Goal: Task Accomplishment & Management: Complete application form

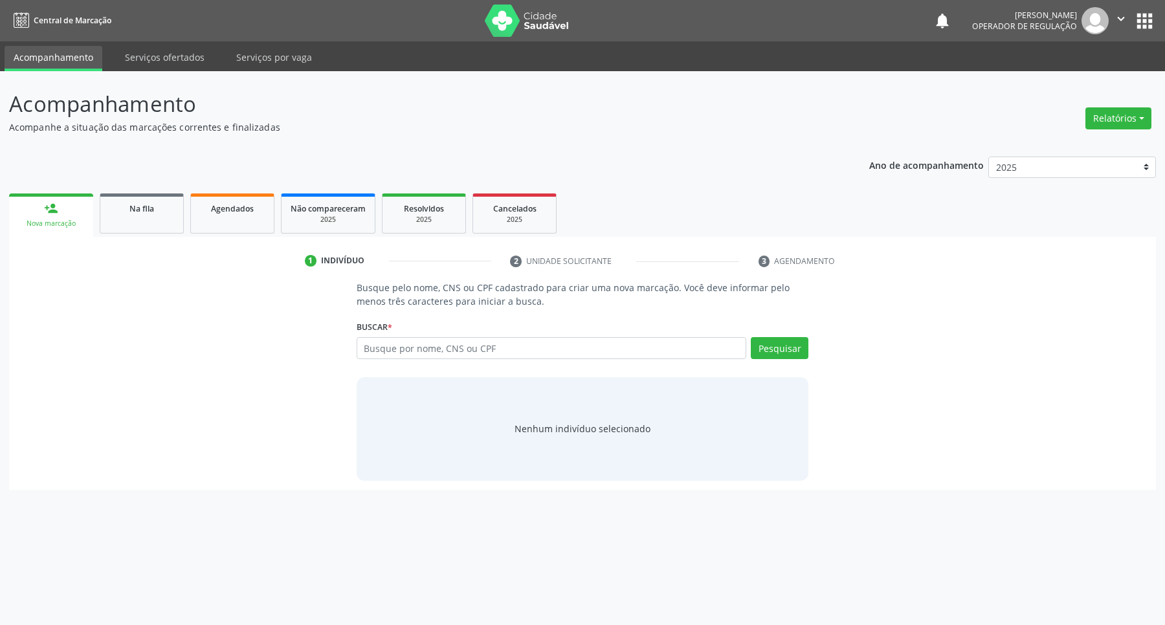
click at [385, 344] on input "text" at bounding box center [552, 348] width 390 height 22
type input "704000895501667"
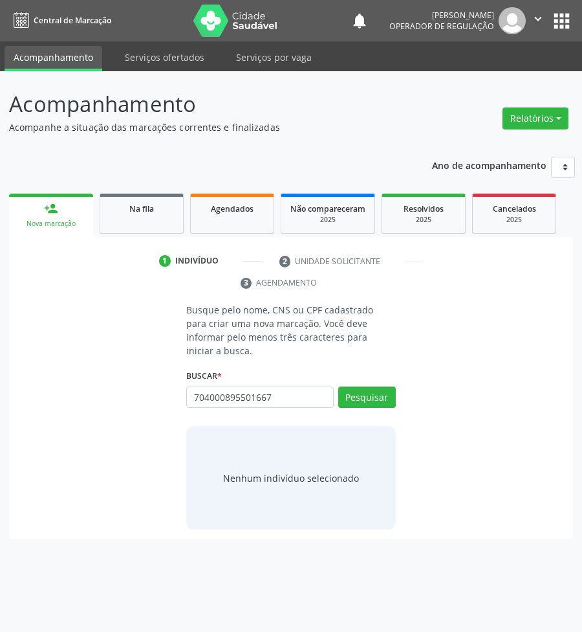
click at [0, 272] on div "Acompanhamento Acompanhe a situação das marcações correntes e finalizadas Relat…" at bounding box center [291, 351] width 582 height 560
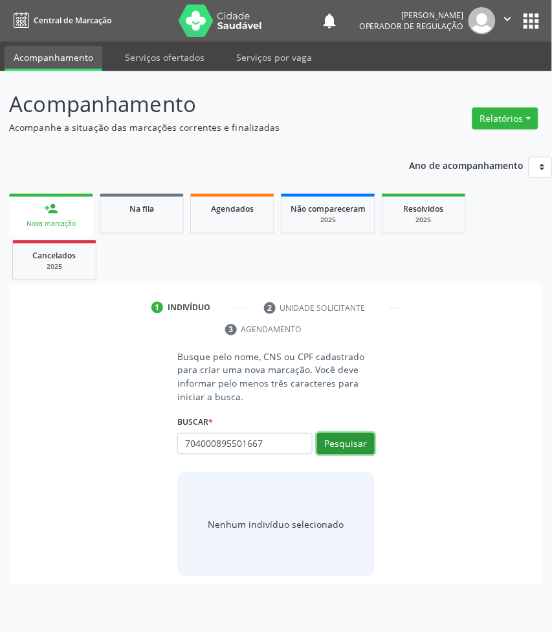
drag, startPoint x: 373, startPoint y: 450, endPoint x: 364, endPoint y: 448, distance: 8.6
click at [370, 450] on button "Pesquisar" at bounding box center [346, 444] width 58 height 22
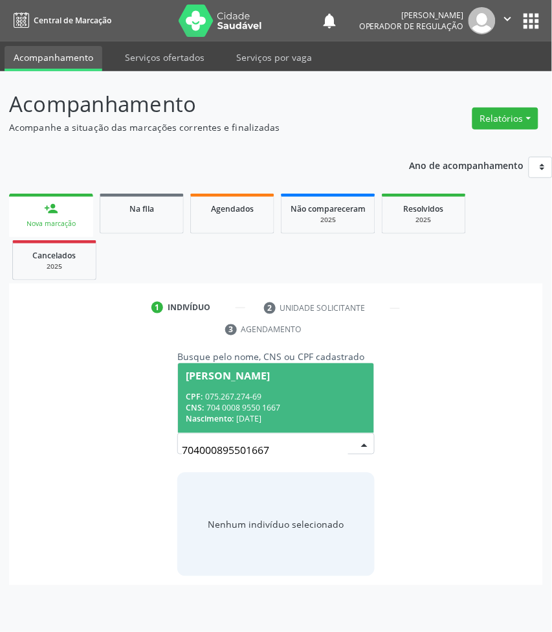
click at [304, 438] on input "704000895501667" at bounding box center [265, 450] width 166 height 26
click at [296, 403] on div "CNS: 704 0008 9550 1667" at bounding box center [276, 408] width 180 height 11
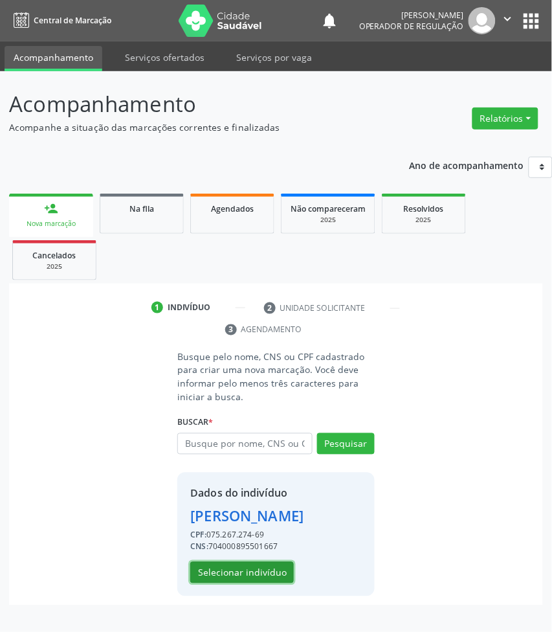
click at [258, 579] on button "Selecionar indivíduo" at bounding box center [242, 573] width 104 height 22
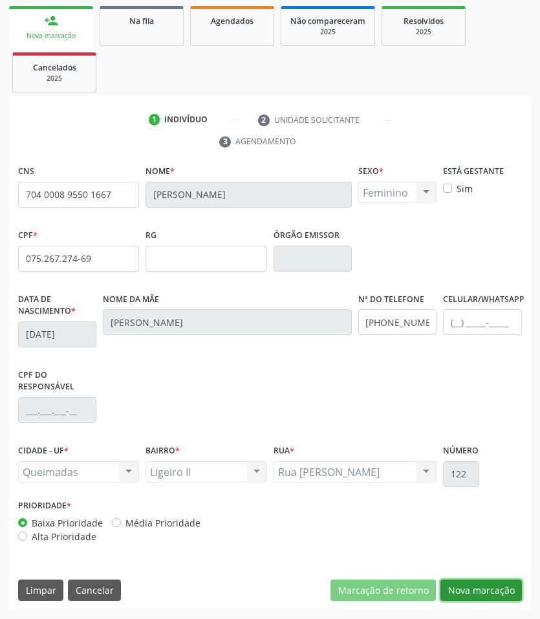
click at [492, 584] on button "Nova marcação" at bounding box center [482, 591] width 82 height 22
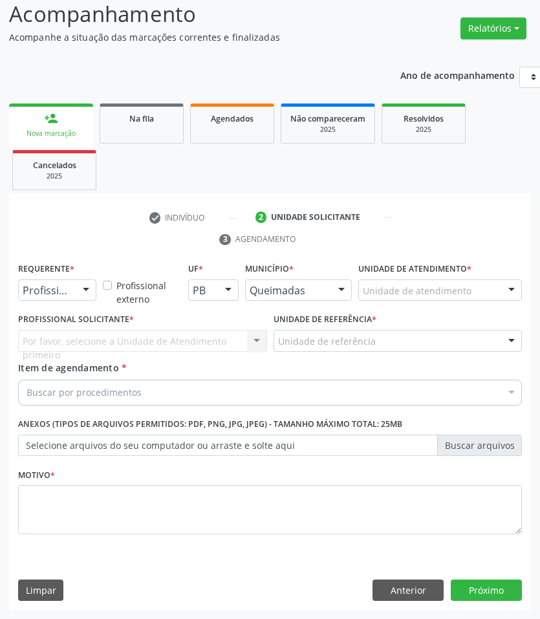
scroll to position [91, 0]
drag, startPoint x: 59, startPoint y: 296, endPoint x: 53, endPoint y: 330, distance: 34.8
click at [56, 338] on span "Paciente" at bounding box center [48, 340] width 42 height 14
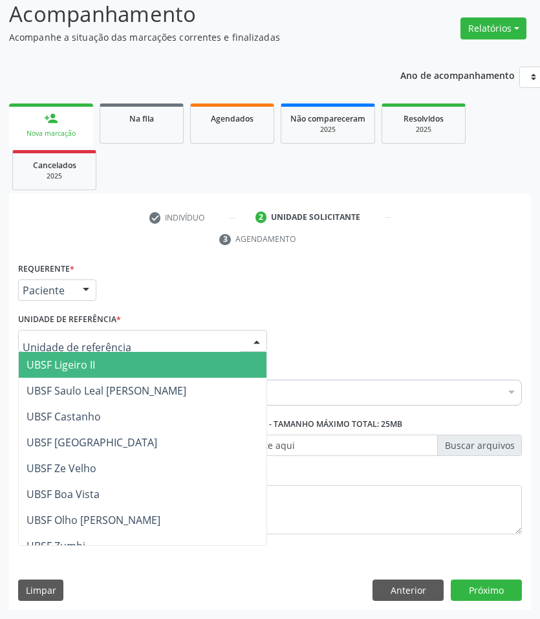
click at [100, 357] on span "UBSF Ligeiro II" at bounding box center [143, 365] width 248 height 26
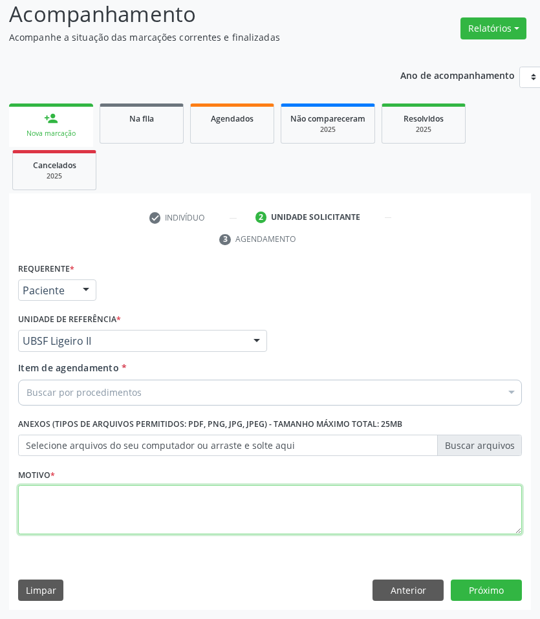
click at [102, 492] on textarea at bounding box center [270, 509] width 504 height 49
paste textarea "CARDIOLOGISTA"
type textarea "CARDIOLOGISTA"
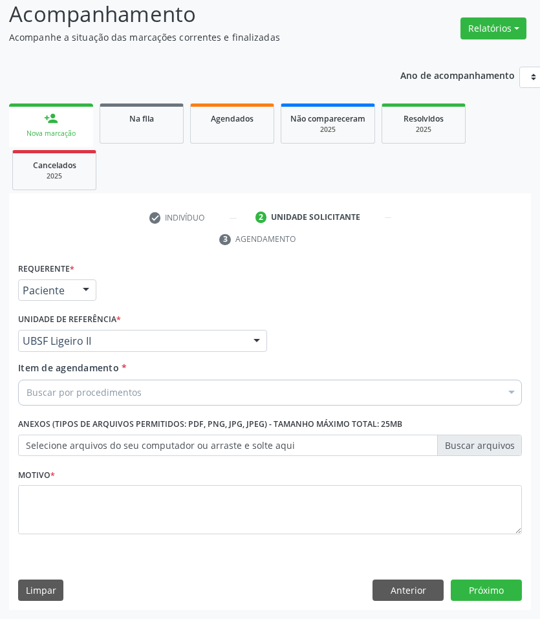
click at [107, 402] on div "Buscar por procedimentos Selecionar todos 0604320140 - Abatacepte 125 Mg Injetá…" at bounding box center [270, 391] width 504 height 22
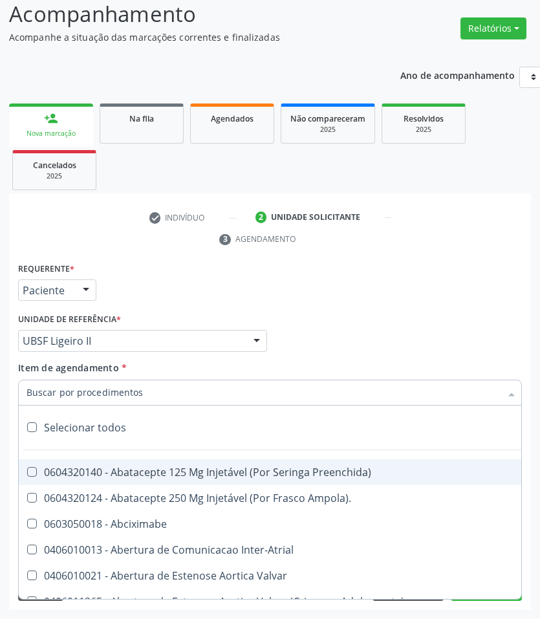
click at [99, 390] on input "Item de agendamento *" at bounding box center [264, 393] width 474 height 26
paste input "CARDIOLOGISTA"
type input "CARDIOLOGISTA"
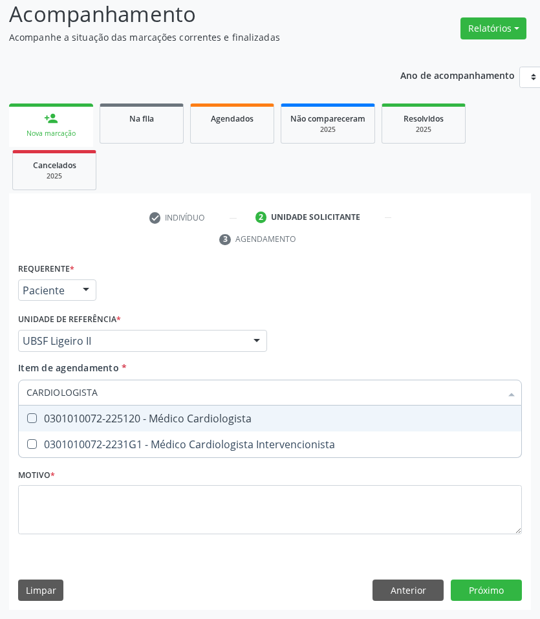
click at [111, 415] on div "0301010072-225120 - Médico Cardiologista" at bounding box center [270, 419] width 487 height 10
checkbox Cardiologista "true"
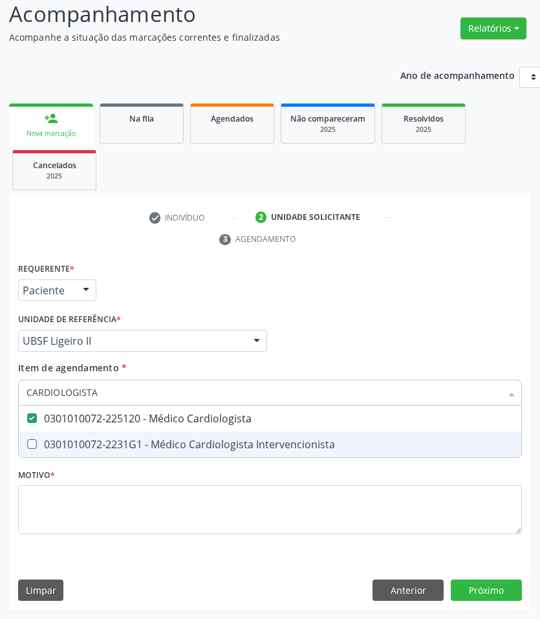
checkbox Intervencionista "true"
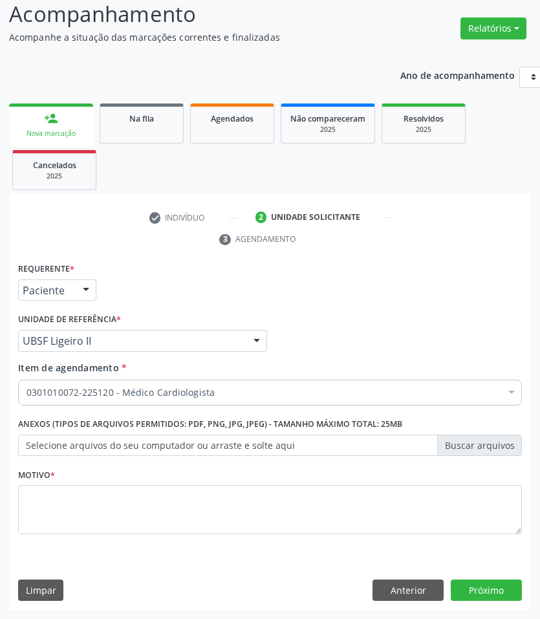
click at [138, 535] on fieldset "Motivo *" at bounding box center [270, 504] width 504 height 78
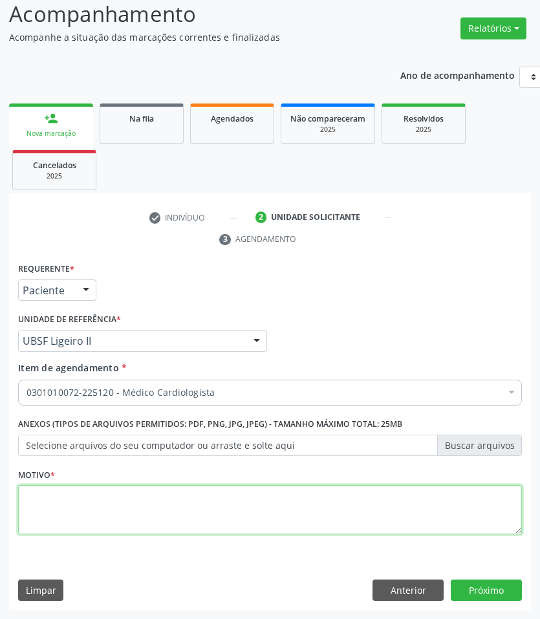
click at [152, 509] on textarea at bounding box center [270, 509] width 504 height 49
paste textarea "1ª AVALIAÇÃO 07/2025"
type textarea "1ª AVALIAÇÃO 07/2025"
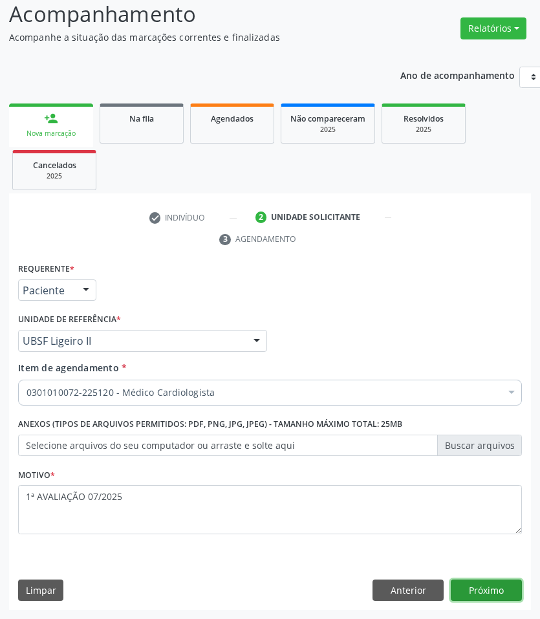
click at [470, 581] on button "Próximo" at bounding box center [486, 591] width 71 height 22
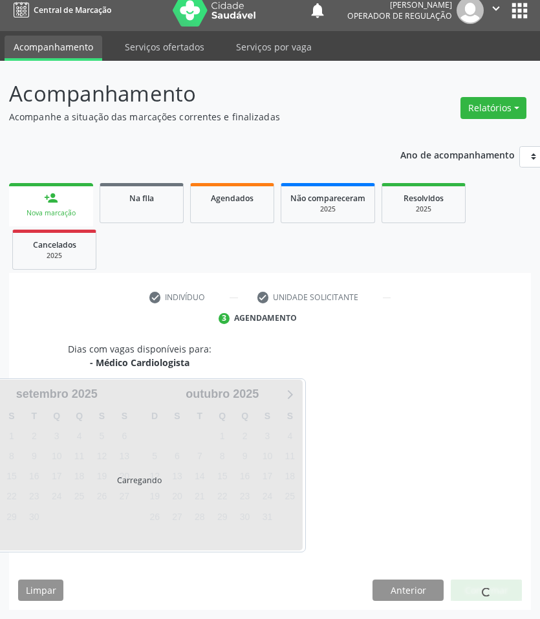
scroll to position [0, 0]
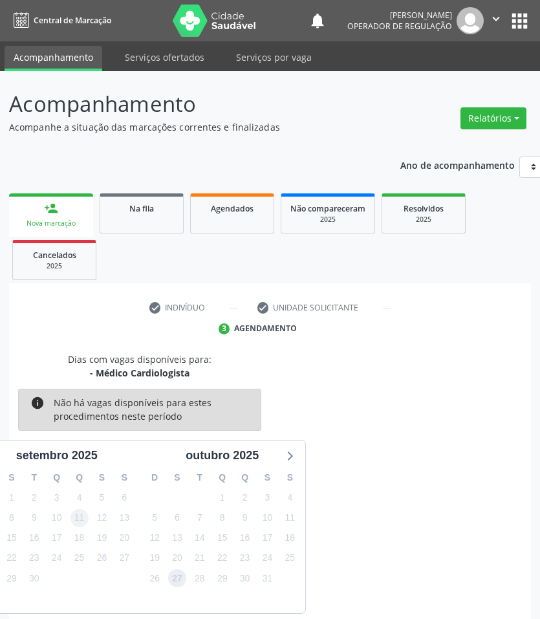
drag, startPoint x: 175, startPoint y: 584, endPoint x: 76, endPoint y: 509, distance: 124.3
click at [168, 580] on span "27" at bounding box center [177, 578] width 18 height 18
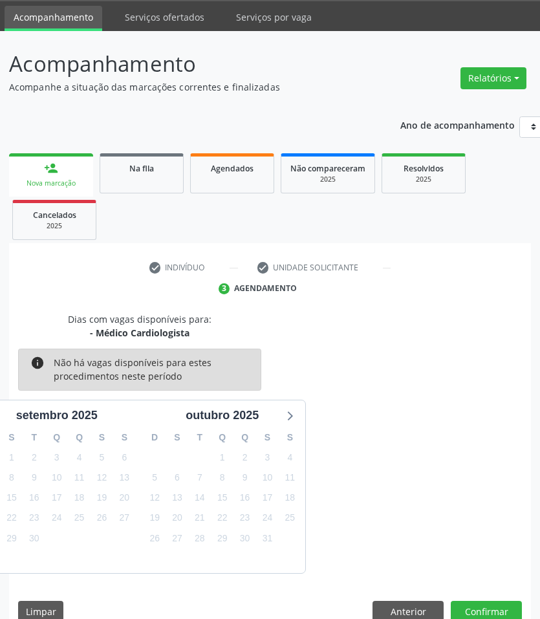
scroll to position [62, 0]
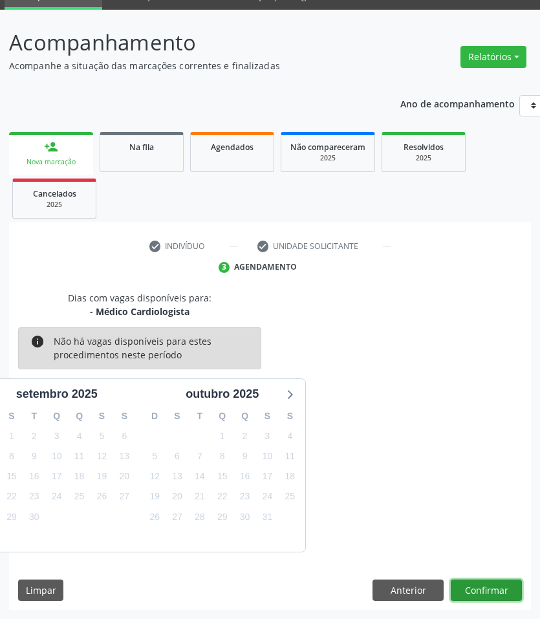
click at [480, 586] on button "Confirmar" at bounding box center [486, 591] width 71 height 22
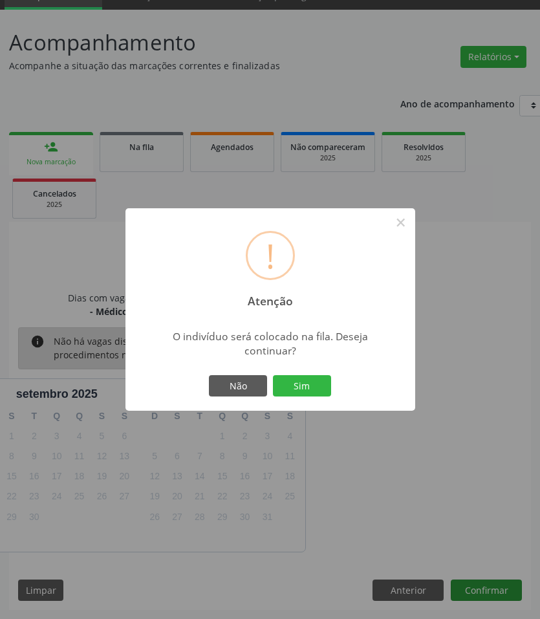
click at [273, 375] on button "Sim" at bounding box center [302, 386] width 58 height 22
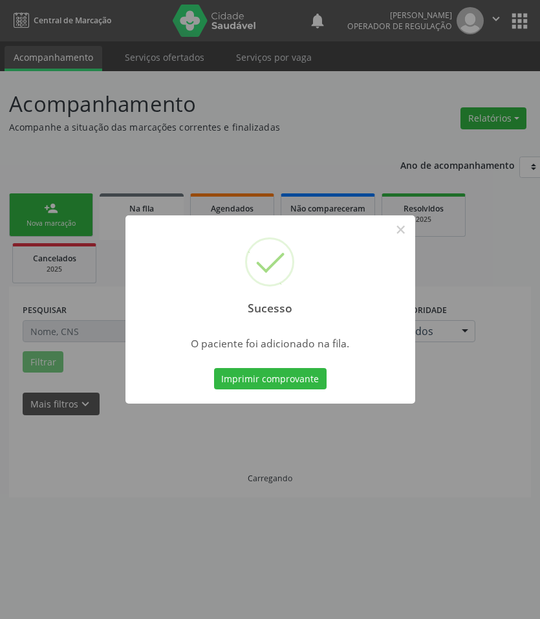
scroll to position [0, 0]
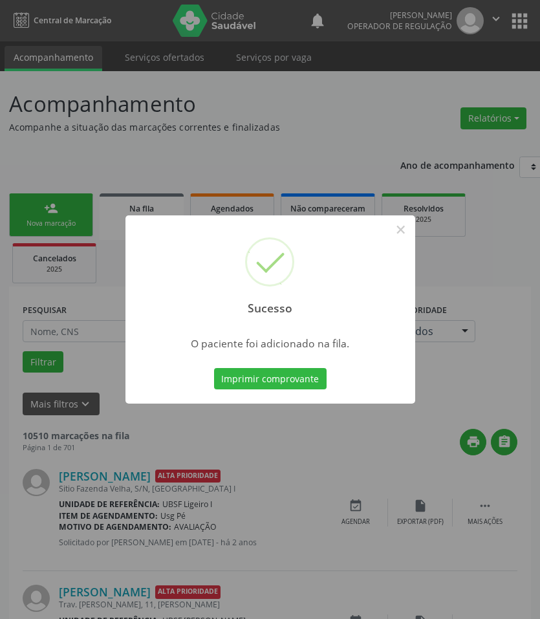
click at [82, 456] on div "Sucesso × O paciente foi adicionado na fila. Imprimir comprovante Cancel" at bounding box center [270, 309] width 540 height 619
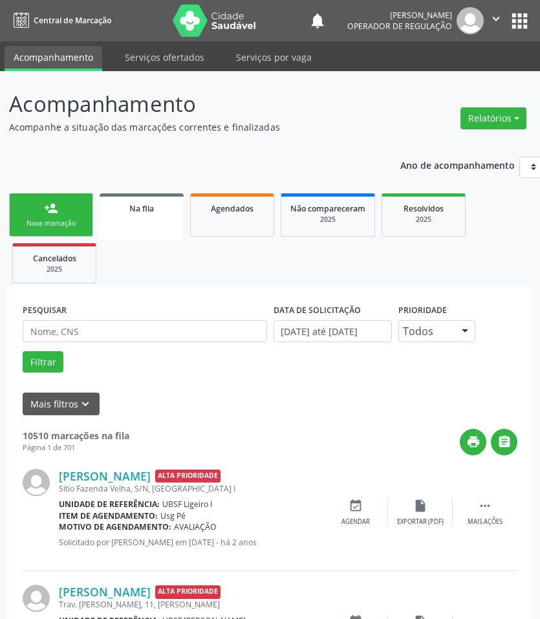
click at [49, 222] on div "Nova marcação" at bounding box center [51, 224] width 65 height 10
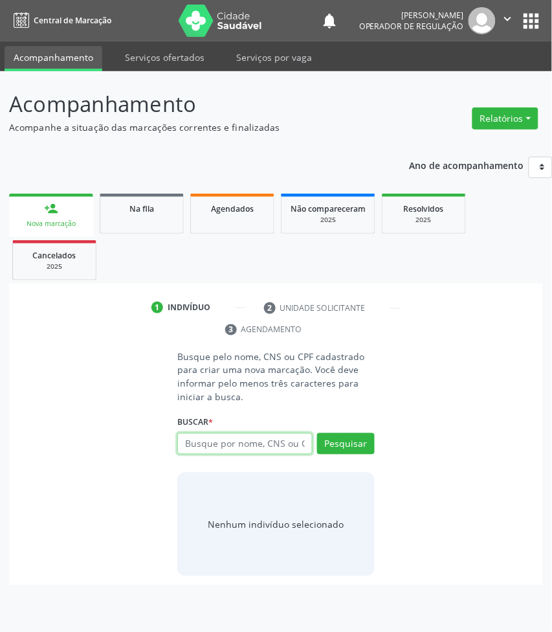
click at [280, 447] on input "text" at bounding box center [244, 444] width 135 height 22
click at [276, 452] on input "text" at bounding box center [244, 444] width 135 height 22
type input "700008856562302"
click at [182, 445] on input "700008856562302" at bounding box center [182, 450] width 0 height 26
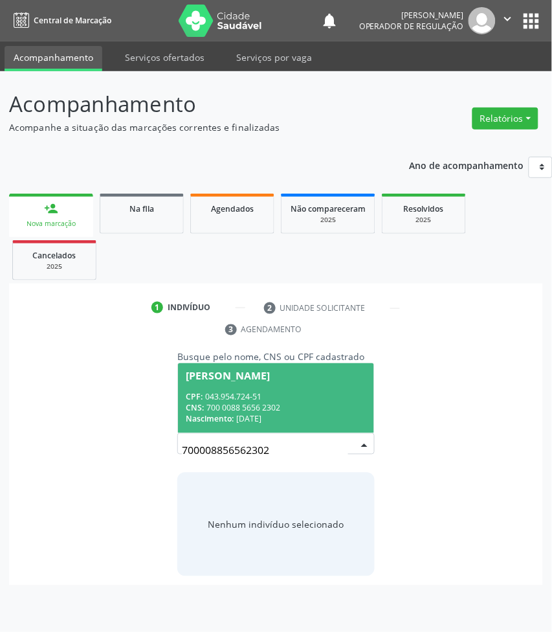
click at [270, 372] on div "Josicleide Pereira Cardoso" at bounding box center [228, 376] width 84 height 10
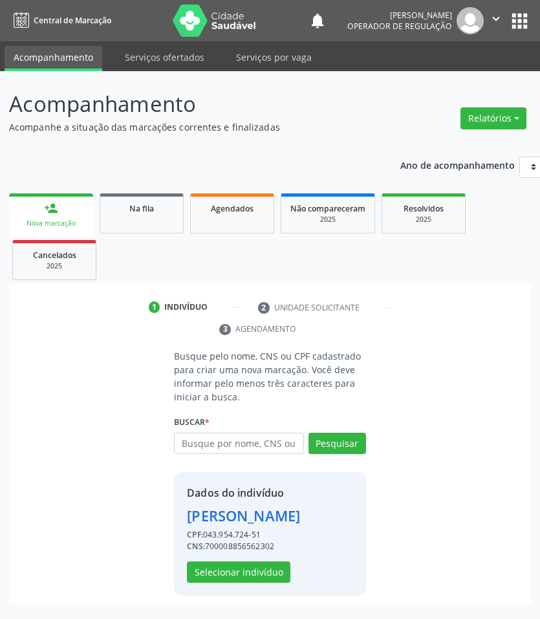
scroll to position [16, 0]
click at [263, 570] on button "Selecionar indivíduo" at bounding box center [239, 573] width 104 height 22
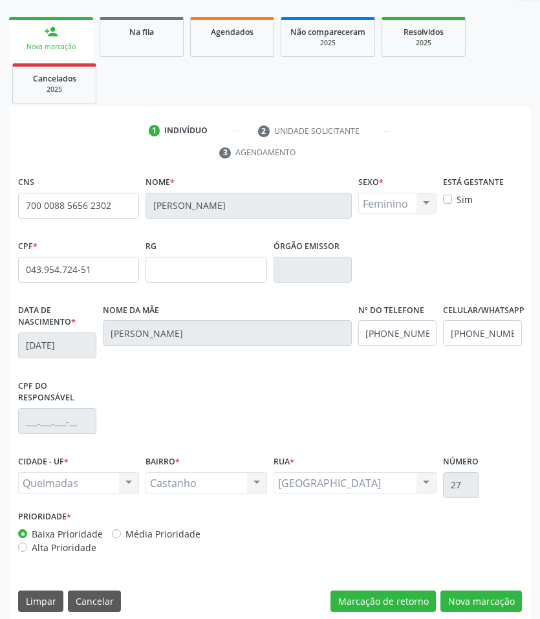
scroll to position [188, 0]
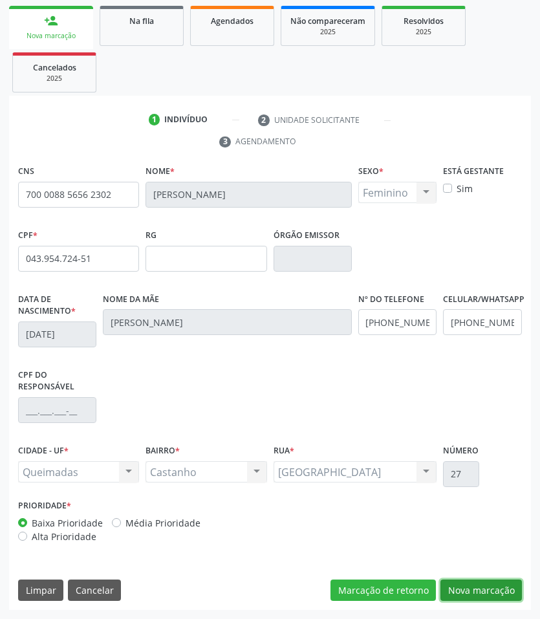
click at [472, 599] on button "Nova marcação" at bounding box center [482, 591] width 82 height 22
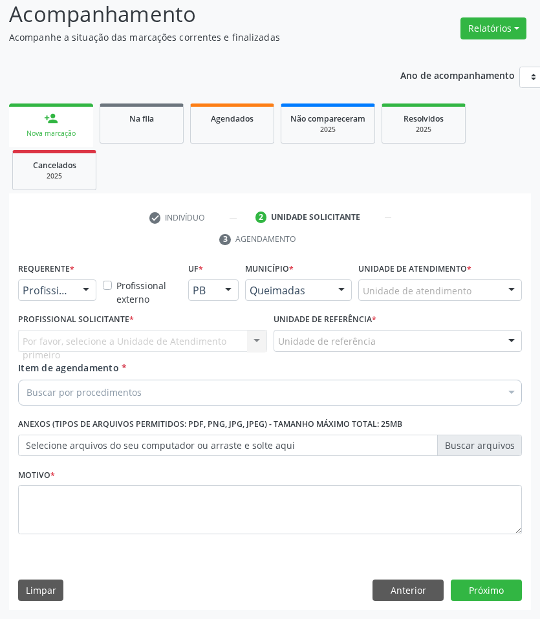
scroll to position [91, 0]
click at [60, 331] on span "Paciente" at bounding box center [82, 340] width 126 height 26
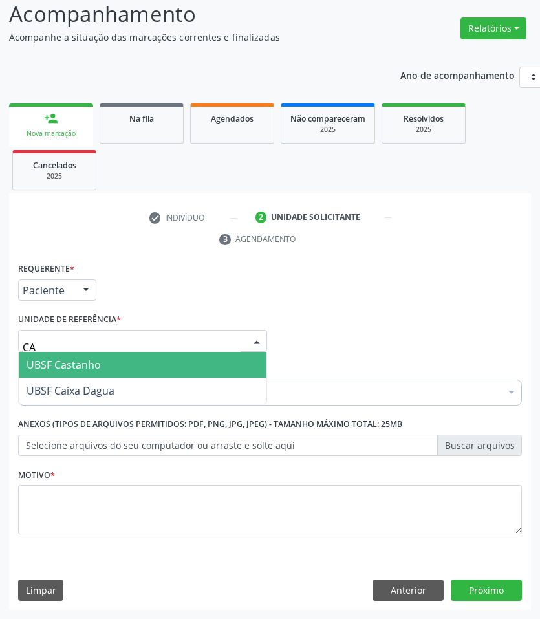
type input "CAS"
click at [78, 356] on span "UBSF Castanho" at bounding box center [143, 365] width 248 height 26
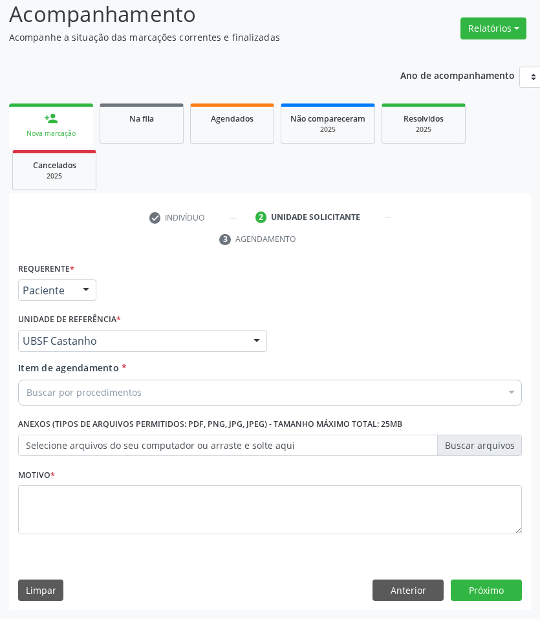
drag, startPoint x: 60, startPoint y: 393, endPoint x: 49, endPoint y: 396, distance: 10.7
paste input "CARDIOLOGISTA"
type input "CARDIOLOGISTA"
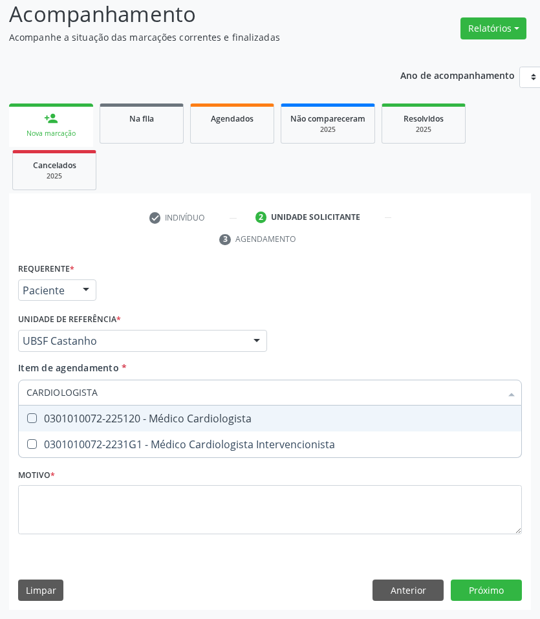
drag, startPoint x: 62, startPoint y: 410, endPoint x: 56, endPoint y: 408, distance: 6.6
click at [58, 408] on span "0301010072-225120 - Médico Cardiologista" at bounding box center [270, 419] width 503 height 26
checkbox Cardiologista "true"
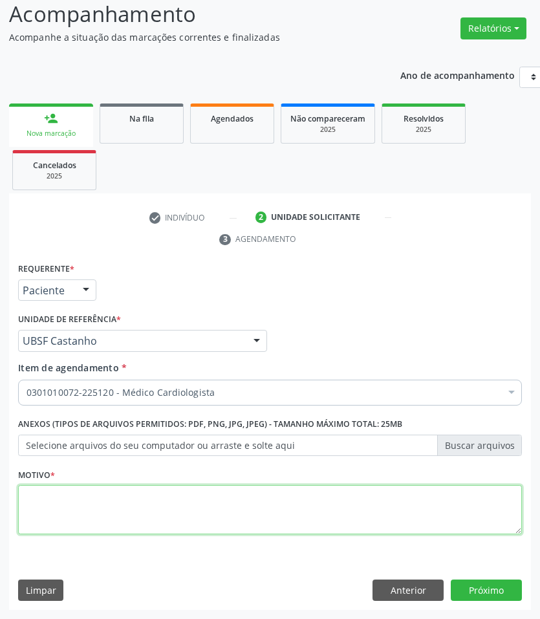
click at [102, 506] on textarea at bounding box center [270, 509] width 504 height 49
paste textarea "1ª AVALIAÇÃO 07/2025"
type textarea "1ª AVALIAÇÃO 07/2025"
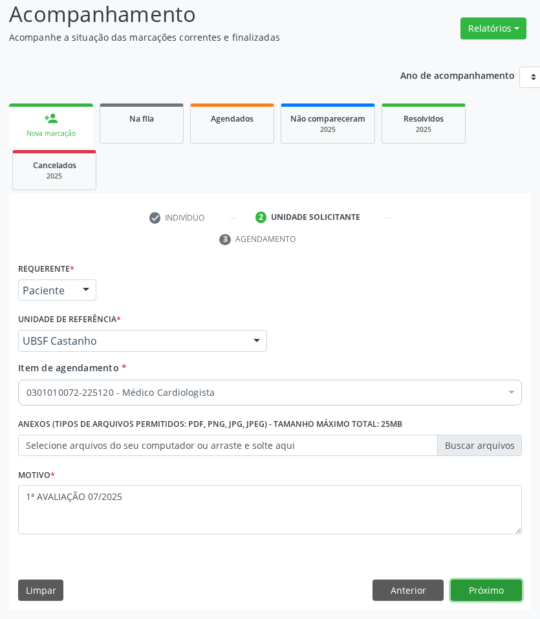
click at [477, 582] on button "Próximo" at bounding box center [486, 591] width 71 height 22
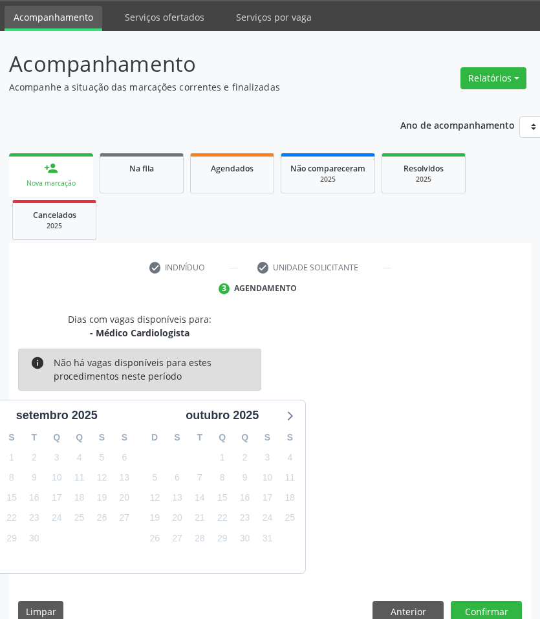
scroll to position [62, 0]
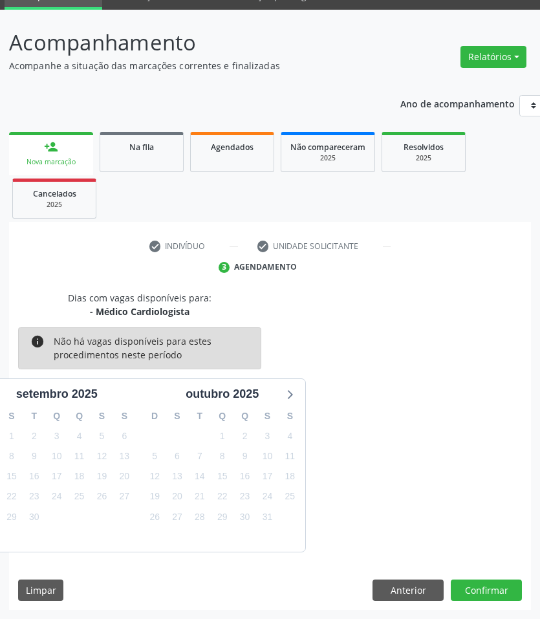
click at [531, 590] on div "Acompanhamento Acompanhe a situação das marcações correntes e finalizadas Relat…" at bounding box center [270, 315] width 540 height 610
click at [509, 587] on button "Confirmar" at bounding box center [486, 591] width 71 height 22
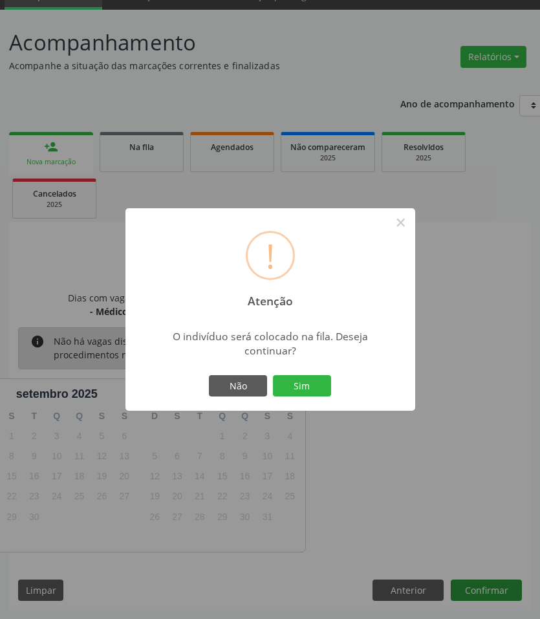
click at [273, 375] on button "Sim" at bounding box center [302, 386] width 58 height 22
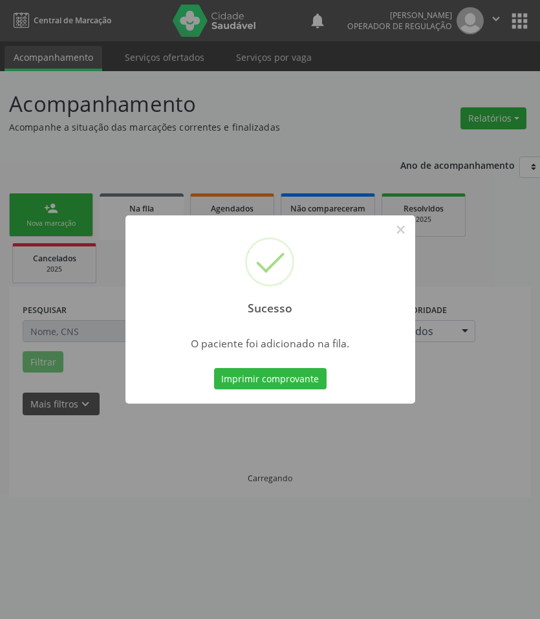
scroll to position [0, 0]
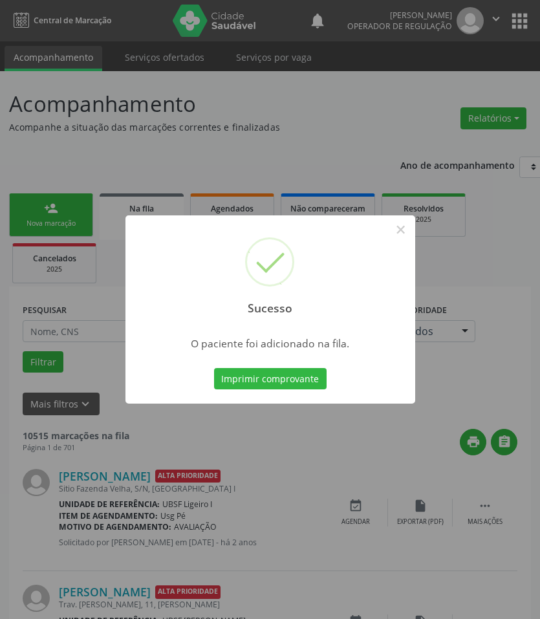
drag, startPoint x: 105, startPoint y: 457, endPoint x: 84, endPoint y: 276, distance: 182.4
click at [105, 454] on div "Sucesso × O paciente foi adicionado na fila. Imprimir comprovante Cancel" at bounding box center [270, 309] width 540 height 619
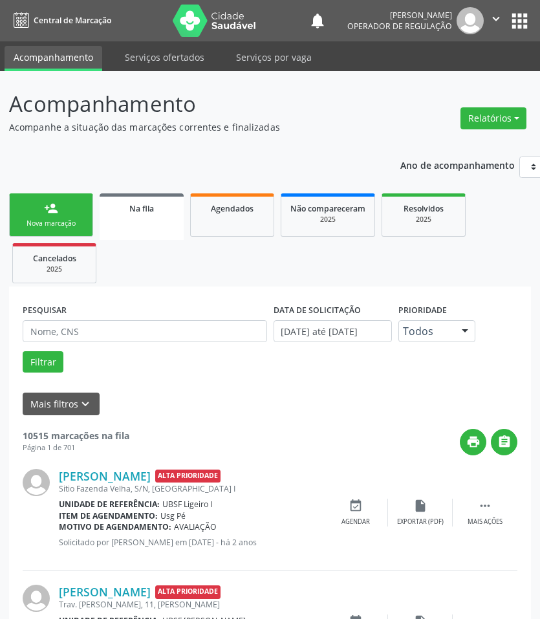
click at [71, 231] on link "person_add Nova marcação" at bounding box center [51, 214] width 84 height 43
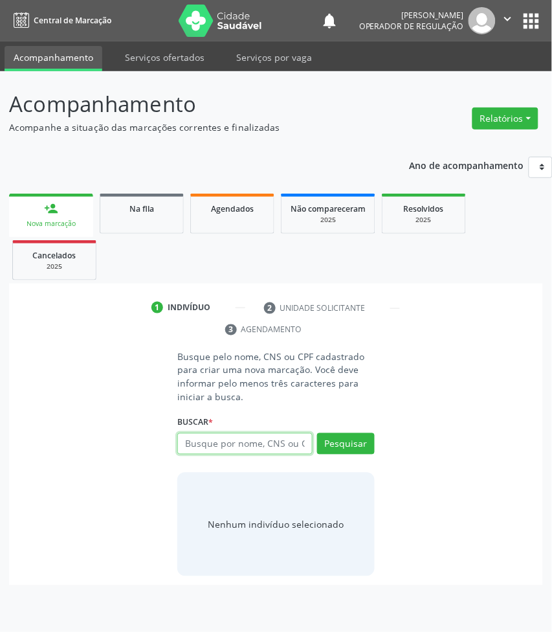
click at [247, 437] on input "text" at bounding box center [244, 444] width 135 height 22
type input "700000851846909"
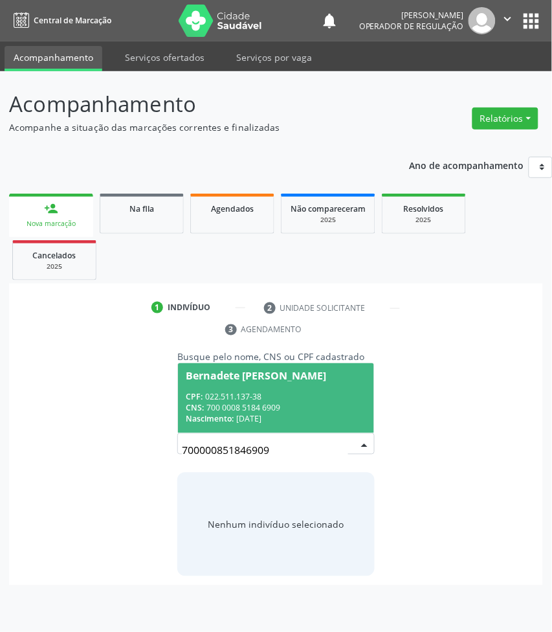
click at [240, 395] on div "CPF: 022.511.137-38" at bounding box center [276, 397] width 180 height 11
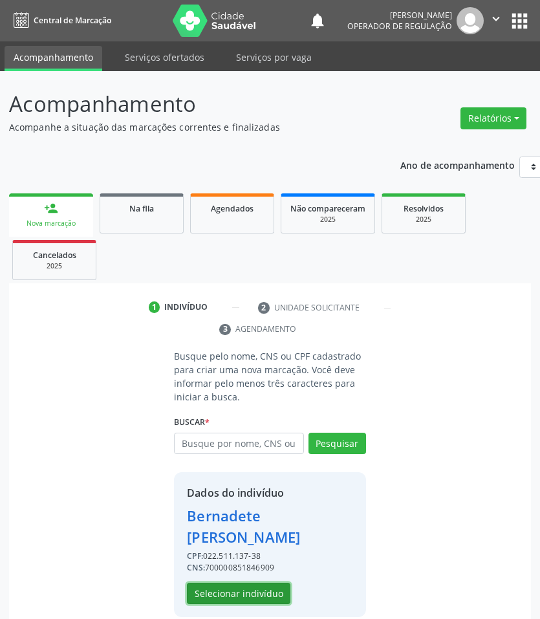
click at [251, 587] on button "Selecionar indivíduo" at bounding box center [239, 594] width 104 height 22
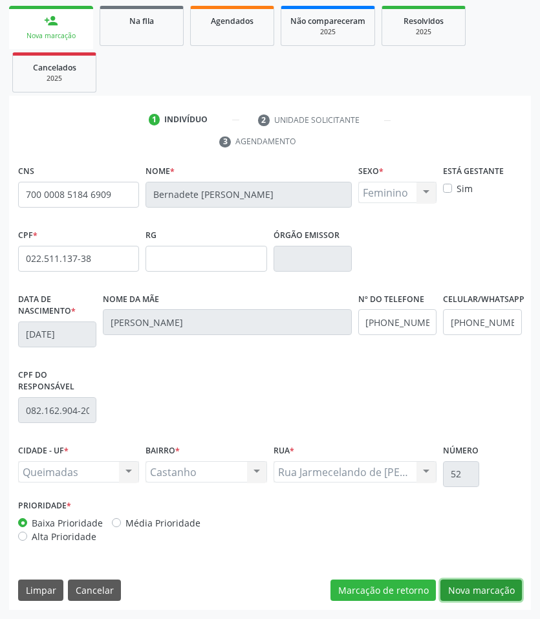
click at [472, 590] on button "Nova marcação" at bounding box center [482, 591] width 82 height 22
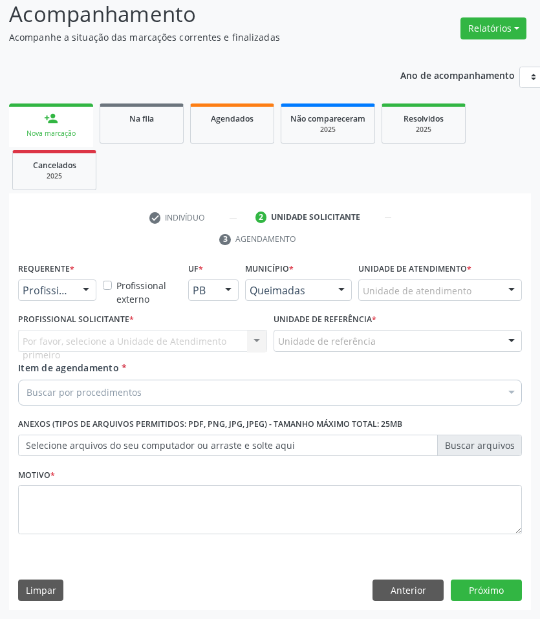
scroll to position [91, 0]
drag, startPoint x: 69, startPoint y: 296, endPoint x: 40, endPoint y: 351, distance: 61.9
click at [40, 351] on span "Paciente" at bounding box center [82, 340] width 126 height 26
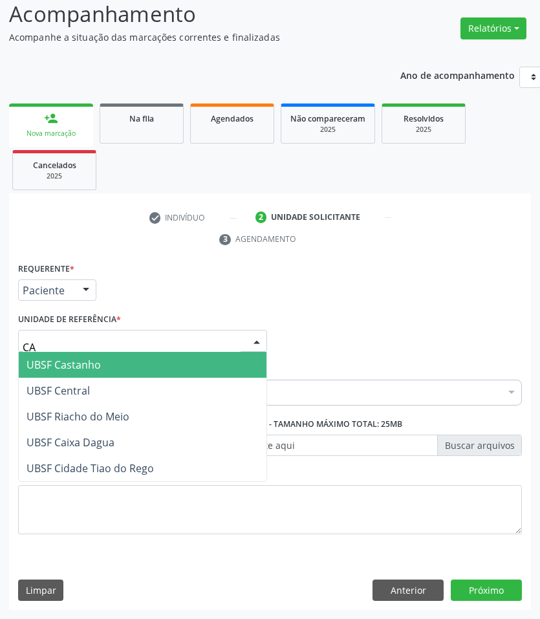
type input "CAS"
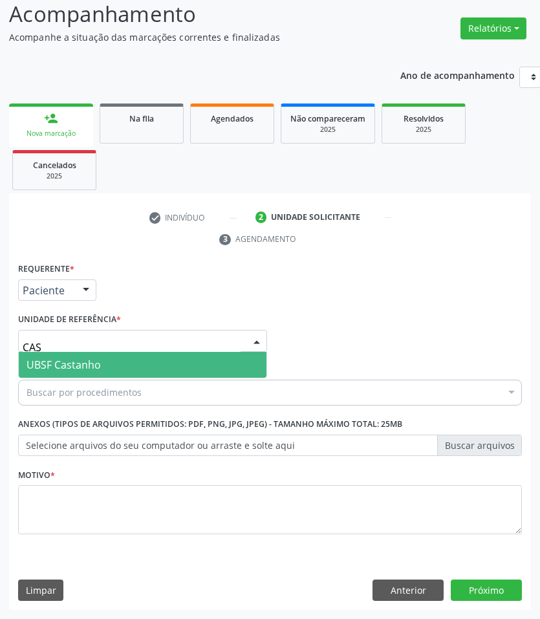
click at [50, 364] on span "UBSF Castanho" at bounding box center [64, 365] width 74 height 14
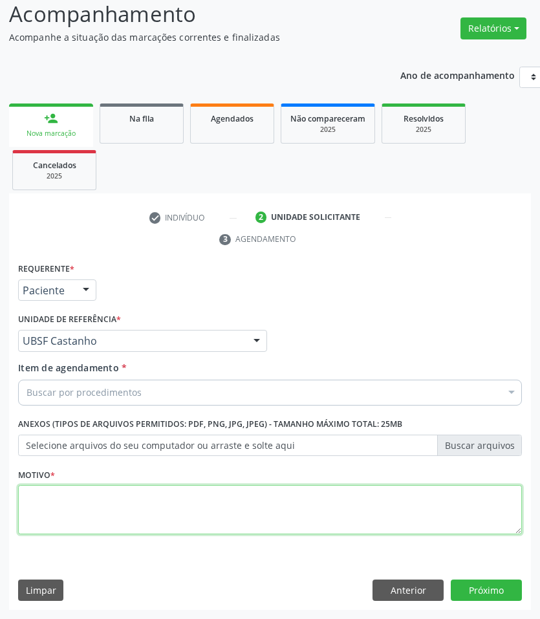
click at [60, 507] on textarea at bounding box center [270, 509] width 504 height 49
paste textarea "1ª AVALIAÇÃO 07/2025"
type textarea "1ª AVALIAÇÃO 07/2025"
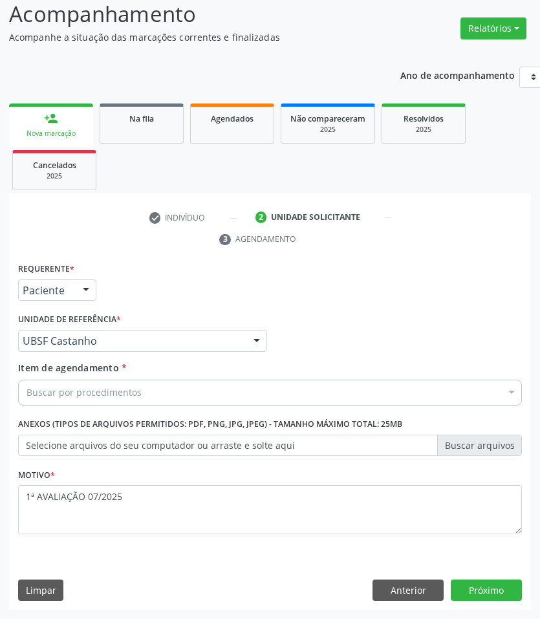
paste input "CARDIOLOGISTA"
type input "CARDIOLOGISTA"
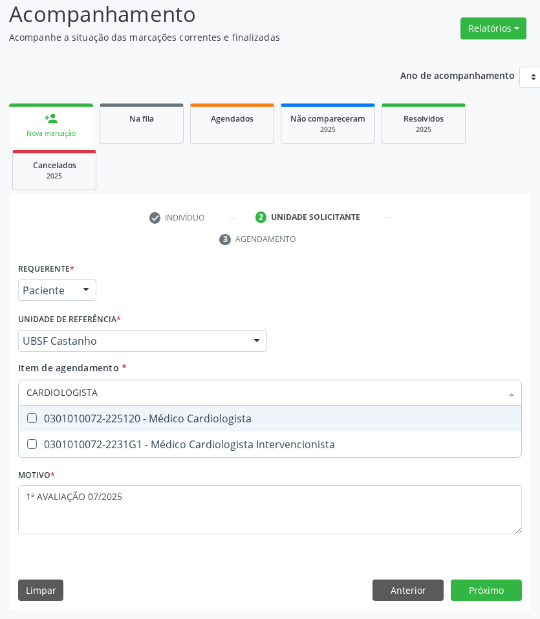
click at [107, 416] on div "0301010072-225120 - Médico Cardiologista" at bounding box center [270, 419] width 487 height 10
checkbox Cardiologista "true"
checkbox Intervencionista "true"
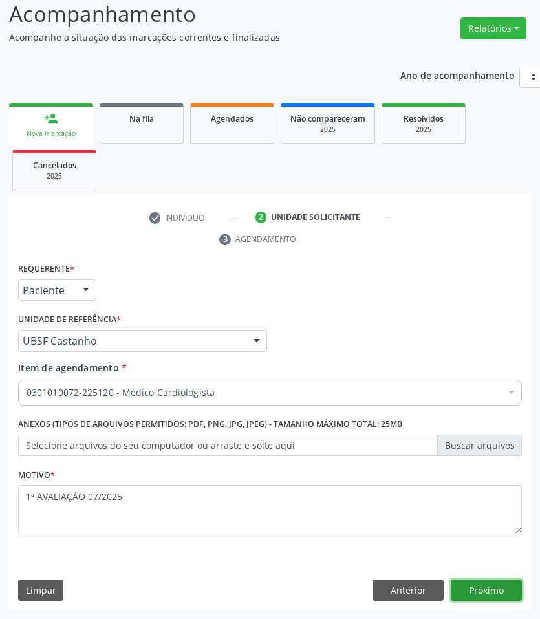
click at [466, 581] on button "Próximo" at bounding box center [486, 591] width 71 height 22
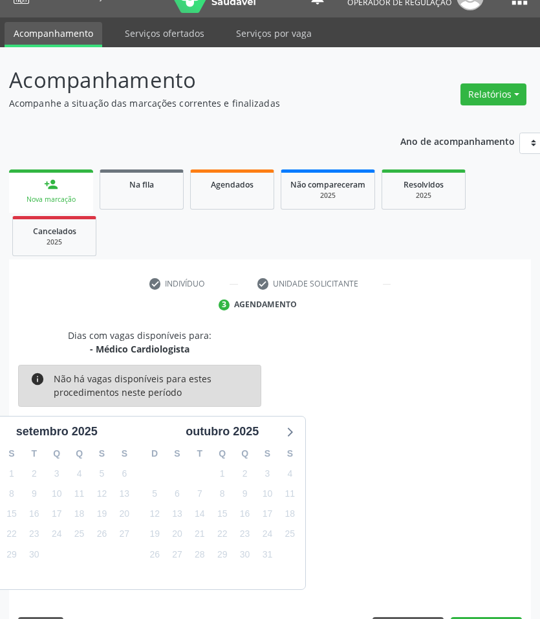
scroll to position [62, 0]
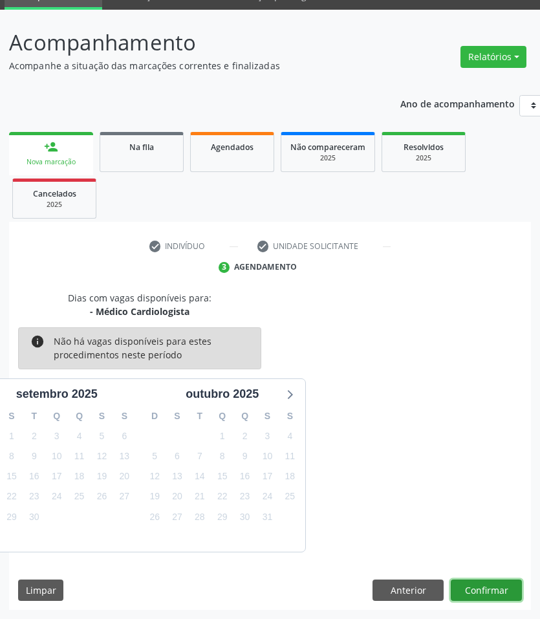
click at [460, 580] on button "Confirmar" at bounding box center [486, 591] width 71 height 22
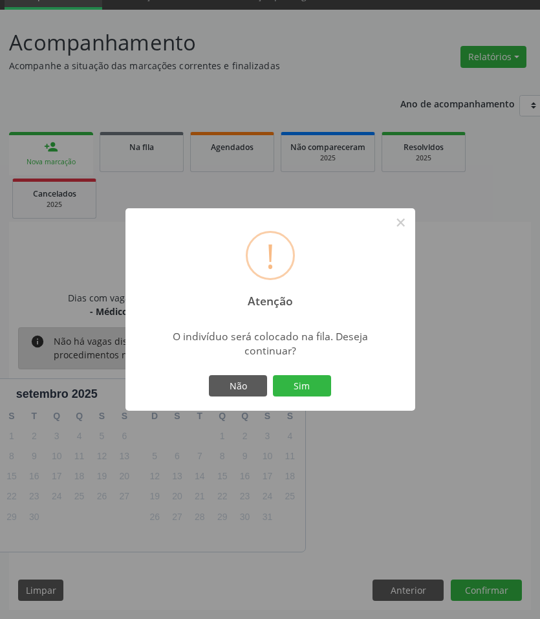
click at [370, 438] on div "! Atenção × O indivíduo será colocado na fila. Deseja continuar? Não Sim" at bounding box center [270, 309] width 540 height 619
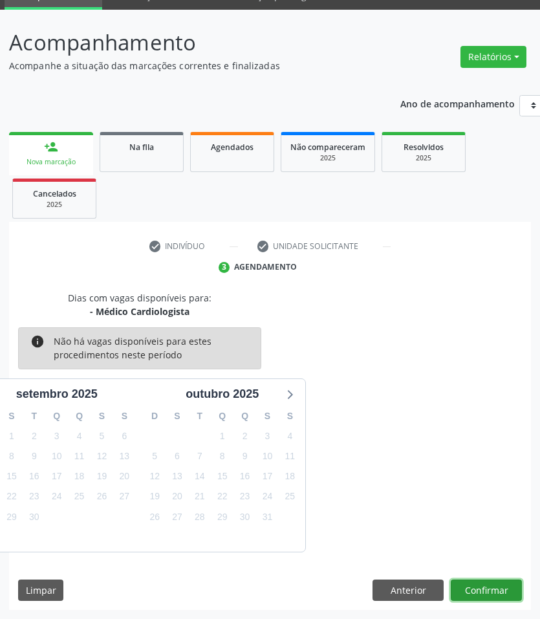
click at [493, 590] on button "Confirmar" at bounding box center [486, 591] width 71 height 22
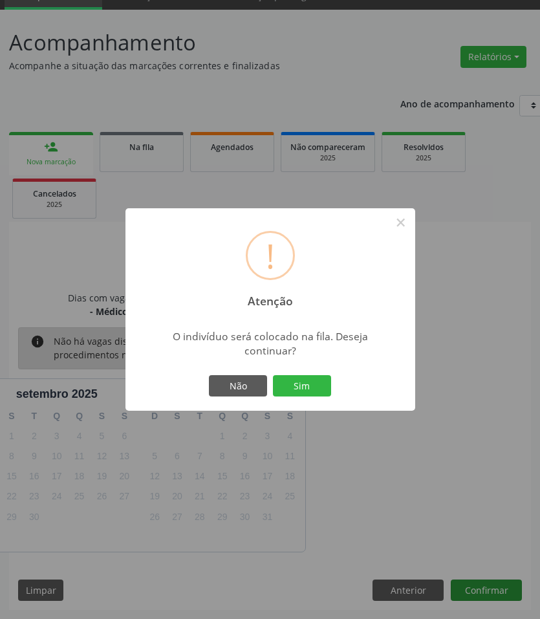
click at [273, 375] on button "Sim" at bounding box center [302, 386] width 58 height 22
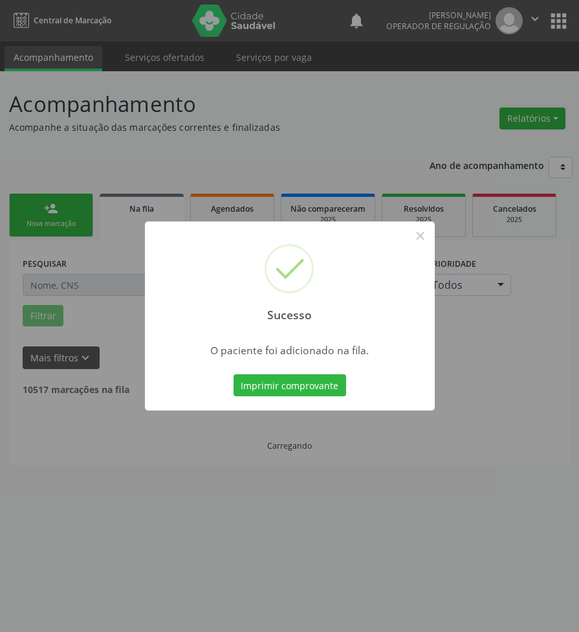
scroll to position [0, 0]
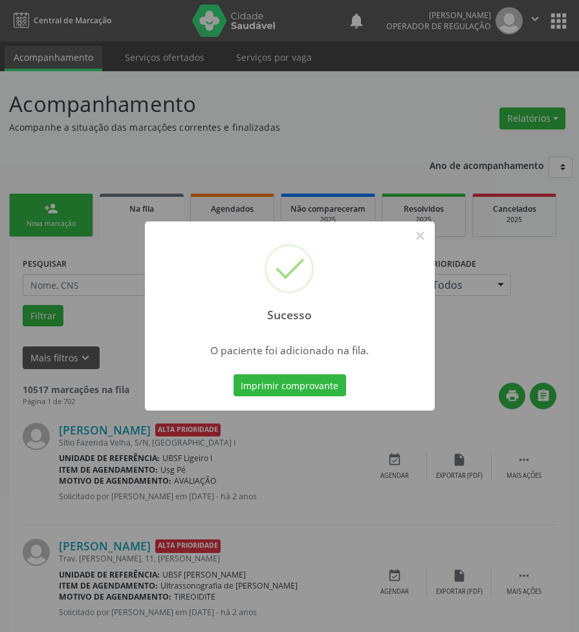
click at [111, 398] on div "Sucesso × O paciente foi adicionado na fila. Imprimir comprovante Cancel" at bounding box center [289, 316] width 579 height 632
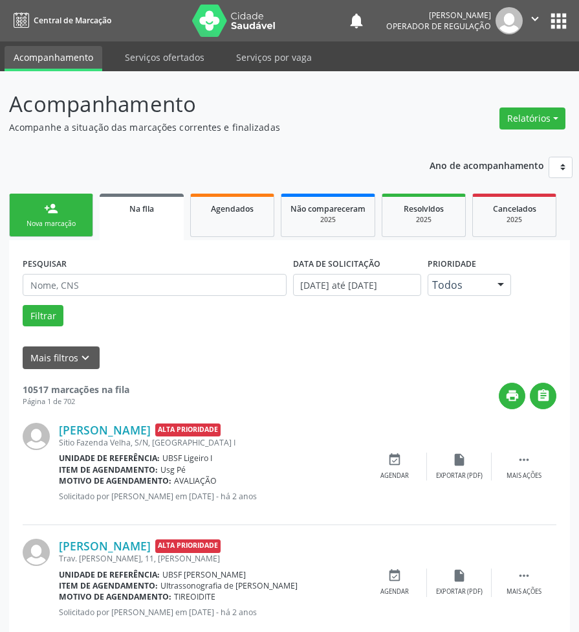
click at [89, 224] on link "person_add Nova marcação" at bounding box center [51, 214] width 84 height 43
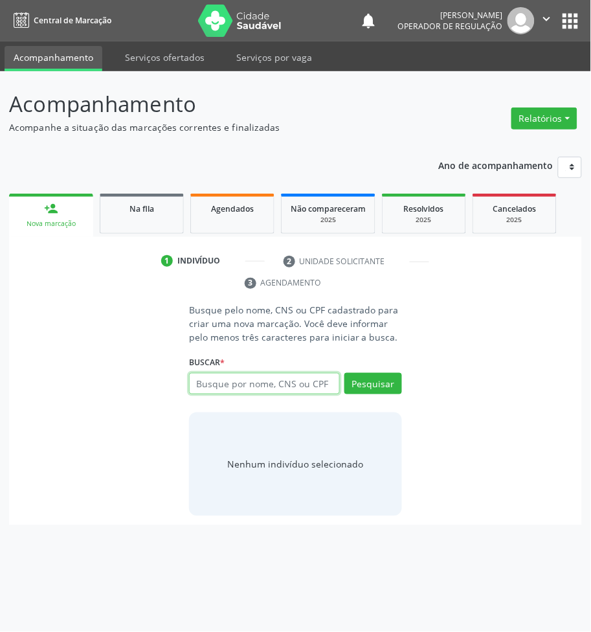
click at [236, 373] on input "text" at bounding box center [264, 384] width 151 height 22
type input "707806695464116"
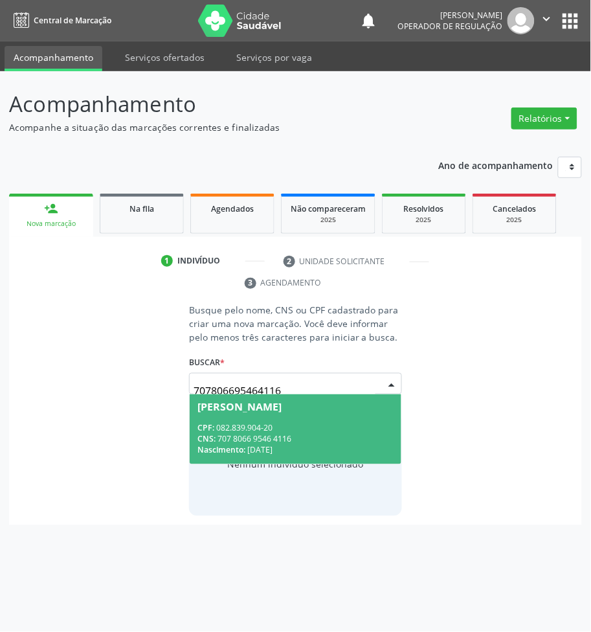
click at [251, 390] on input "707806695464116" at bounding box center [284, 390] width 182 height 26
click at [254, 424] on div "CPF: 082.839.904-20" at bounding box center [295, 428] width 196 height 11
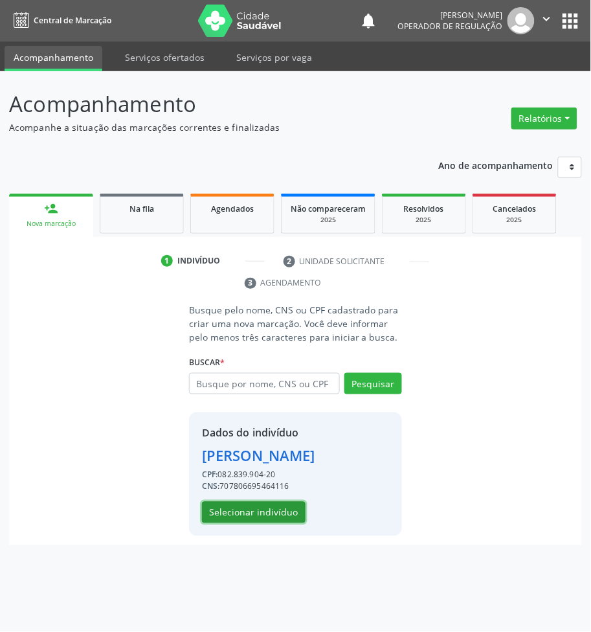
drag, startPoint x: 283, startPoint y: 513, endPoint x: 277, endPoint y: 514, distance: 6.6
click at [277, 514] on button "Selecionar indivíduo" at bounding box center [254, 513] width 104 height 22
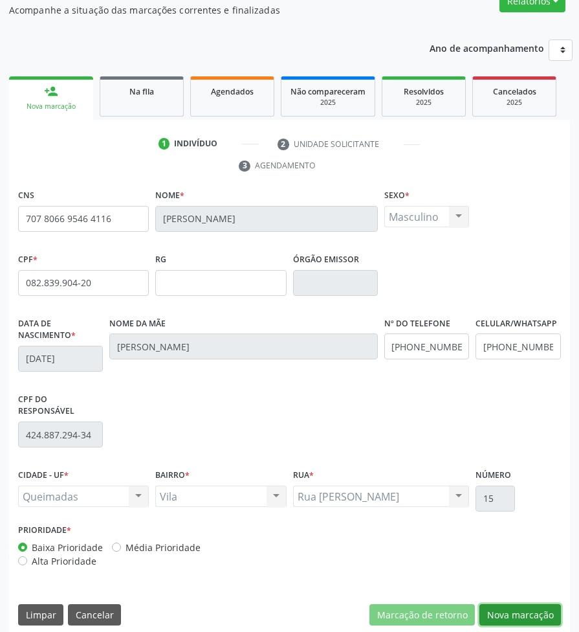
click at [508, 612] on button "Nova marcação" at bounding box center [521, 615] width 82 height 22
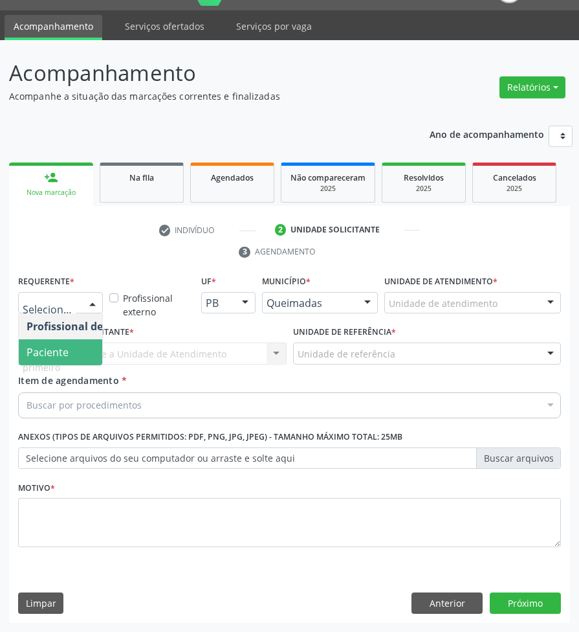
click at [50, 345] on span "Paciente" at bounding box center [48, 352] width 42 height 14
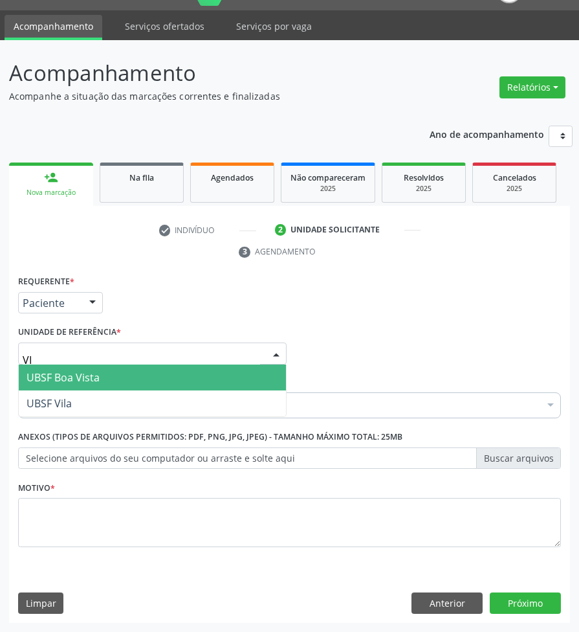
type input "VIL"
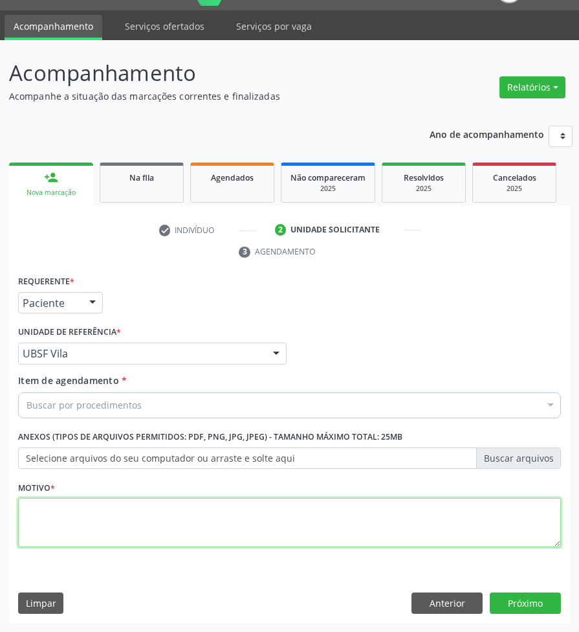
click at [86, 519] on textarea at bounding box center [289, 522] width 543 height 49
paste textarea "1ª AVALIAÇÃO 07/2025"
type textarea "1ª AVALIAÇÃO 07/2025"
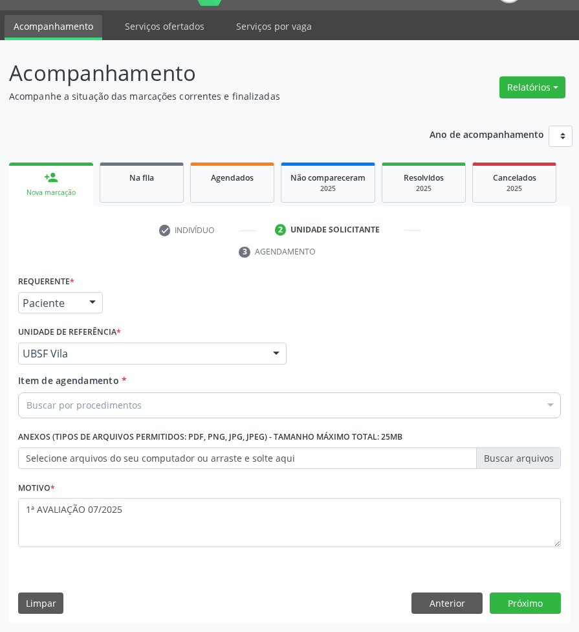
paste input "CARDIOLOGISTA"
type input "CARDIOLOGISTA"
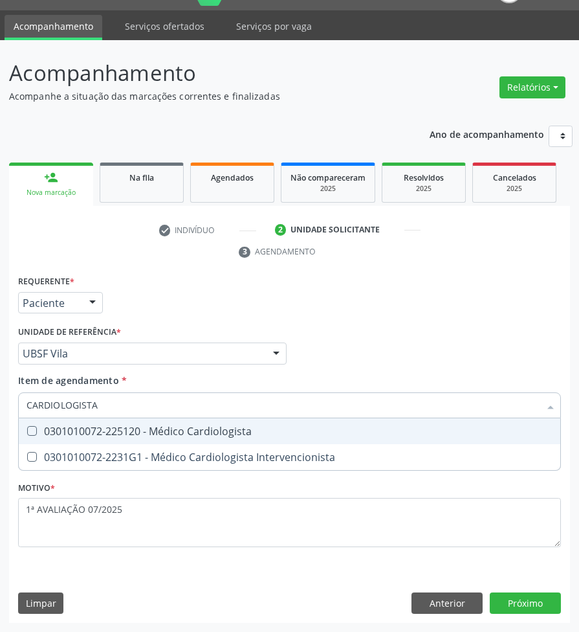
click at [115, 426] on div "0301010072-225120 - Médico Cardiologista" at bounding box center [290, 431] width 526 height 10
checkbox Cardiologista "true"
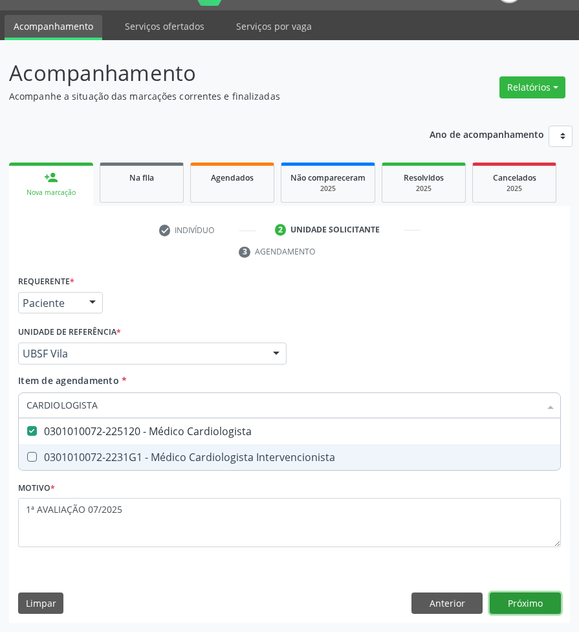
drag, startPoint x: 525, startPoint y: 605, endPoint x: 32, endPoint y: 599, distance: 493.2
click at [522, 605] on div "Requerente * Paciente Profissional de Saúde Paciente Nenhum resultado encontrad…" at bounding box center [289, 447] width 561 height 351
checkbox Intervencionista "true"
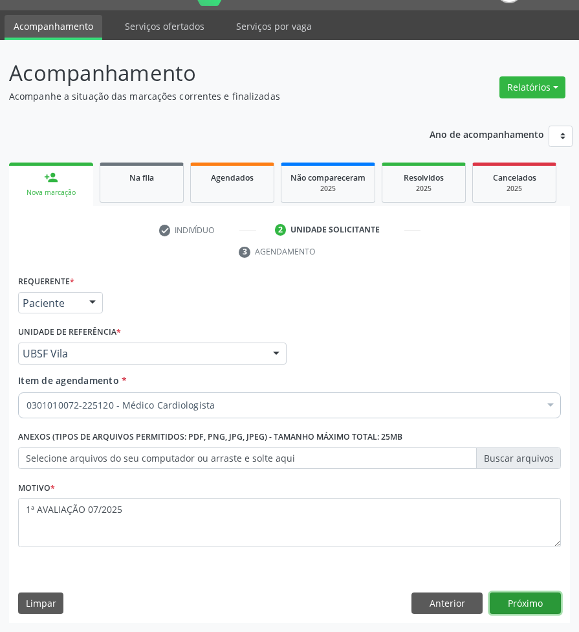
click at [529, 603] on button "Próximo" at bounding box center [525, 603] width 71 height 22
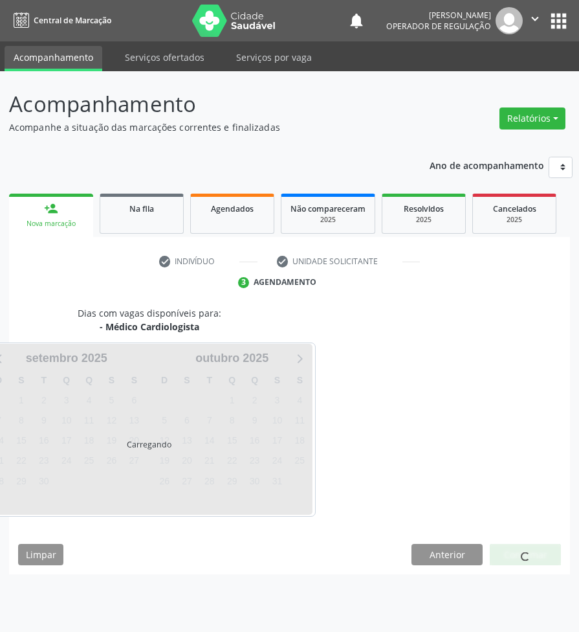
scroll to position [0, 0]
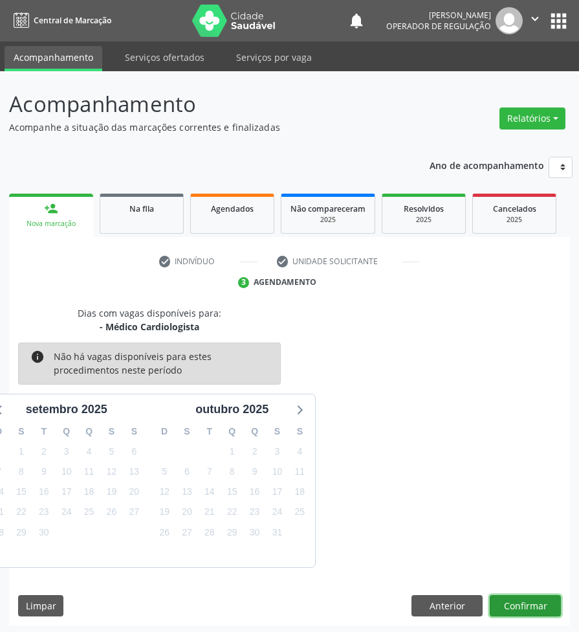
click at [518, 605] on button "Confirmar" at bounding box center [525, 606] width 71 height 22
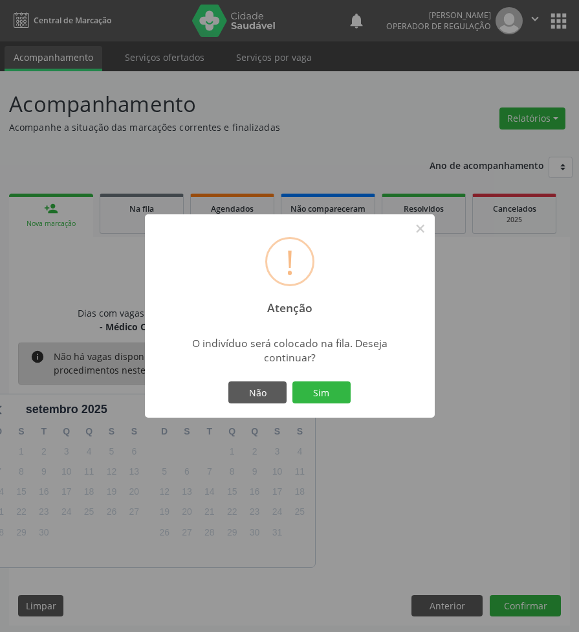
click at [293, 381] on button "Sim" at bounding box center [322, 392] width 58 height 22
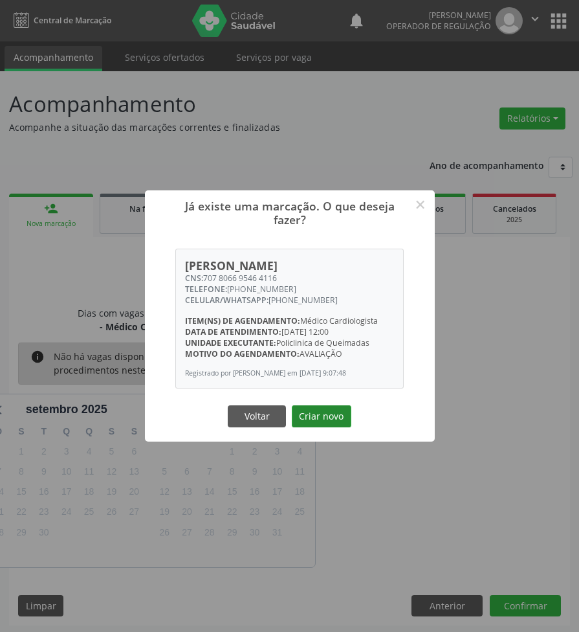
click at [317, 411] on button "Criar novo" at bounding box center [322, 416] width 60 height 22
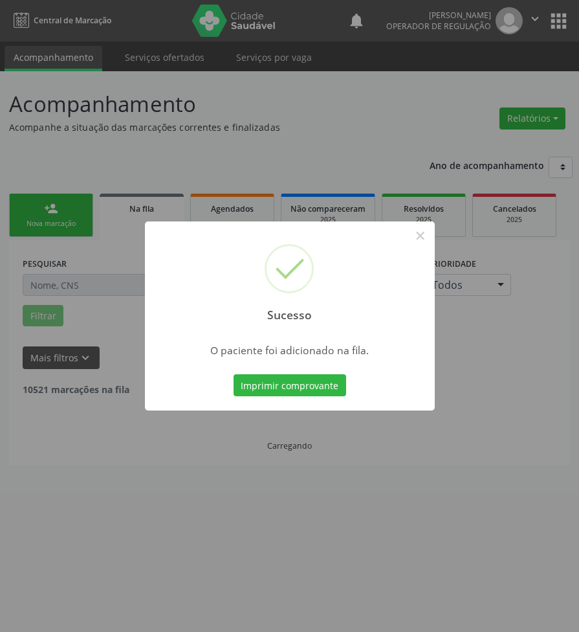
drag, startPoint x: 26, startPoint y: 521, endPoint x: 16, endPoint y: 515, distance: 11.3
click at [17, 518] on div "Sucesso × O paciente foi adicionado na fila. Imprimir comprovante Cancel" at bounding box center [289, 316] width 579 height 632
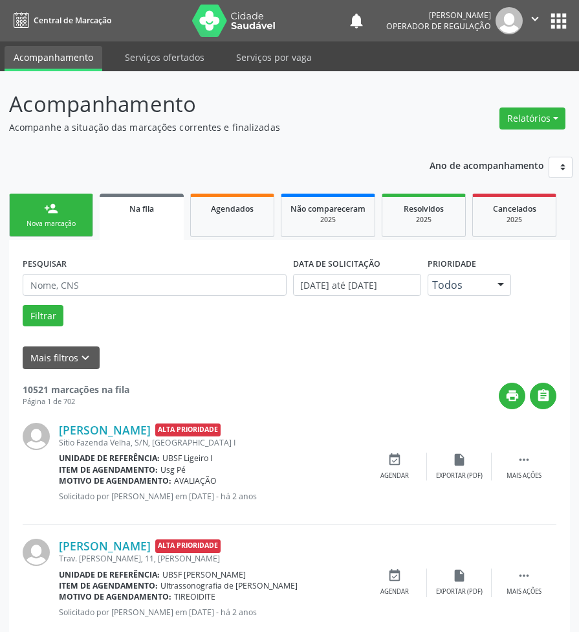
click at [66, 208] on link "person_add Nova marcação" at bounding box center [51, 214] width 84 height 43
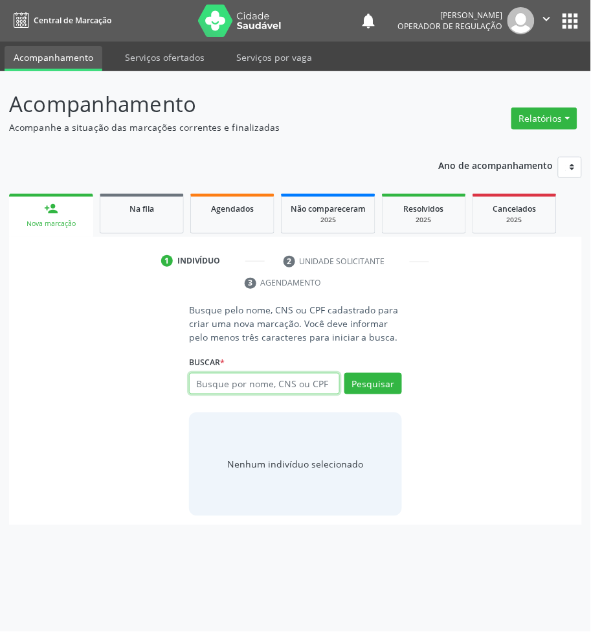
click at [212, 376] on input "text" at bounding box center [264, 384] width 151 height 22
type input "700204453426928"
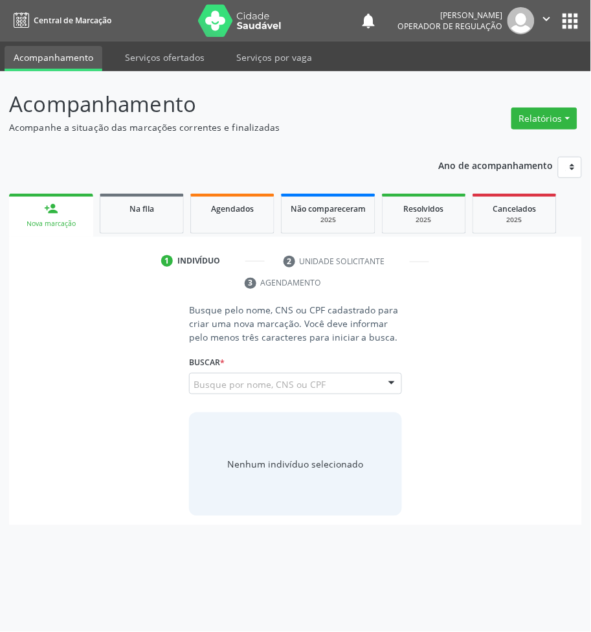
click at [182, 379] on div "Busque pelo nome, CNS ou CPF cadastrado para criar uma nova marcação. Você deve…" at bounding box center [295, 409] width 231 height 213
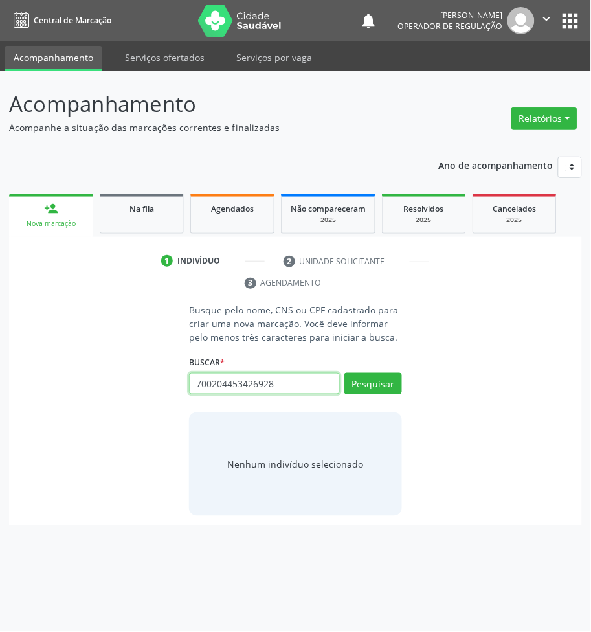
click at [208, 387] on input "700204453426928" at bounding box center [264, 384] width 151 height 22
click at [400, 386] on button "Pesquisar" at bounding box center [373, 384] width 58 height 22
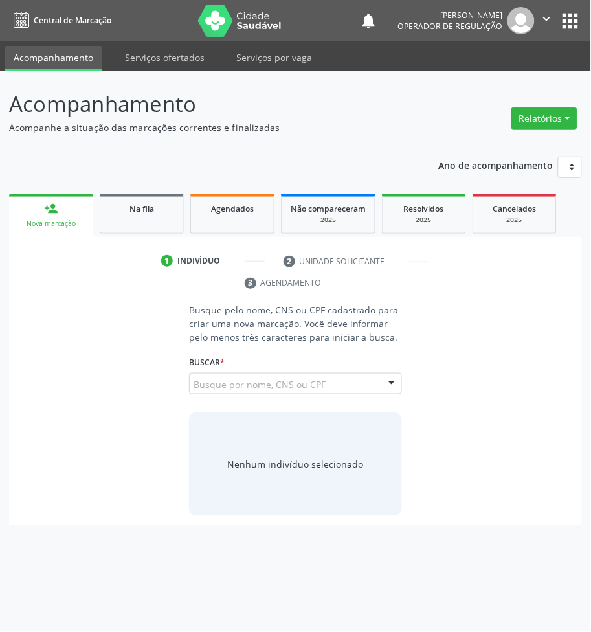
click at [193, 384] on input "700204453426928" at bounding box center [193, 390] width 0 height 26
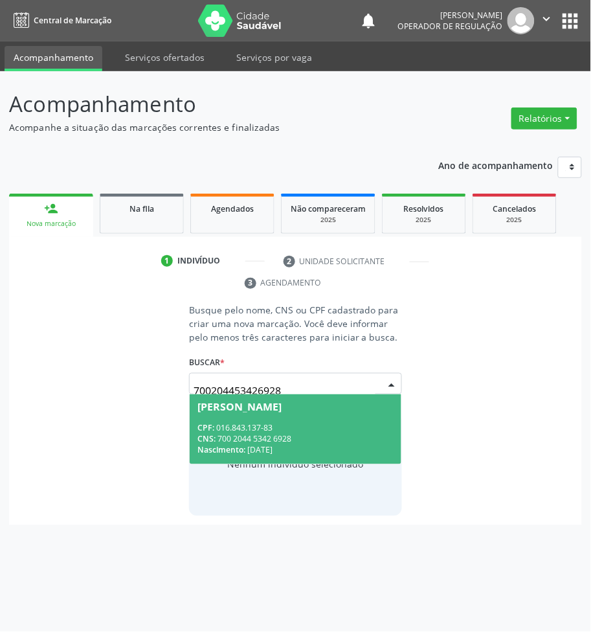
click at [254, 414] on span "Maria Anunciada de Souza CPF: 016.843.137-83 CNS: 700 2044 5342 6928 Nascimento…" at bounding box center [296, 428] width 212 height 69
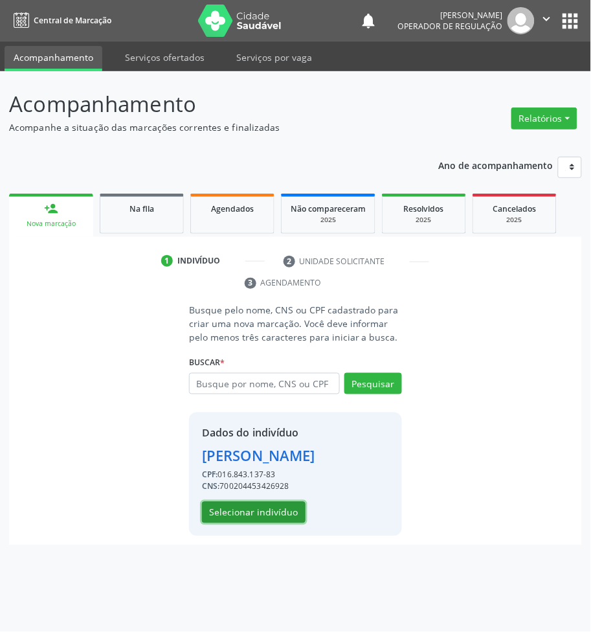
click at [262, 512] on button "Selecionar indivíduo" at bounding box center [254, 513] width 104 height 22
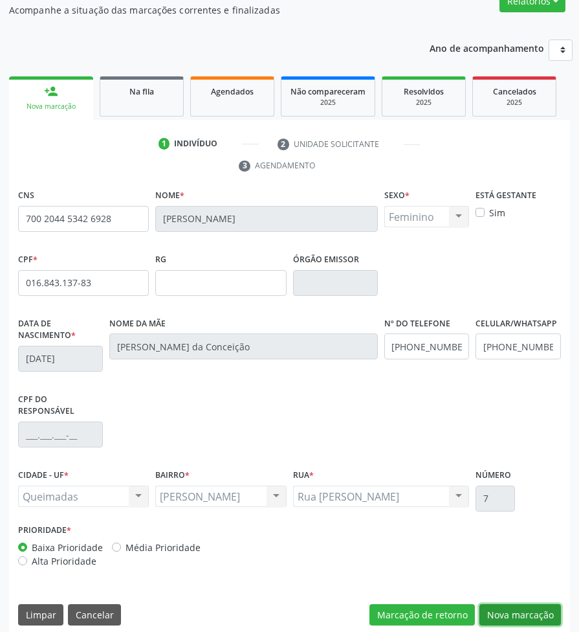
click at [506, 604] on button "Nova marcação" at bounding box center [521, 615] width 82 height 22
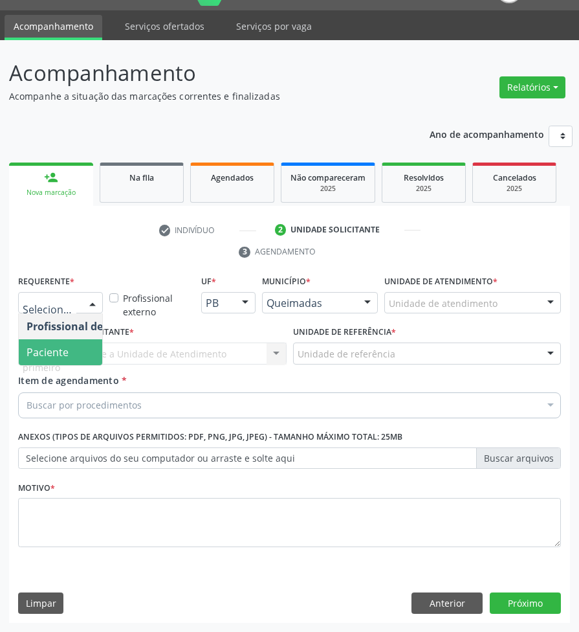
click at [45, 347] on span "Paciente" at bounding box center [48, 352] width 42 height 14
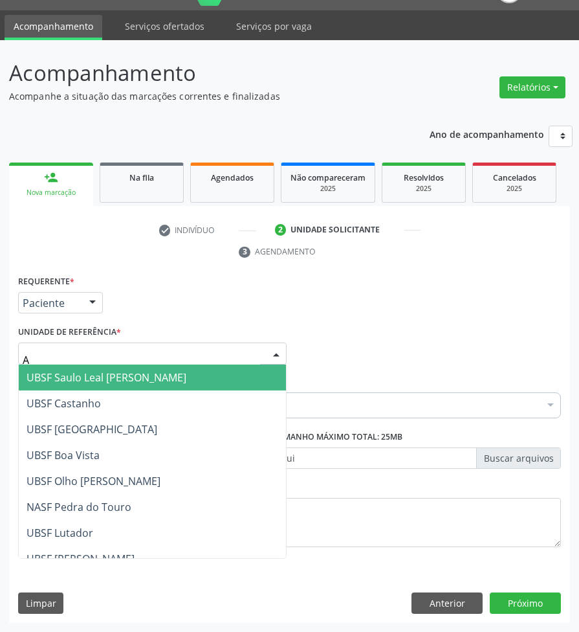
type input "AN"
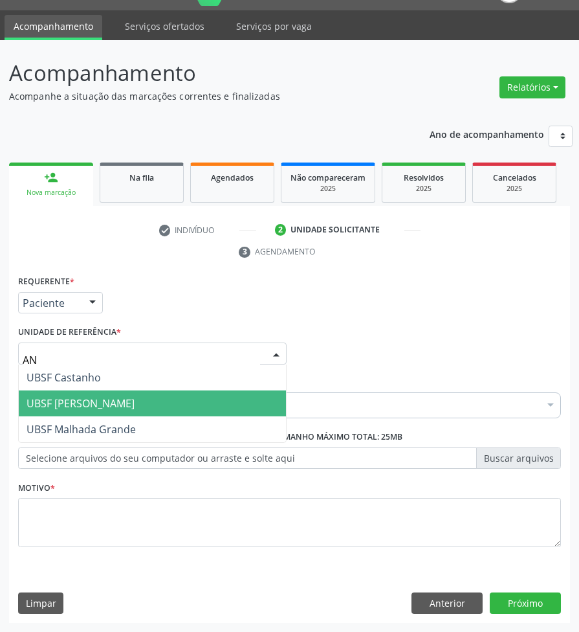
click at [76, 396] on span "UBSF [PERSON_NAME]" at bounding box center [81, 403] width 108 height 14
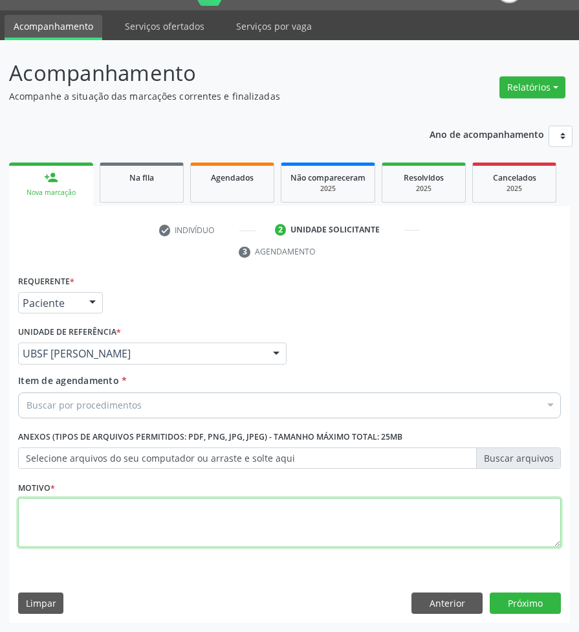
click at [70, 529] on textarea at bounding box center [289, 522] width 543 height 49
paste textarea "1ª AVALIAÇÃO 07/2025"
type textarea "1ª AVALIAÇÃO 07/2025"
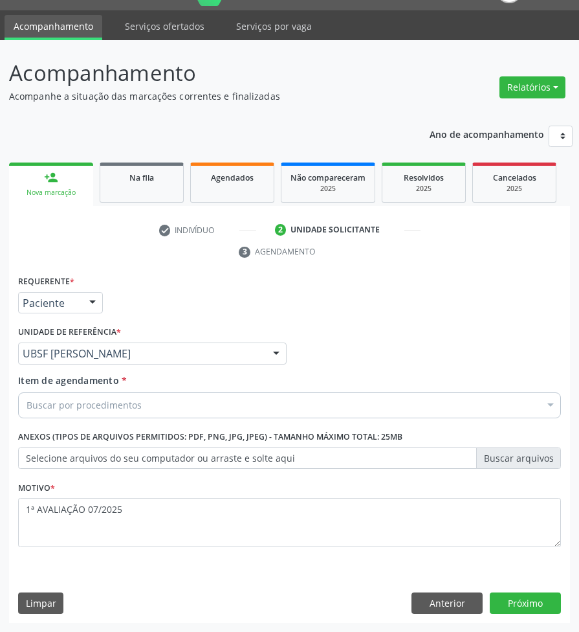
paste input "CARDIOLOGISTA"
type input "CARDIOLOGISTA"
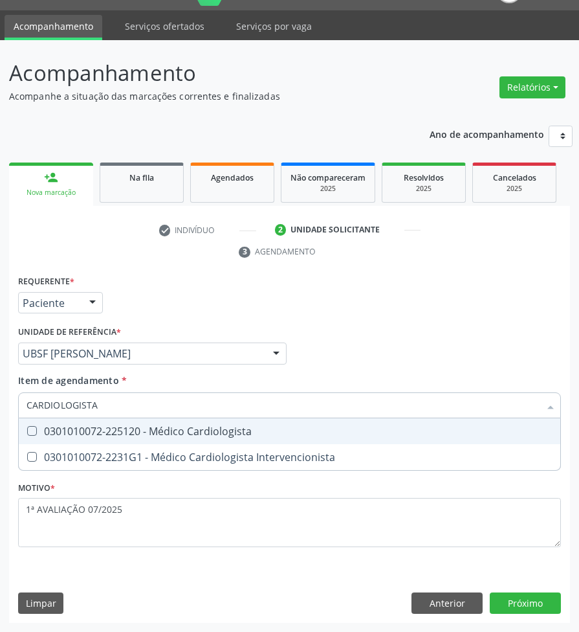
click at [50, 430] on div "0301010072-225120 - Médico Cardiologista" at bounding box center [290, 431] width 526 height 10
checkbox Cardiologista "true"
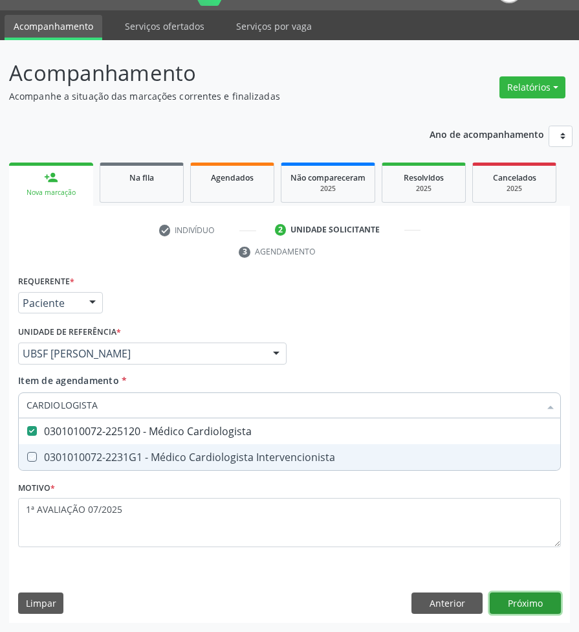
click at [546, 608] on div "Requerente * Paciente Profissional de Saúde Paciente Nenhum resultado encontrad…" at bounding box center [289, 447] width 561 height 351
checkbox Intervencionista "true"
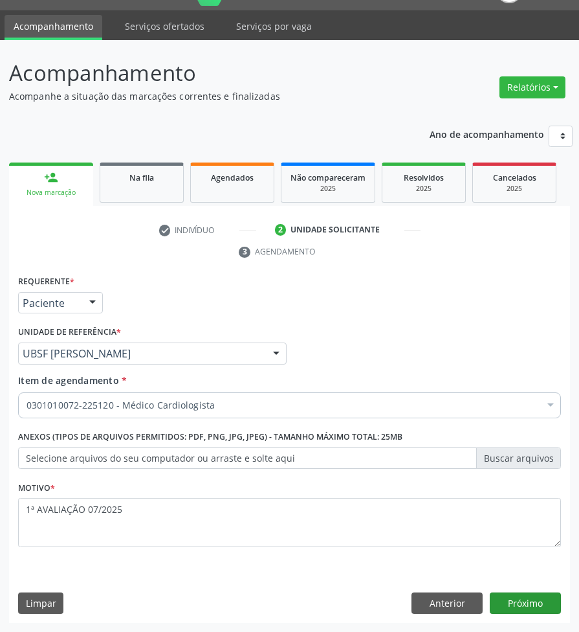
drag, startPoint x: 544, startPoint y: 590, endPoint x: 547, endPoint y: 597, distance: 7.2
click at [544, 591] on div "Requerente * Paciente Profissional de Saúde Paciente Nenhum resultado encontrad…" at bounding box center [289, 447] width 561 height 351
click at [549, 602] on button "Próximo" at bounding box center [525, 603] width 71 height 22
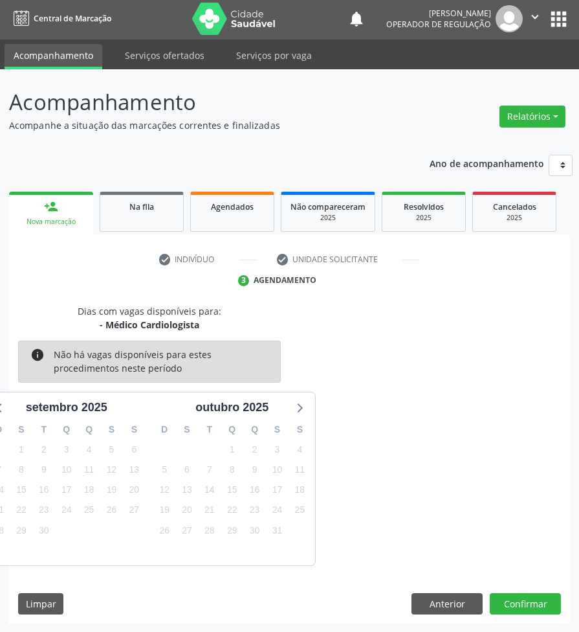
scroll to position [3, 0]
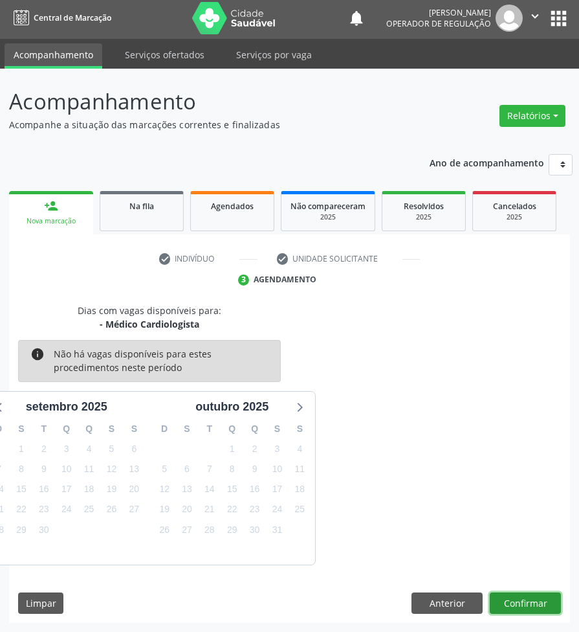
click at [519, 595] on button "Confirmar" at bounding box center [525, 603] width 71 height 22
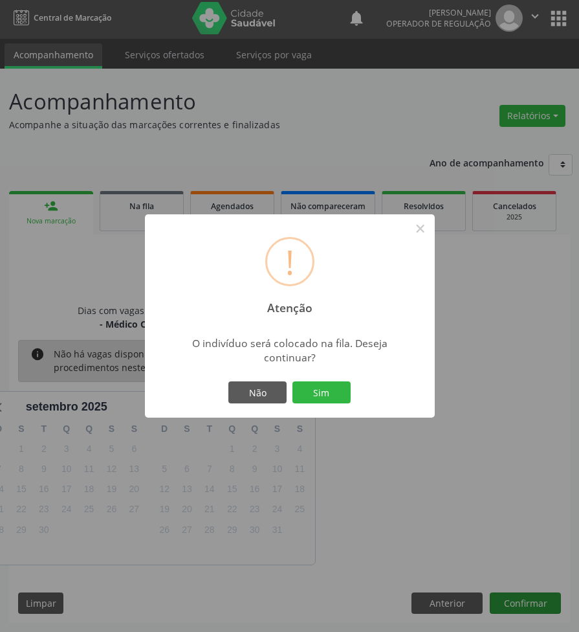
click at [293, 381] on button "Sim" at bounding box center [322, 392] width 58 height 22
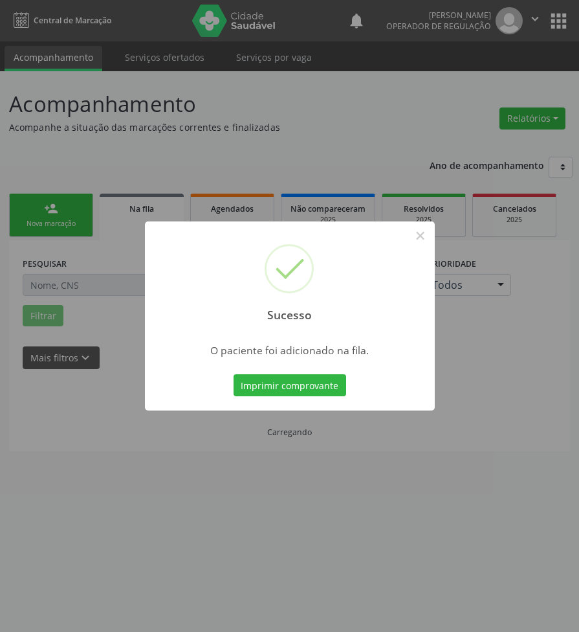
scroll to position [0, 0]
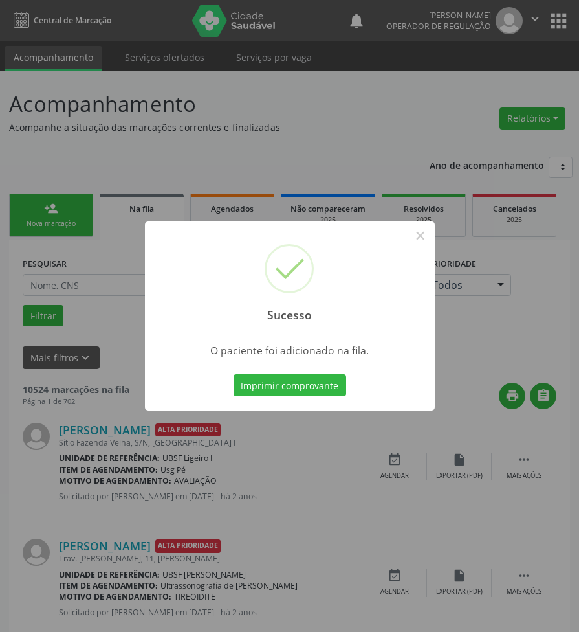
drag, startPoint x: 311, startPoint y: 508, endPoint x: 139, endPoint y: 257, distance: 304.1
click at [306, 495] on div "Sucesso × O paciente foi adicionado na fila. Imprimir comprovante Cancel" at bounding box center [289, 316] width 579 height 632
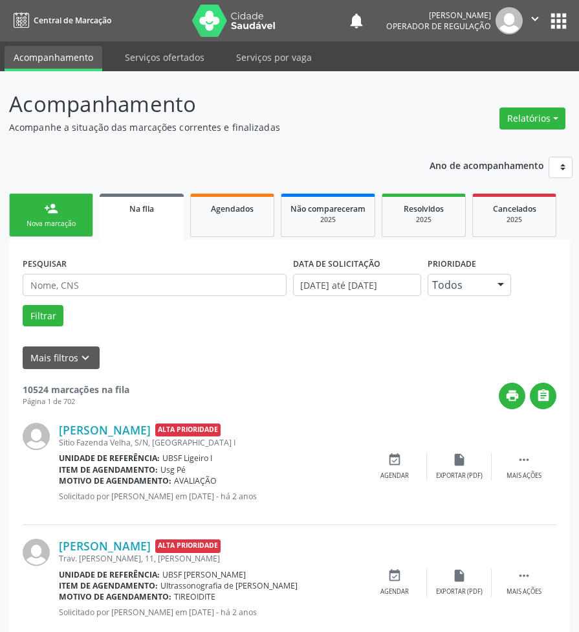
click at [36, 217] on link "person_add Nova marcação" at bounding box center [51, 214] width 84 height 43
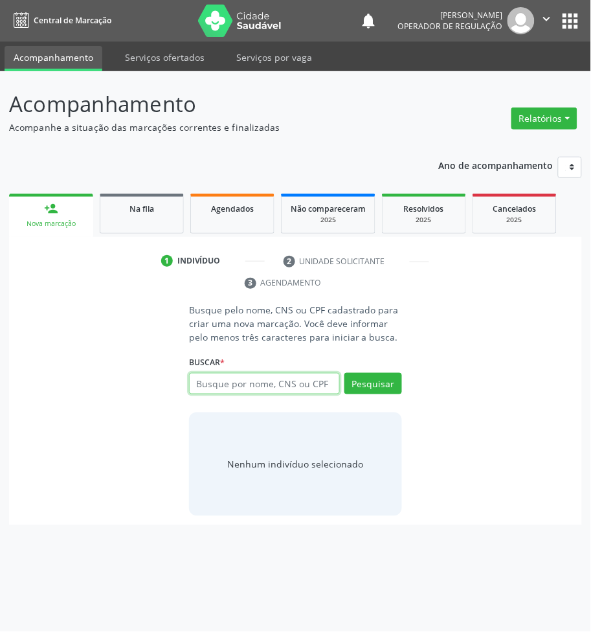
click at [203, 382] on input "text" at bounding box center [264, 384] width 151 height 22
type input "708509307568273"
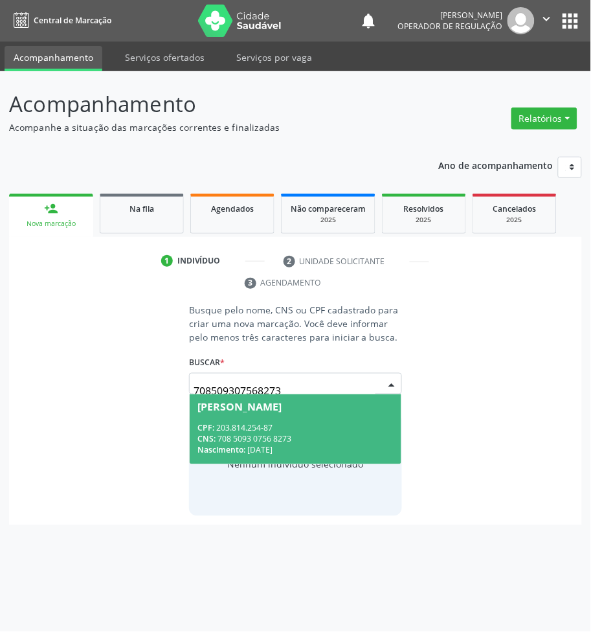
click at [212, 437] on span "CNS:" at bounding box center [206, 439] width 18 height 11
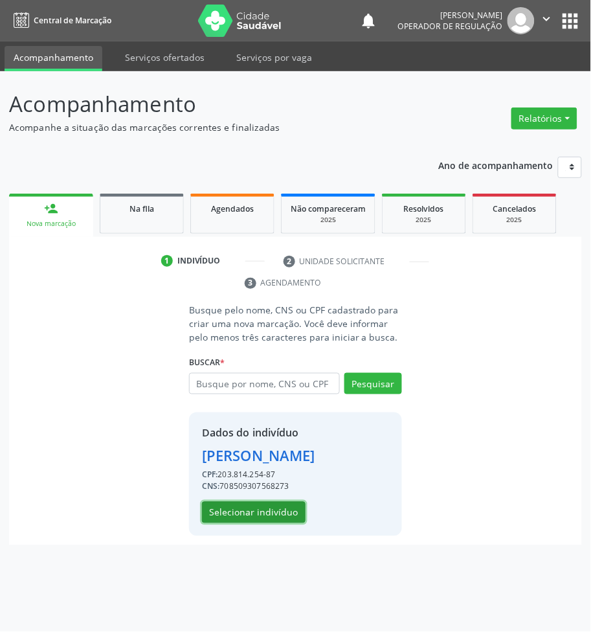
click at [228, 516] on button "Selecionar indivíduo" at bounding box center [254, 513] width 104 height 22
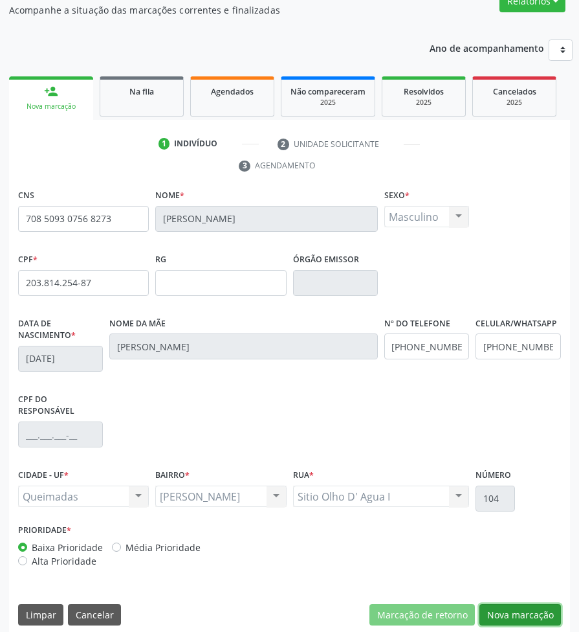
click at [503, 604] on button "Nova marcação" at bounding box center [521, 615] width 82 height 22
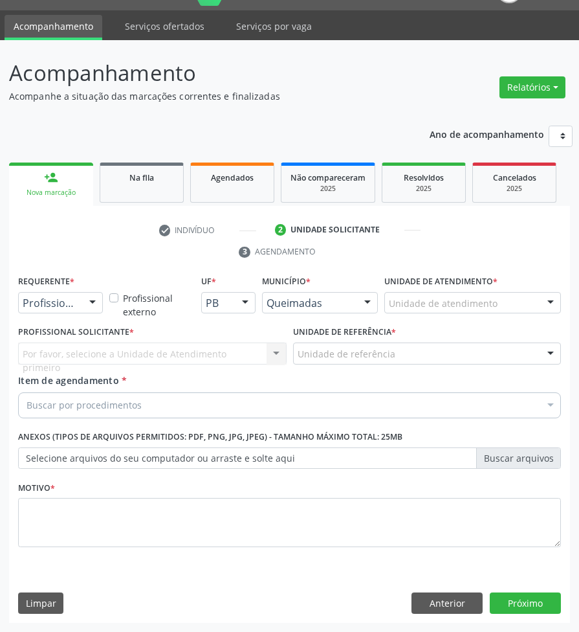
scroll to position [31, 0]
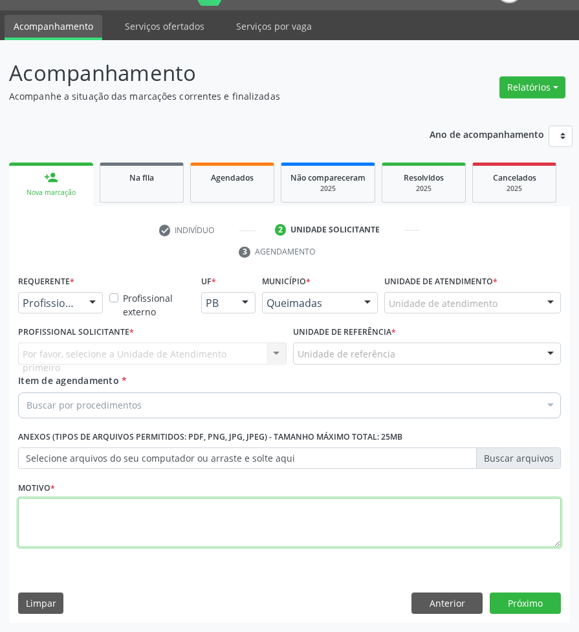
click at [137, 509] on textarea at bounding box center [289, 522] width 543 height 49
paste textarea "1ª AVALIAÇÃO 07/2025"
type textarea "1ª AVALIAÇÃO 07/2025"
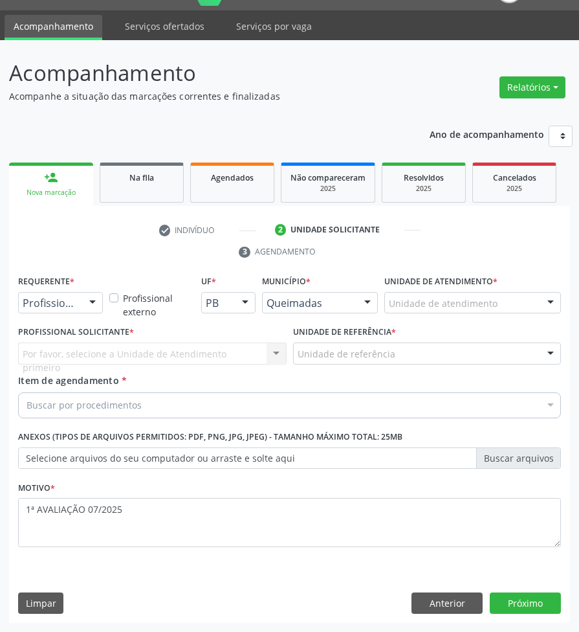
click at [60, 348] on div "Por favor, selecione a Unidade de Atendimento primeiro Nenhum resultado encontr…" at bounding box center [152, 353] width 269 height 22
click at [82, 305] on div "Profissional de Saúde Profissional de Saúde Paciente Nenhum resultado encontrad…" at bounding box center [60, 303] width 85 height 22
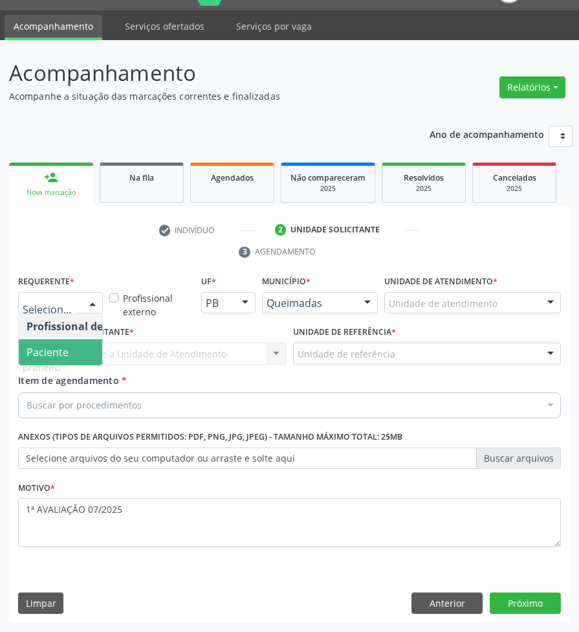
click at [63, 355] on span "Paciente" at bounding box center [48, 352] width 42 height 14
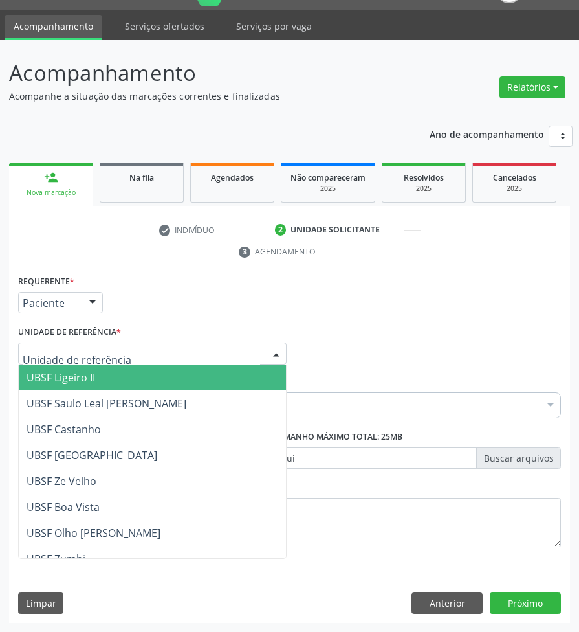
paste input "CARDIOLOGISTA"
type input "CARDIOLOGISTA"
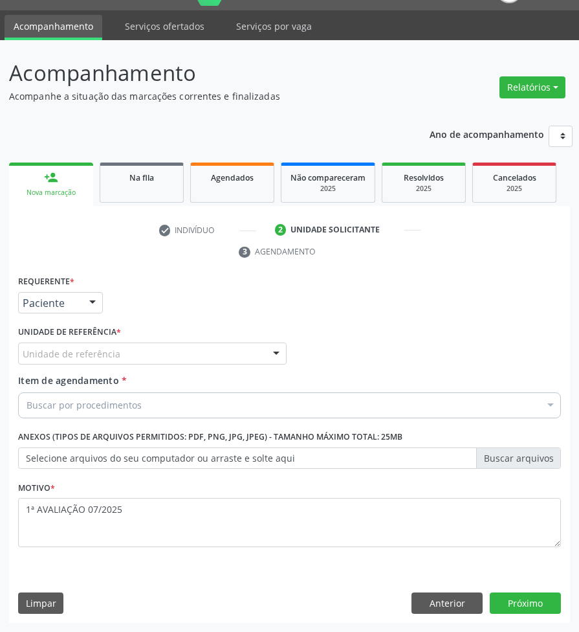
click at [131, 421] on div "Requerente * Paciente Profissional de Saúde Paciente Nenhum resultado encontrad…" at bounding box center [289, 418] width 543 height 293
click at [327, 415] on div "Buscar por procedimentos" at bounding box center [289, 405] width 543 height 26
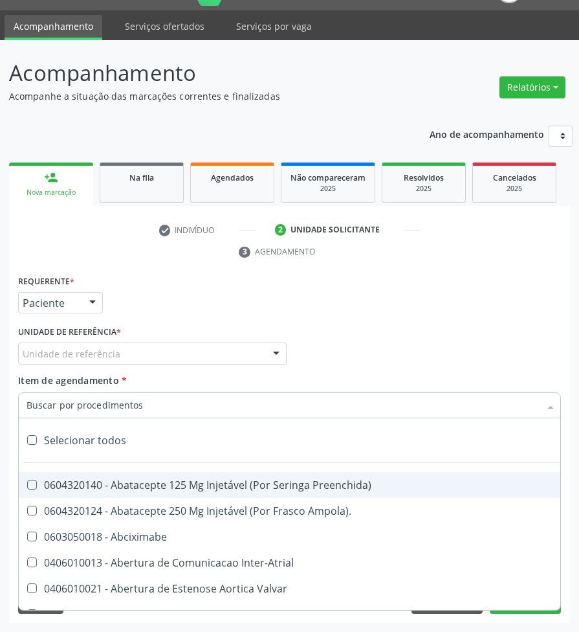
paste input "CARDIOLOGISTA"
type input "CARDIOLOGISTA"
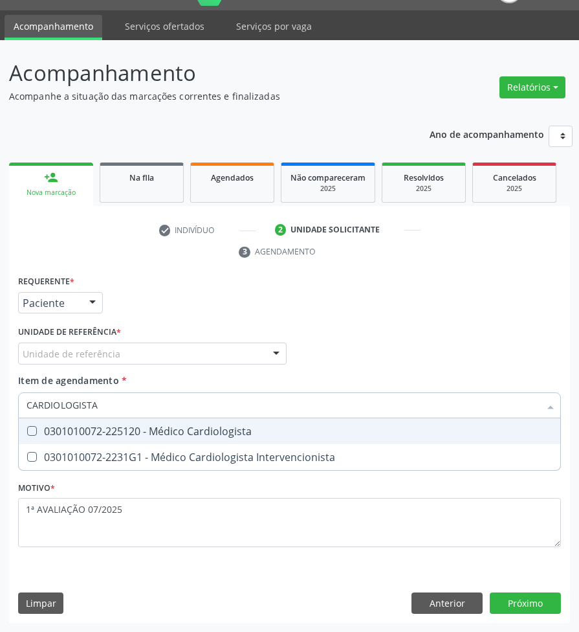
click at [182, 432] on div "0301010072-225120 - Médico Cardiologista" at bounding box center [290, 431] width 526 height 10
checkbox Cardiologista "true"
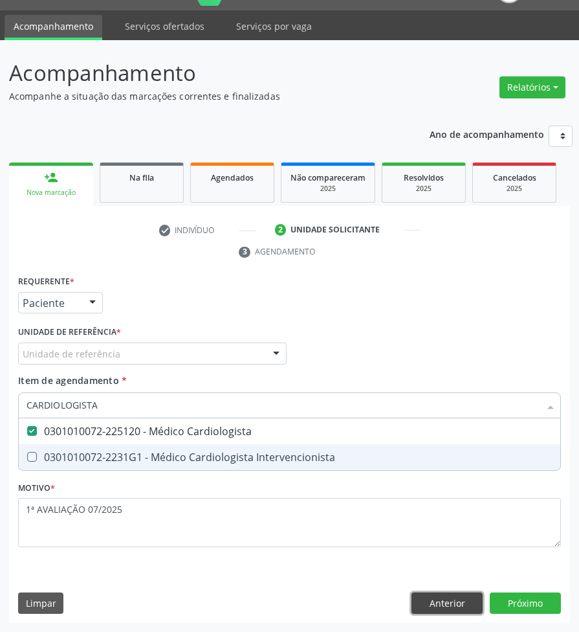
click at [473, 599] on div "Requerente * Paciente Profissional de Saúde Paciente Nenhum resultado encontrad…" at bounding box center [289, 447] width 561 height 351
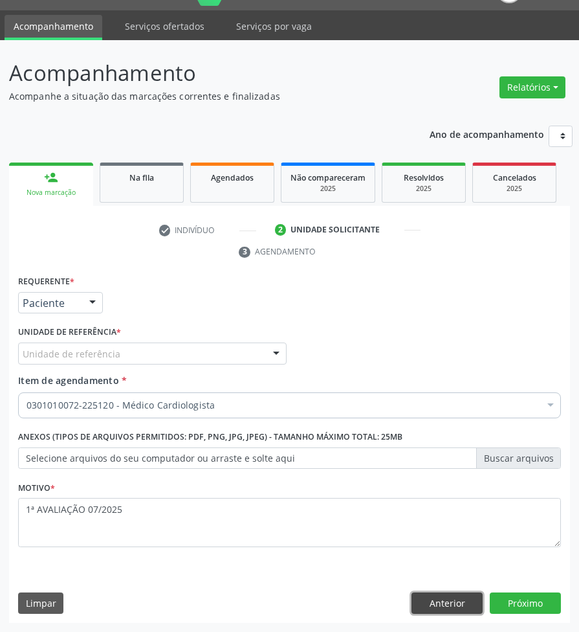
click at [473, 599] on button "Anterior" at bounding box center [447, 603] width 71 height 22
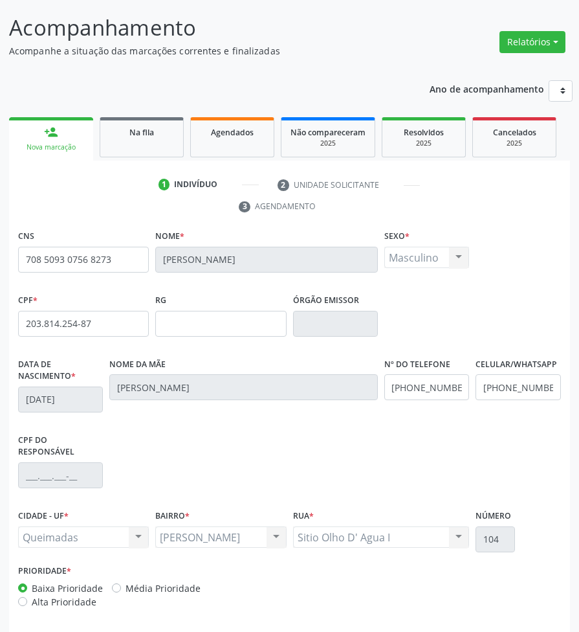
scroll to position [117, 0]
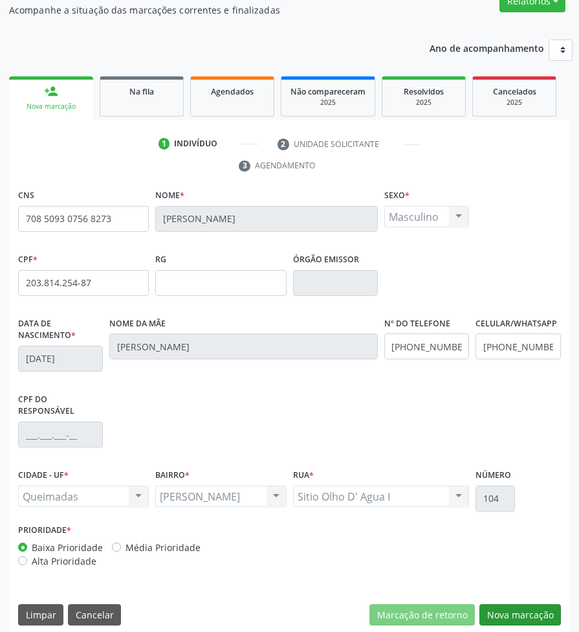
click at [531, 615] on div "CNS 708 5093 0756 8273 Nome * João Cardoso da Silva Sexo * Masculino Masculino …" at bounding box center [289, 410] width 561 height 449
drag, startPoint x: 505, startPoint y: 597, endPoint x: 447, endPoint y: 561, distance: 69.1
click at [505, 604] on button "Nova marcação" at bounding box center [521, 615] width 82 height 22
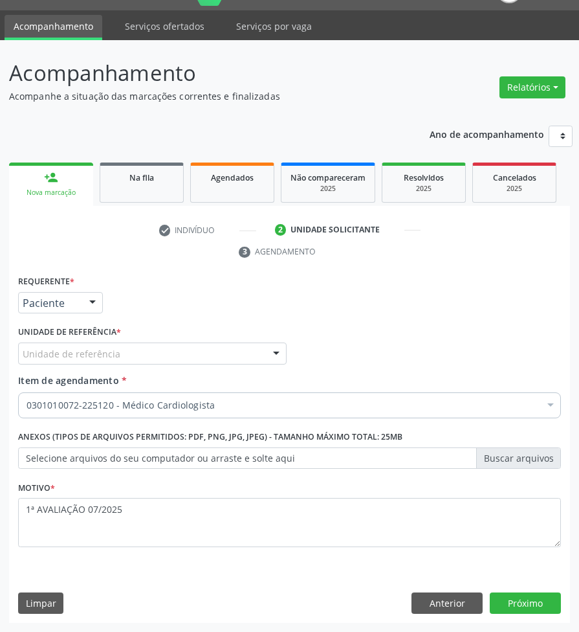
scroll to position [31, 0]
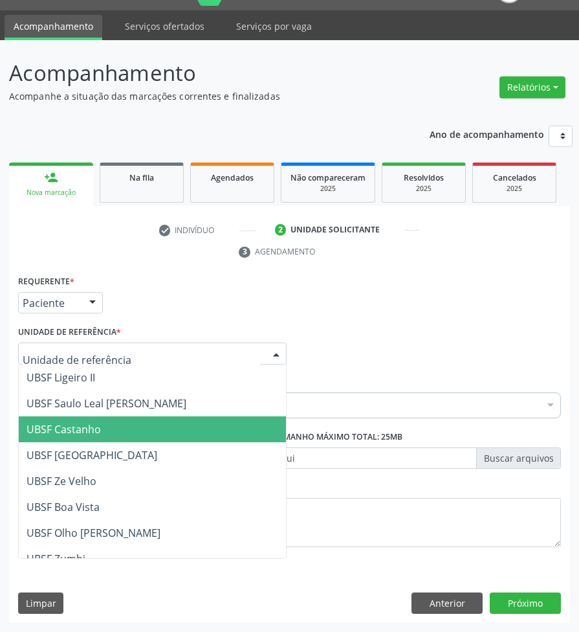
click at [84, 345] on div at bounding box center [152, 353] width 269 height 22
type input "OL"
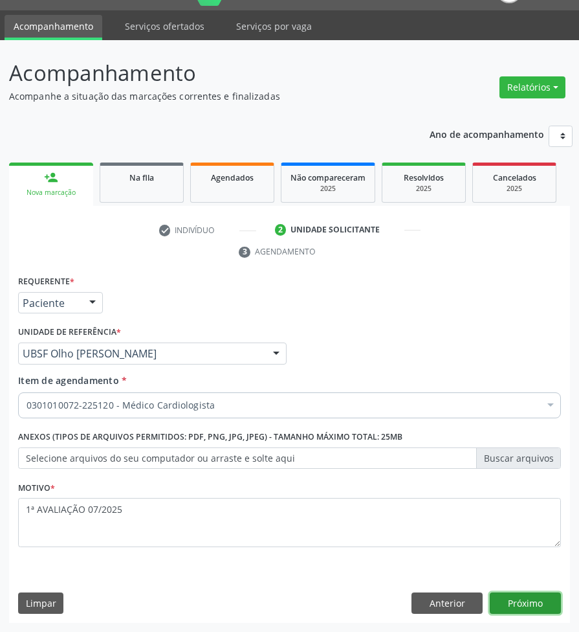
click at [521, 601] on button "Próximo" at bounding box center [525, 603] width 71 height 22
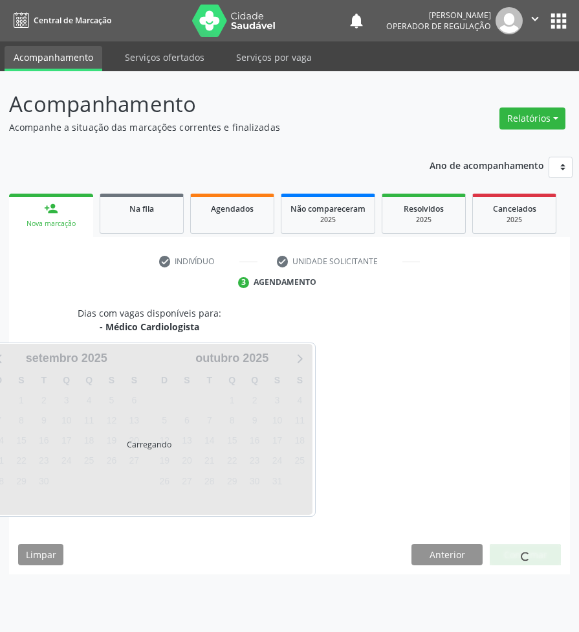
scroll to position [0, 0]
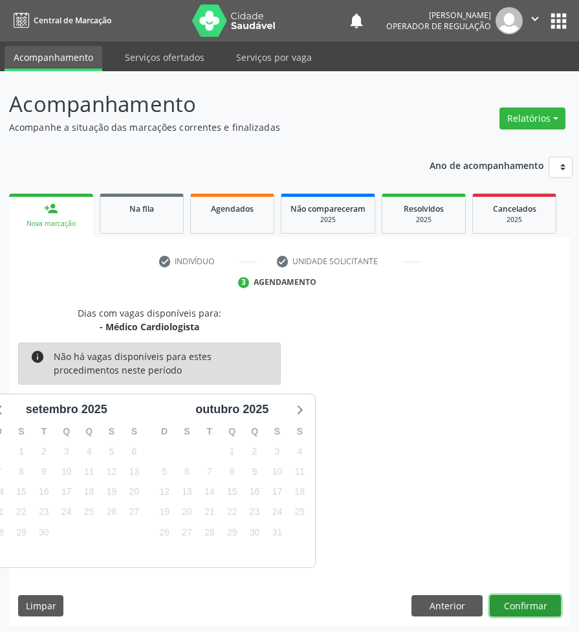
click at [535, 608] on button "Confirmar" at bounding box center [525, 606] width 71 height 22
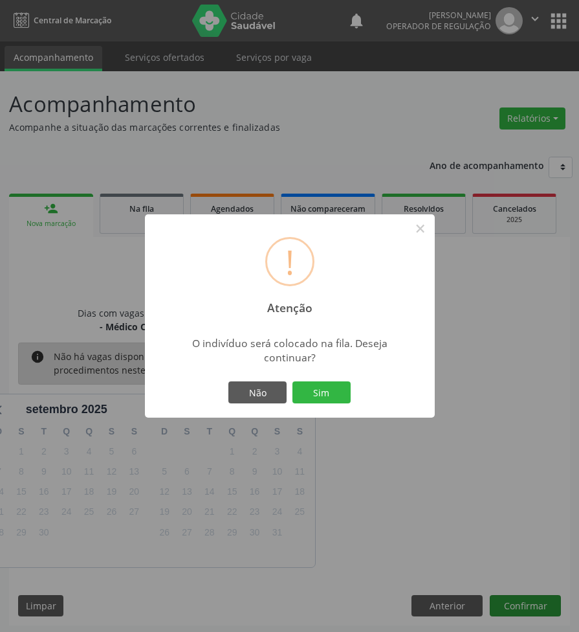
click at [293, 381] on button "Sim" at bounding box center [322, 392] width 58 height 22
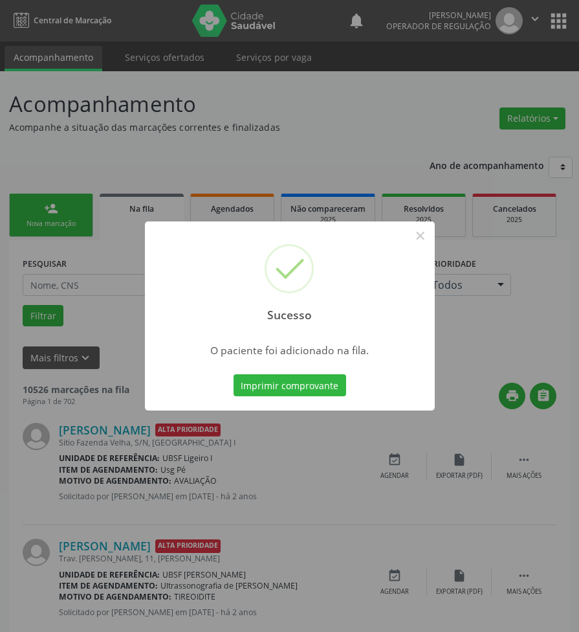
drag, startPoint x: 212, startPoint y: 477, endPoint x: 157, endPoint y: 374, distance: 117.0
click at [208, 464] on div "Sucesso × O paciente foi adicionado na fila. Imprimir comprovante Cancel" at bounding box center [289, 316] width 579 height 632
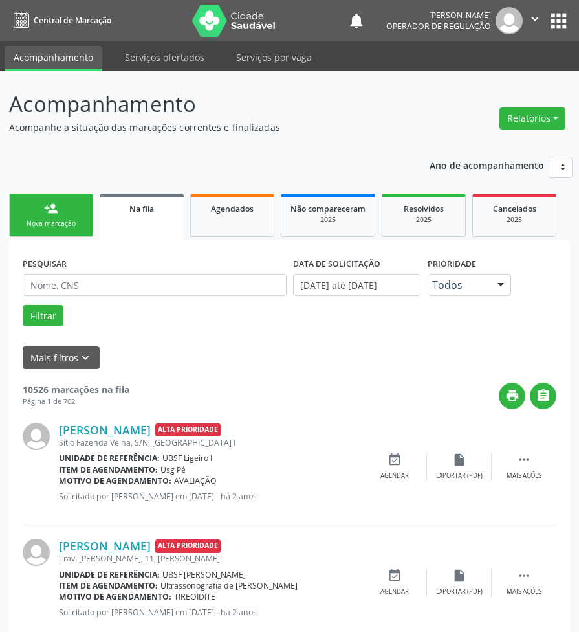
click at [78, 219] on div "Nova marcação" at bounding box center [51, 224] width 65 height 10
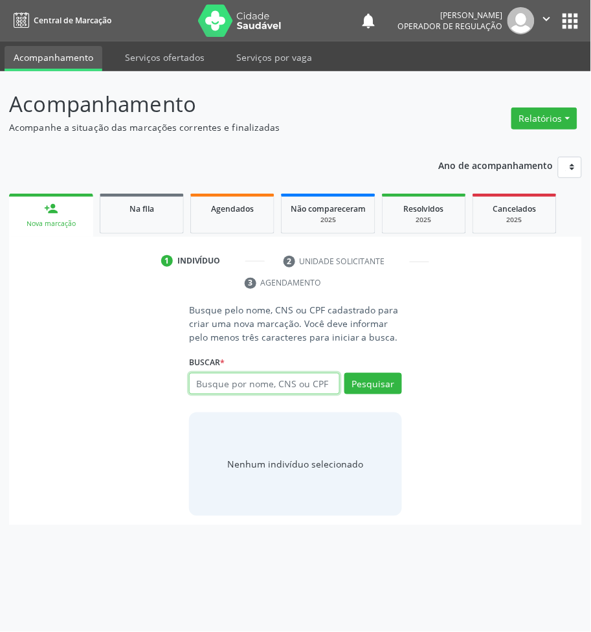
click at [230, 386] on input "text" at bounding box center [264, 384] width 151 height 22
type input "708507353410774"
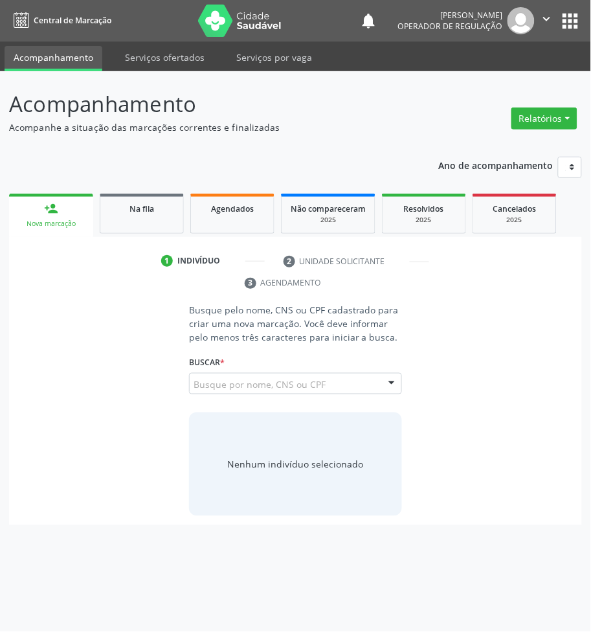
click at [193, 387] on input "708507353410774" at bounding box center [193, 390] width 0 height 26
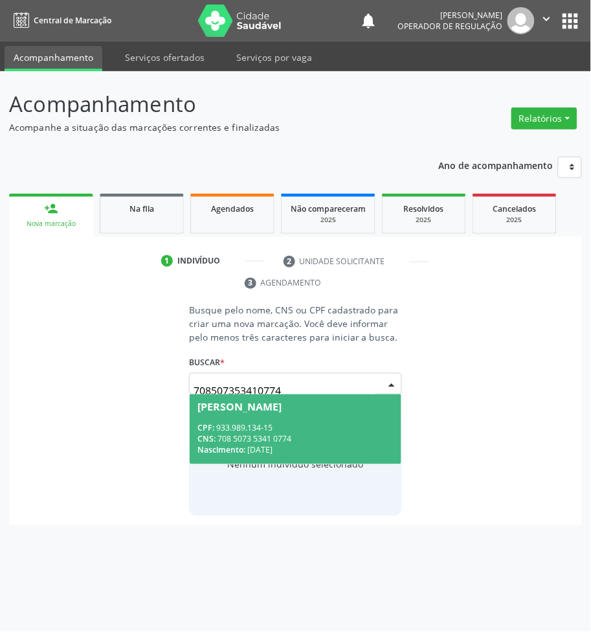
click at [244, 423] on div "CPF: 933.989.134-15" at bounding box center [295, 428] width 196 height 11
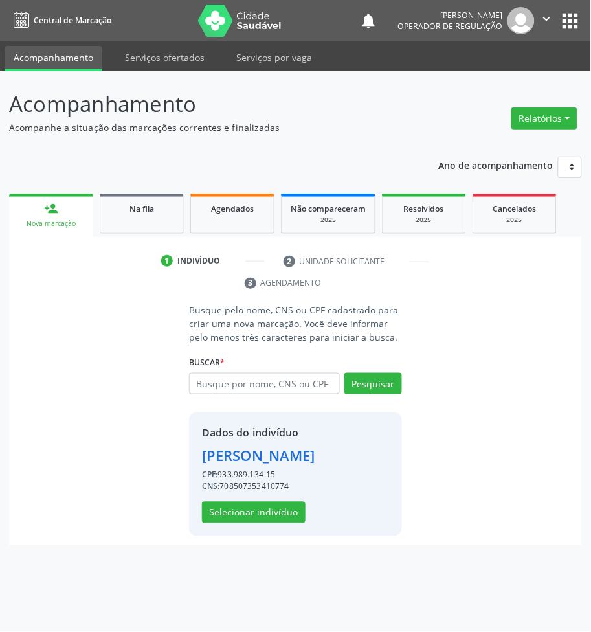
click at [267, 525] on div "Dados do indivíduo Maria Aragao Barbosa CPF: 933.989.134-15 CNS: 70850735341077…" at bounding box center [295, 474] width 213 height 124
click at [267, 518] on button "Selecionar indivíduo" at bounding box center [254, 513] width 104 height 22
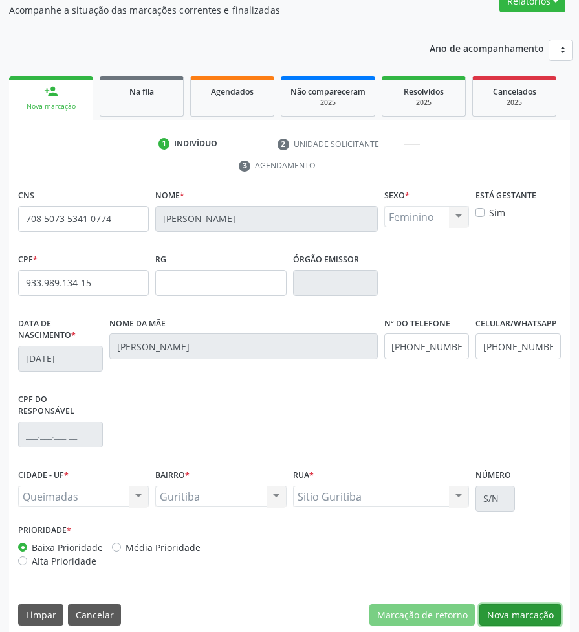
drag, startPoint x: 496, startPoint y: 597, endPoint x: 471, endPoint y: 564, distance: 41.0
click at [496, 604] on button "Nova marcação" at bounding box center [521, 615] width 82 height 22
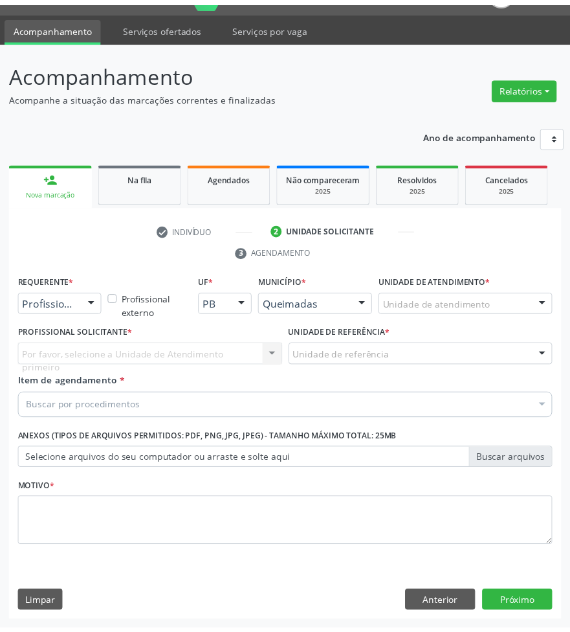
scroll to position [16, 0]
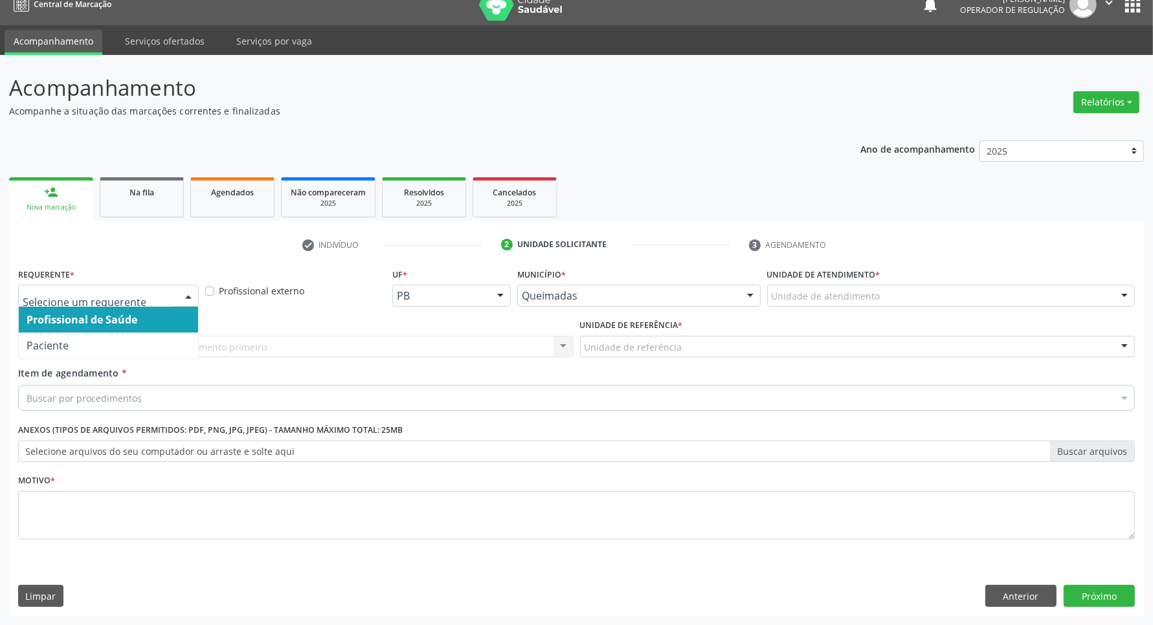
drag, startPoint x: 98, startPoint y: 296, endPoint x: 87, endPoint y: 344, distance: 49.1
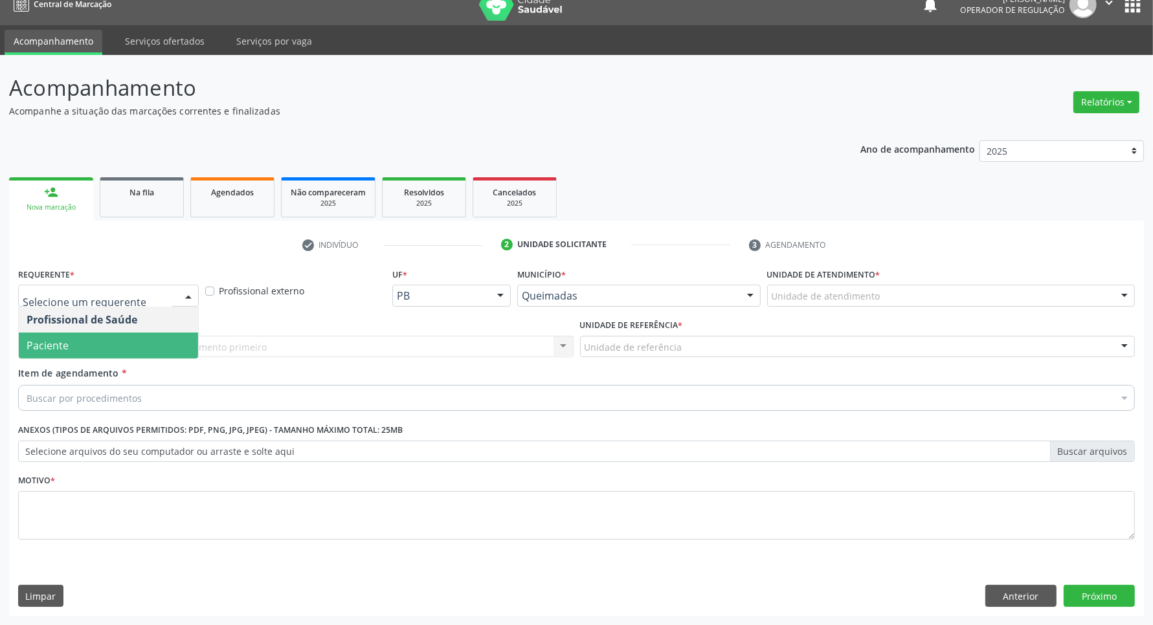
drag, startPoint x: 82, startPoint y: 341, endPoint x: 112, endPoint y: 346, distance: 30.2
click at [82, 340] on span "Paciente" at bounding box center [108, 346] width 179 height 26
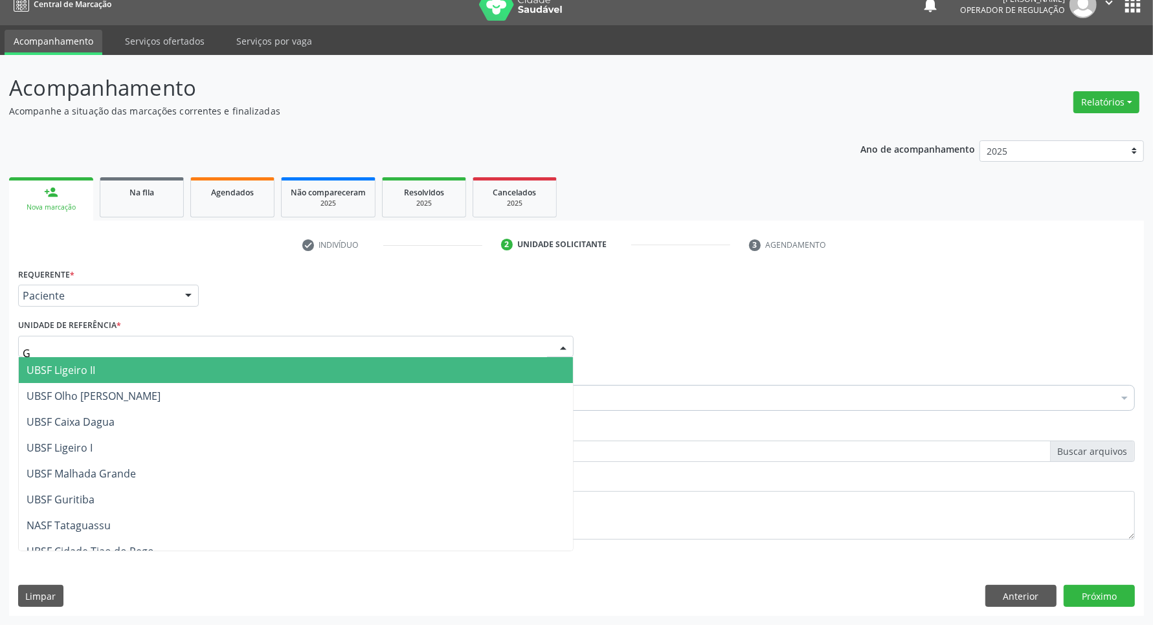
type input "GU"
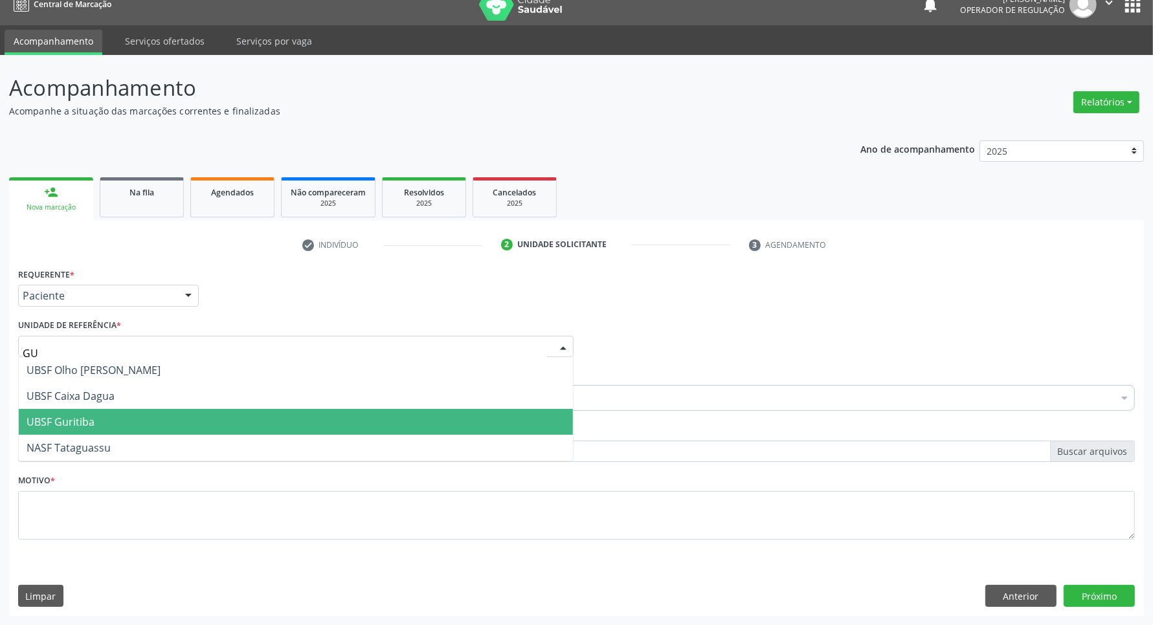
click at [105, 425] on span "UBSF Guritiba" at bounding box center [296, 422] width 554 height 26
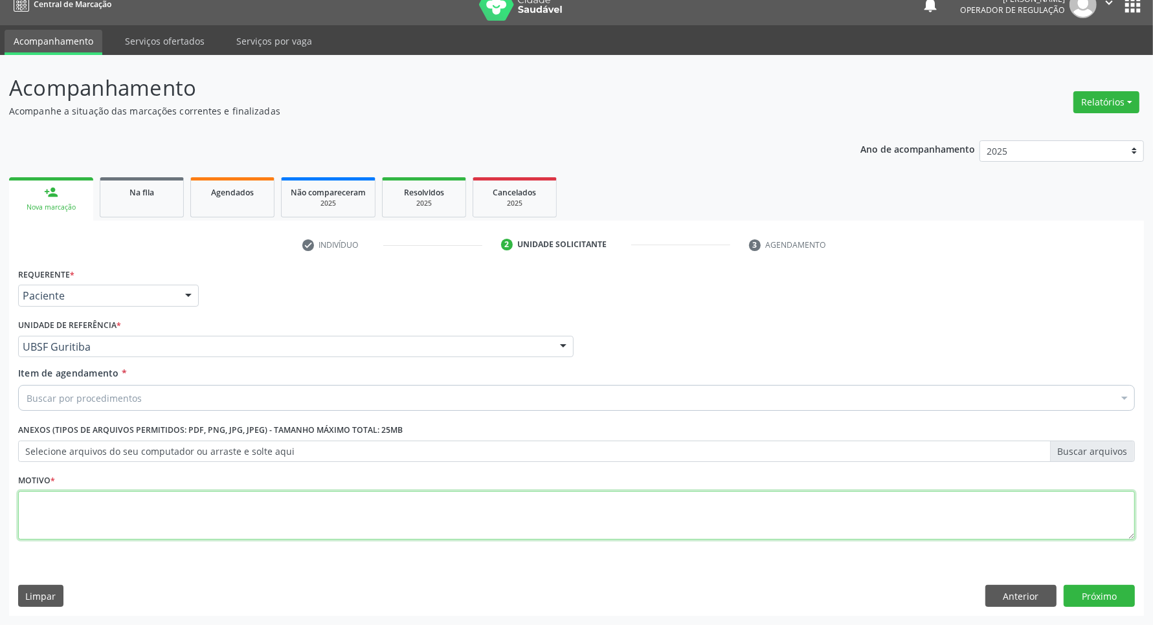
click at [105, 494] on textarea at bounding box center [576, 515] width 1116 height 49
paste textarea "CARDIOLOGISTA"
type textarea "CARDIOLOGISTA 0"
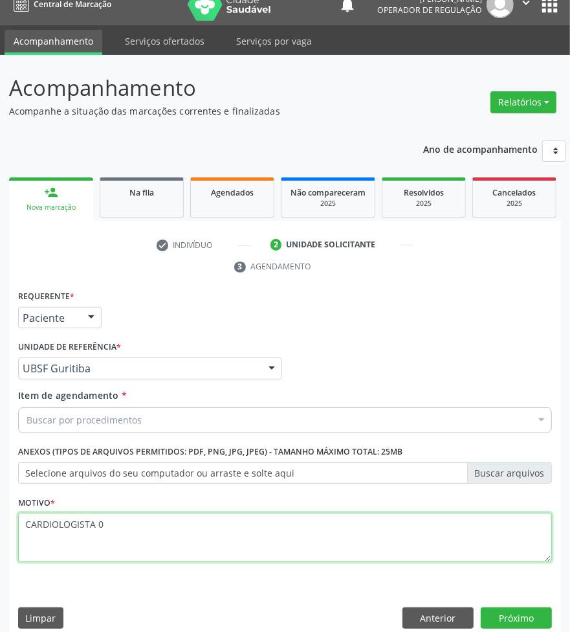
click at [147, 531] on textarea "CARDIOLOGISTA 0" at bounding box center [285, 537] width 534 height 49
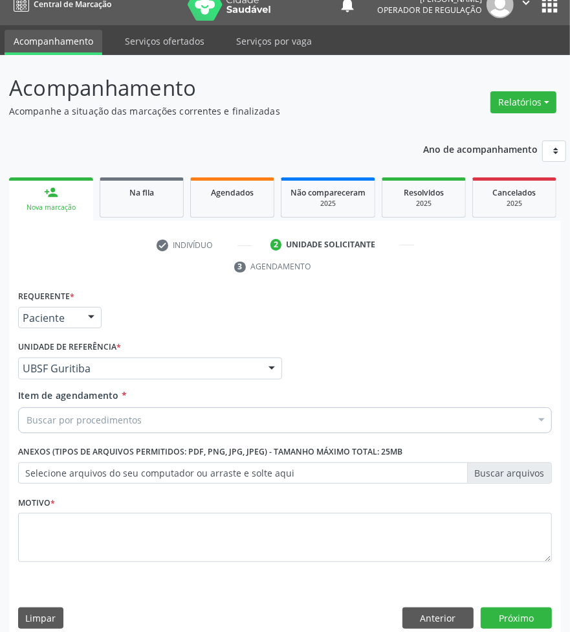
paste input "CARDIOLOGISTA"
type input "CARDIOLOGISTA"
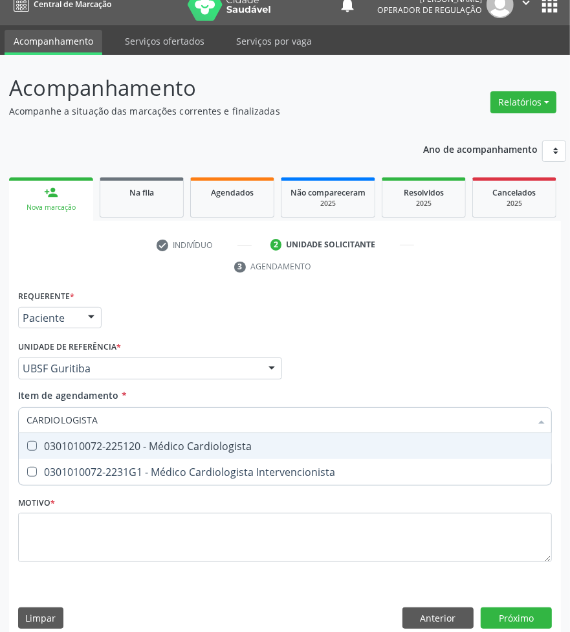
click at [105, 447] on div "0301010072-225120 - Médico Cardiologista" at bounding box center [285, 446] width 517 height 10
checkbox Cardiologista "true"
checkbox Intervencionista "true"
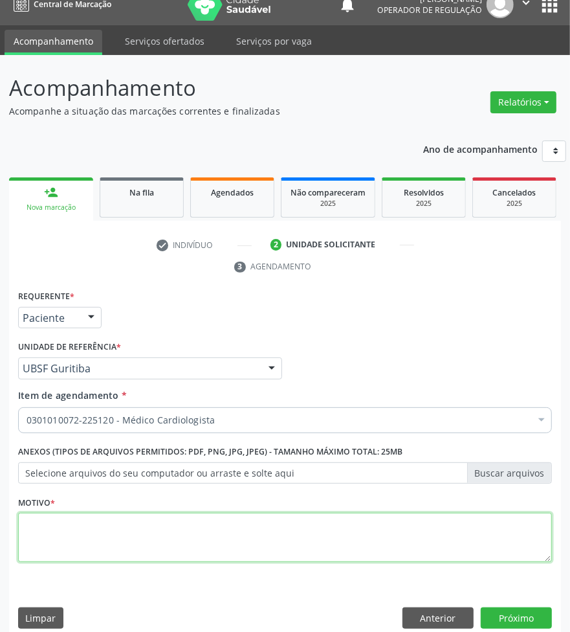
click at [127, 547] on textarea at bounding box center [285, 537] width 534 height 49
paste textarea "1ª AVALIAÇÃO 07/2025"
type textarea "1ª AVALIAÇÃO 07/2025"
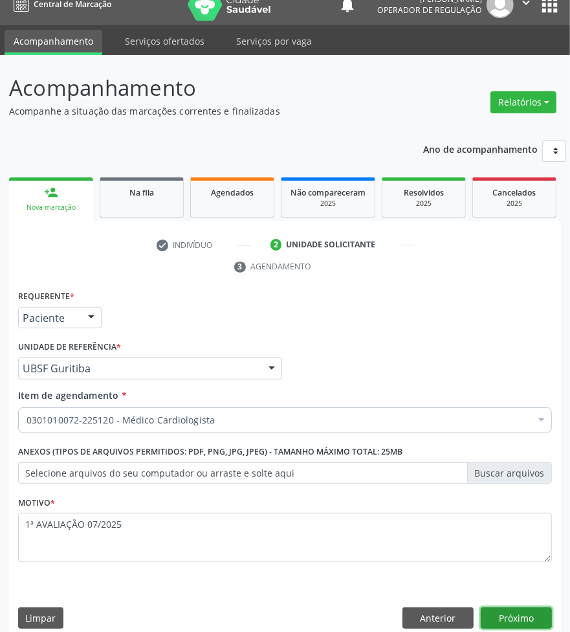
click at [529, 624] on button "Próximo" at bounding box center [516, 618] width 71 height 22
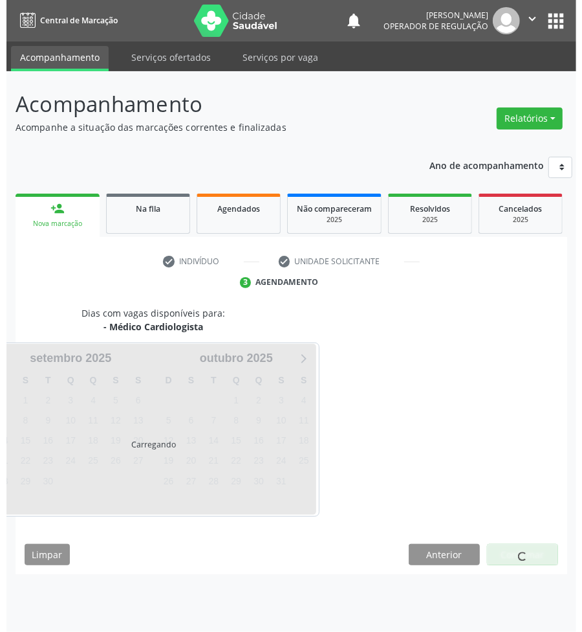
scroll to position [0, 0]
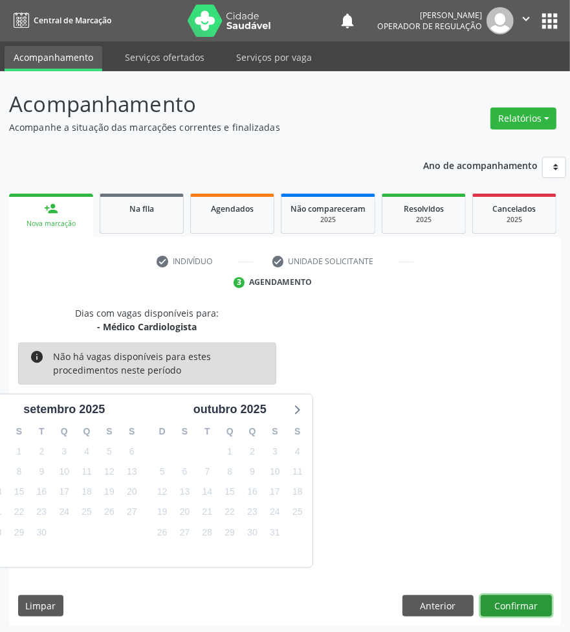
click at [532, 615] on button "Confirmar" at bounding box center [516, 606] width 71 height 22
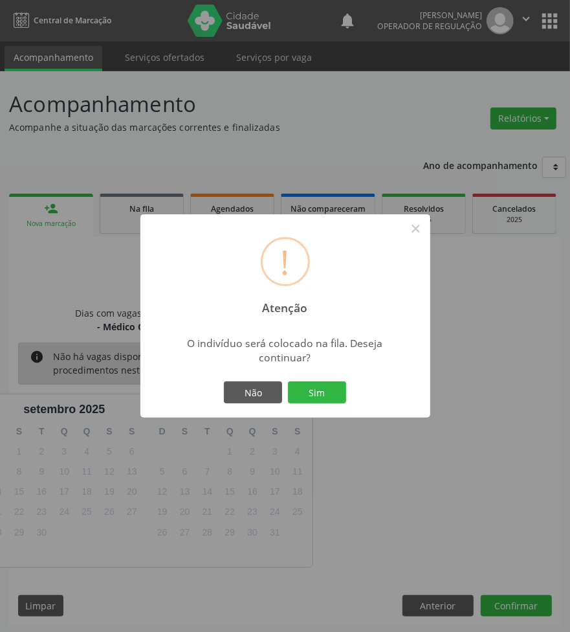
click at [288, 381] on button "Sim" at bounding box center [317, 392] width 58 height 22
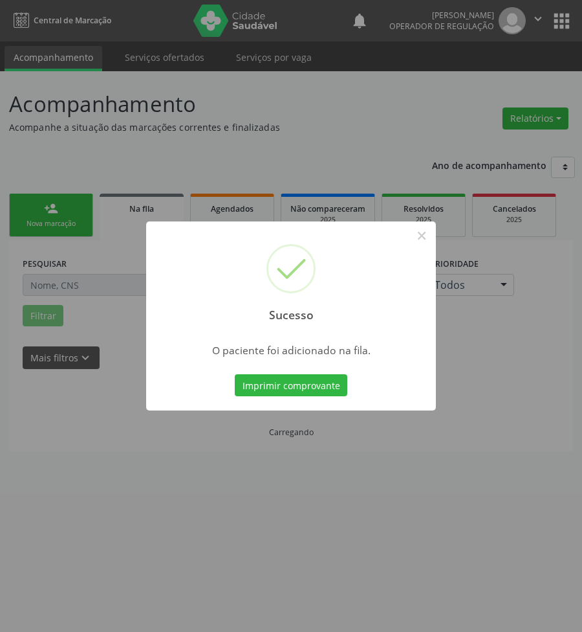
click at [272, 580] on div "Sucesso × O paciente foi adicionado na fila. Imprimir comprovante Cancel" at bounding box center [291, 316] width 582 height 632
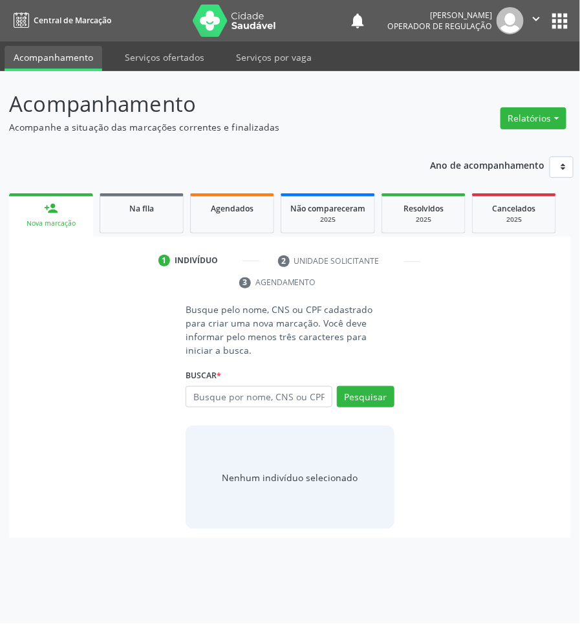
click at [425, 386] on div "Busque pelo nome, CNS ou CPF cadastrado para criar uma nova marcação. Você deve…" at bounding box center [290, 416] width 544 height 227
click at [516, 379] on div "Acompanhamento Acompanhe a situação das marcações correntes e finalizadas Relat…" at bounding box center [290, 347] width 580 height 553
drag, startPoint x: 568, startPoint y: 372, endPoint x: 526, endPoint y: 370, distance: 41.5
click at [516, 371] on div "Busque pelo nome, CNS ou CPF cadastrado para criar uma nova marcação. Você deve…" at bounding box center [290, 421] width 562 height 236
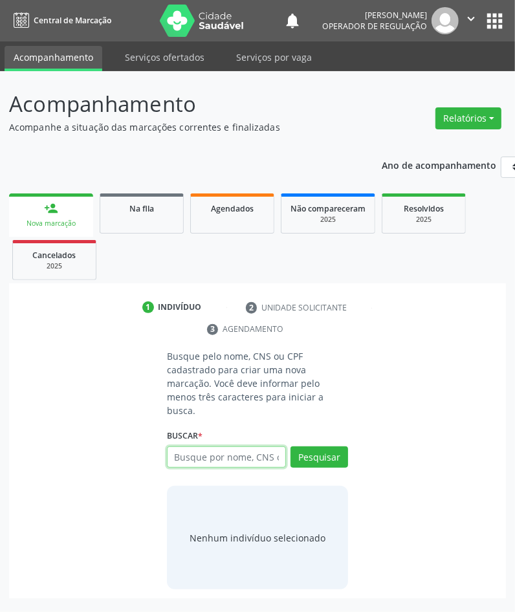
click at [243, 447] on input "text" at bounding box center [226, 458] width 119 height 22
type input "706209548113661"
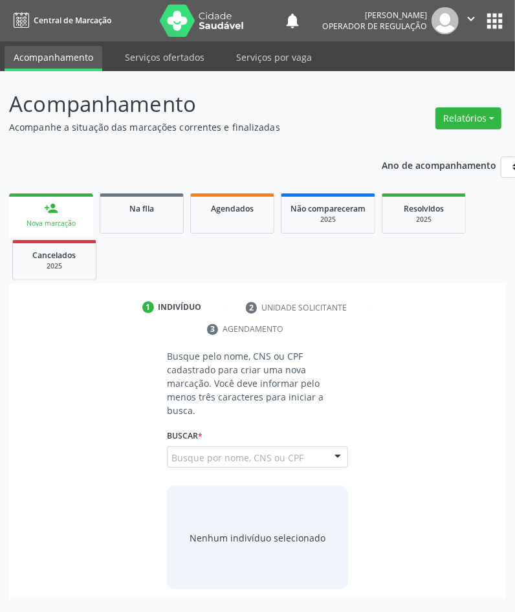
click at [171, 451] on input "706209548113661" at bounding box center [171, 464] width 0 height 26
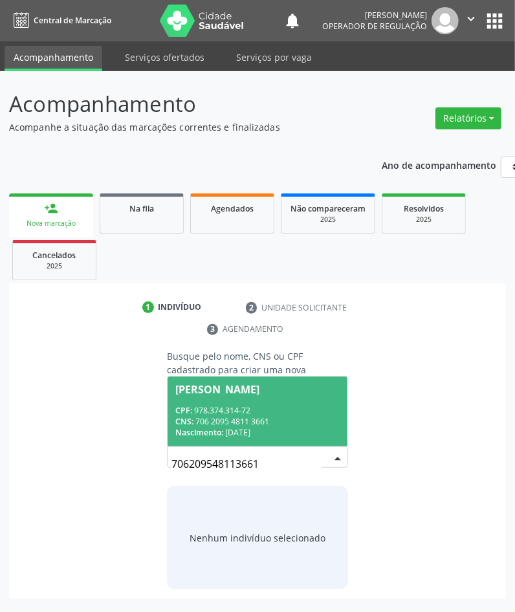
click at [237, 384] on div "[PERSON_NAME]" at bounding box center [217, 389] width 84 height 10
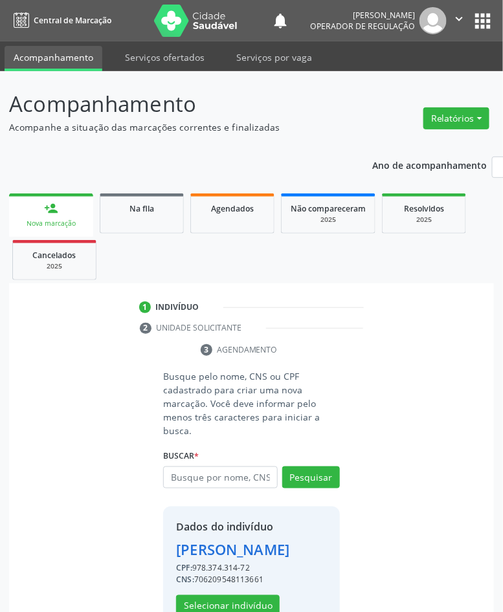
scroll to position [57, 0]
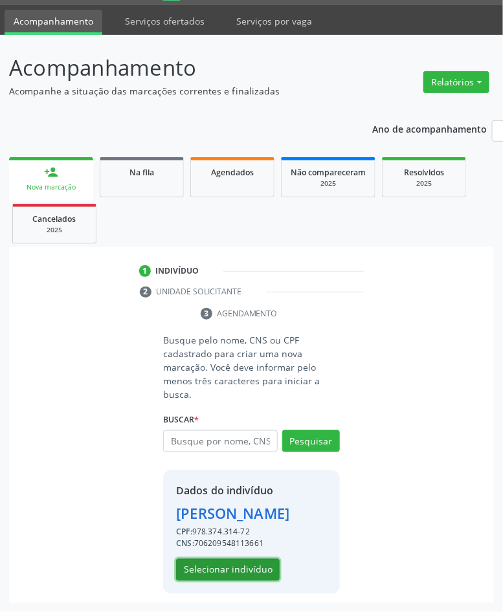
drag, startPoint x: 259, startPoint y: 564, endPoint x: 493, endPoint y: 573, distance: 234.4
click at [259, 565] on button "Selecionar indivíduo" at bounding box center [228, 570] width 104 height 22
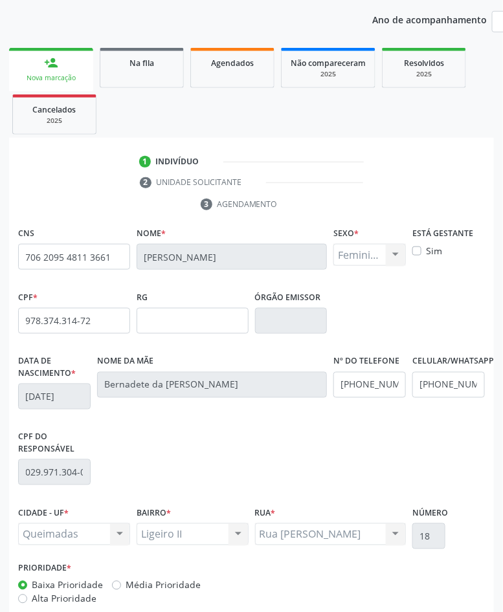
scroll to position [215, 0]
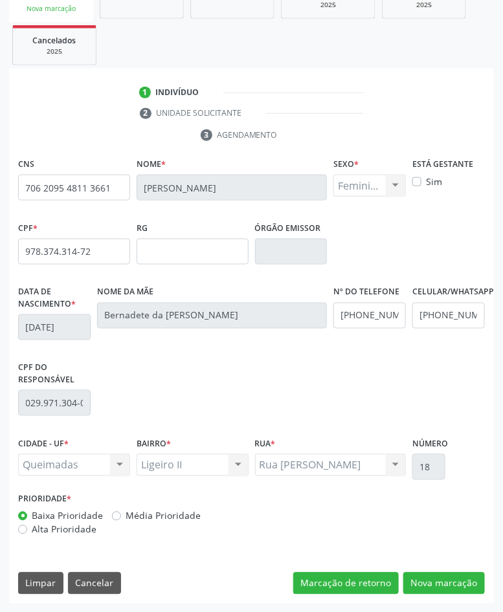
click at [437, 570] on div "CNS 706 2095 4811 3661 Nome * [PERSON_NAME] * Feminino Masculino Feminino Nenhu…" at bounding box center [251, 379] width 485 height 449
drag, startPoint x: 447, startPoint y: 580, endPoint x: 283, endPoint y: 538, distance: 169.0
click at [442, 577] on button "Nova marcação" at bounding box center [444, 584] width 82 height 22
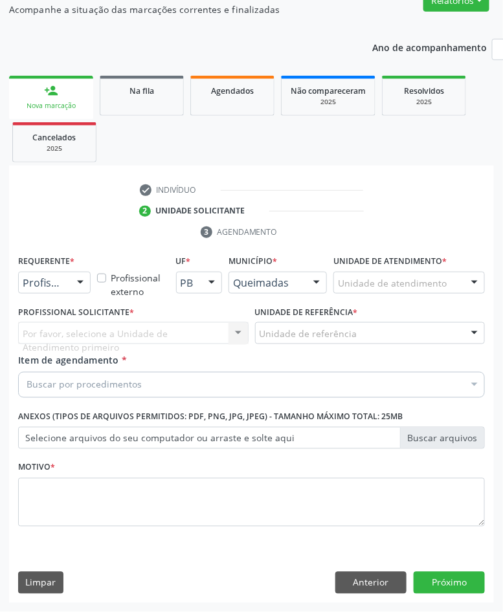
scroll to position [118, 0]
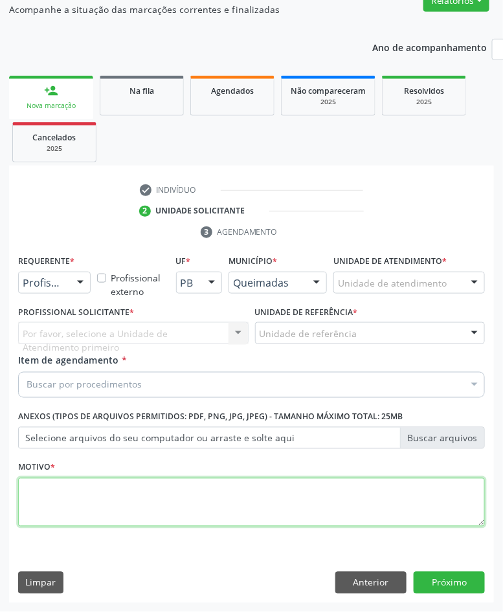
click at [130, 514] on textarea at bounding box center [251, 502] width 467 height 49
paste textarea "1ª AVALIAÇÃO 07/2025"
type textarea "1ª AVALIAÇÃO 07/2025"
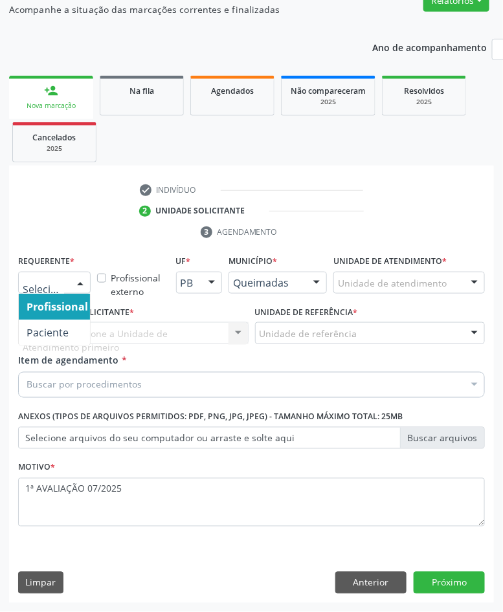
drag, startPoint x: 49, startPoint y: 282, endPoint x: 39, endPoint y: 319, distance: 38.1
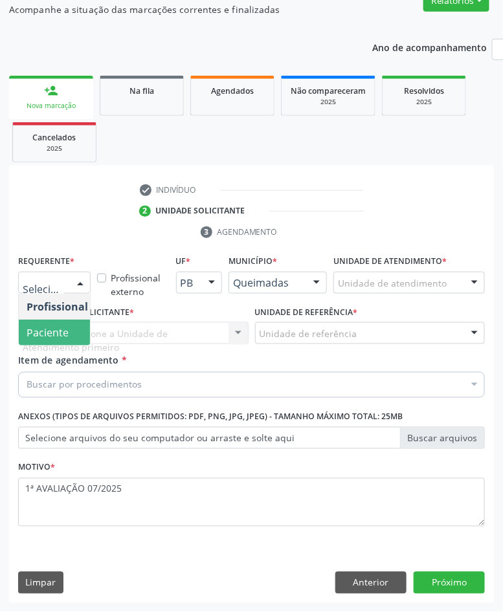
click at [42, 327] on span "Paciente" at bounding box center [48, 333] width 42 height 14
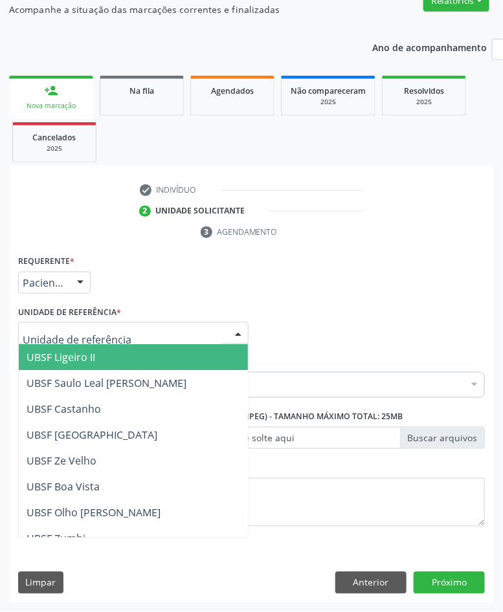
click at [95, 359] on span "UBSF Ligeiro II" at bounding box center [61, 357] width 69 height 14
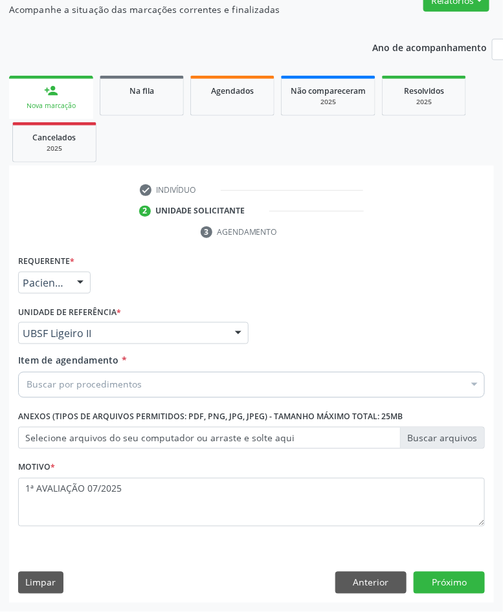
drag, startPoint x: 52, startPoint y: 393, endPoint x: 46, endPoint y: 385, distance: 9.7
click at [50, 393] on div "Buscar por procedimentos" at bounding box center [251, 385] width 467 height 26
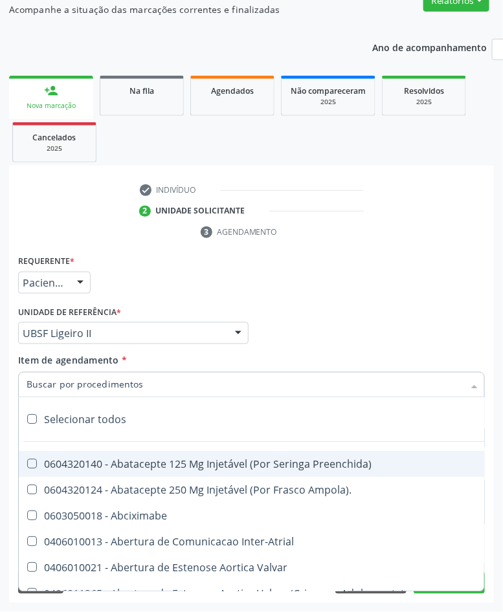
click at [43, 380] on input "Item de agendamento *" at bounding box center [245, 385] width 437 height 26
paste input "CARDIOLOGISTA"
type input "CARDIOLOGISTA"
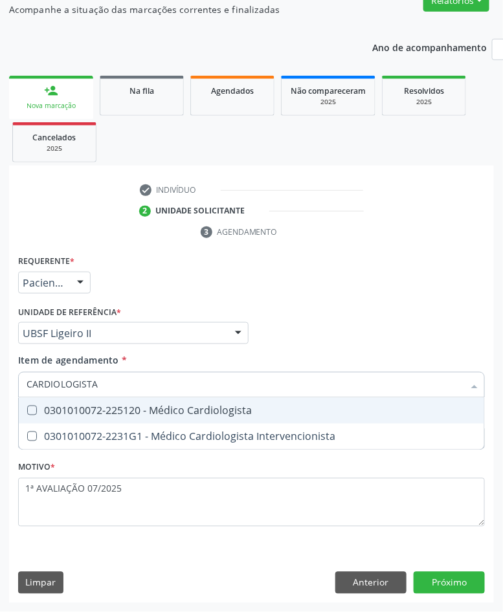
click at [80, 406] on div "0301010072-225120 - Médico Cardiologista" at bounding box center [252, 411] width 450 height 10
checkbox Cardiologista "true"
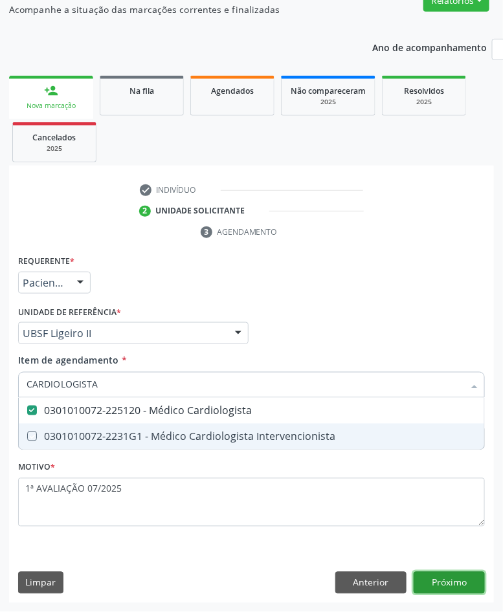
click at [456, 591] on div "Requerente * Paciente Profissional de Saúde Paciente Nenhum resultado encontrad…" at bounding box center [251, 427] width 485 height 351
checkbox Intervencionista "true"
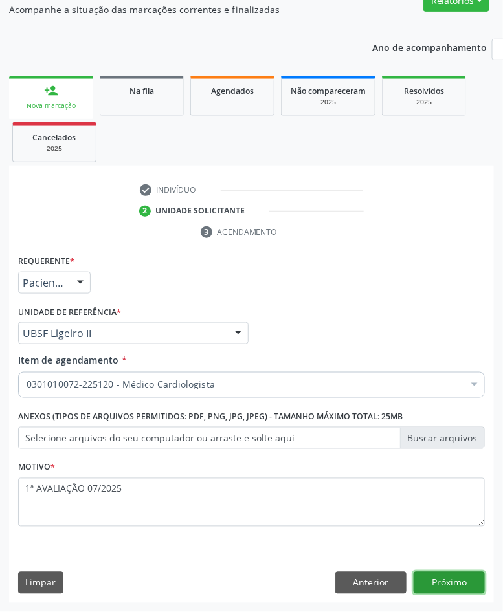
click at [456, 591] on button "Próximo" at bounding box center [449, 583] width 71 height 22
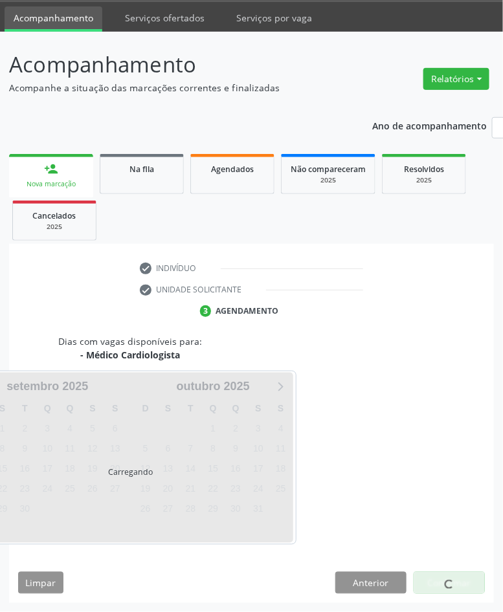
scroll to position [91, 0]
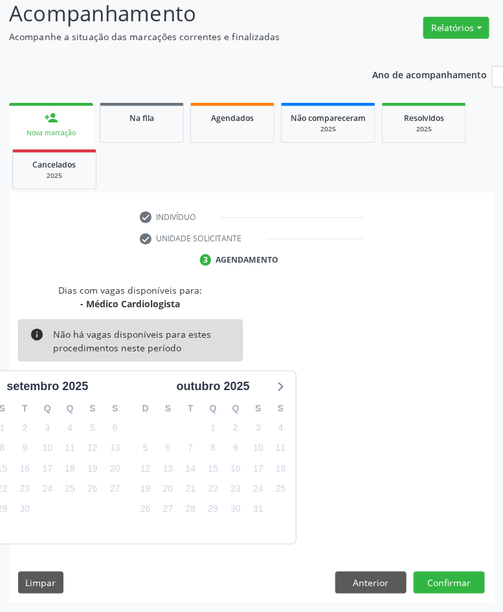
click at [247, 467] on div "17" at bounding box center [258, 469] width 23 height 20
click at [260, 469] on span "17" at bounding box center [258, 469] width 18 height 18
click at [459, 577] on button "Confirmar" at bounding box center [449, 583] width 71 height 22
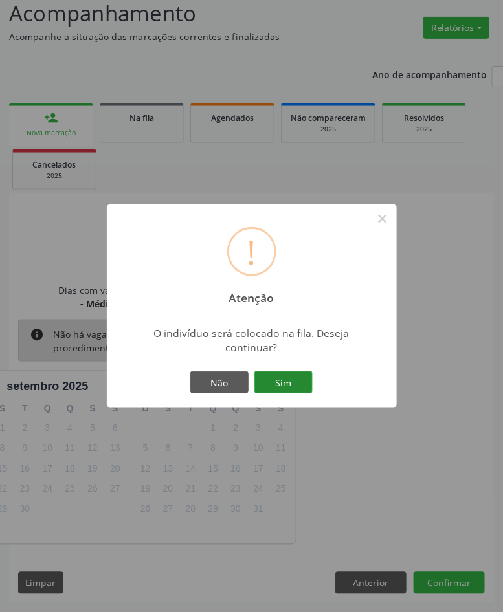
click at [282, 382] on button "Sim" at bounding box center [283, 382] width 58 height 22
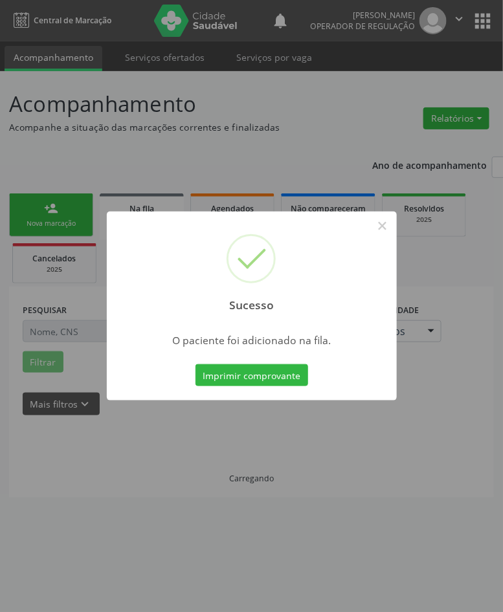
scroll to position [0, 0]
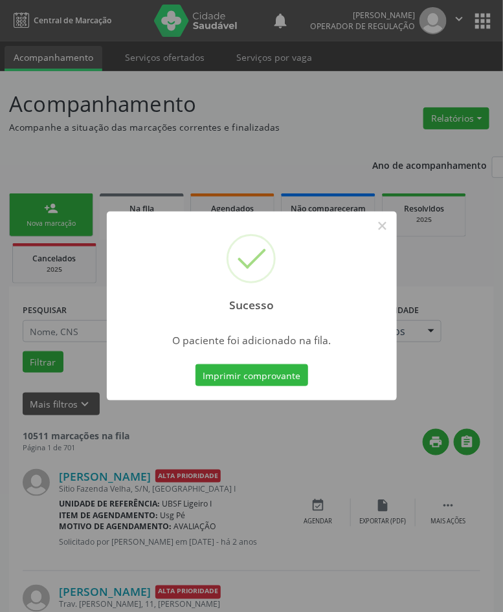
click at [276, 566] on div "Sucesso × O paciente foi adicionado na fila. Imprimir comprovante Cancel" at bounding box center [251, 306] width 503 height 612
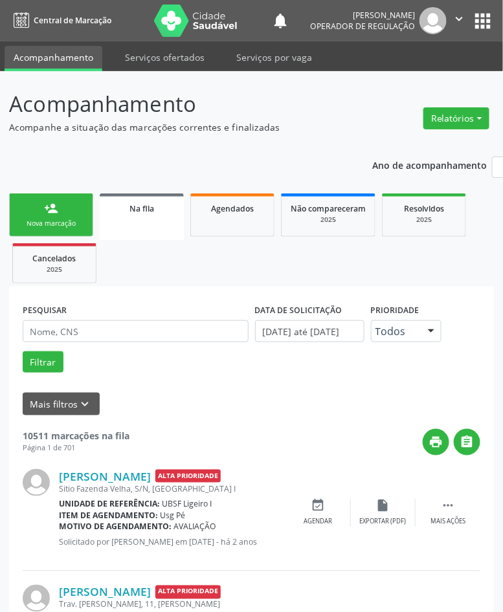
click at [72, 221] on div "Nova marcação" at bounding box center [51, 224] width 65 height 10
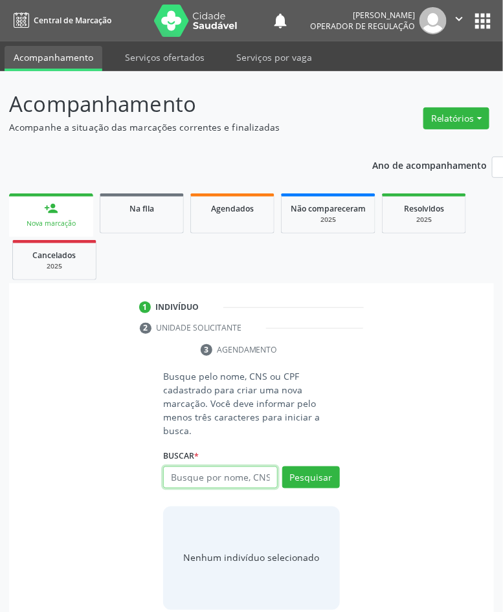
click at [186, 472] on input "text" at bounding box center [220, 478] width 114 height 22
type input "01860700713"
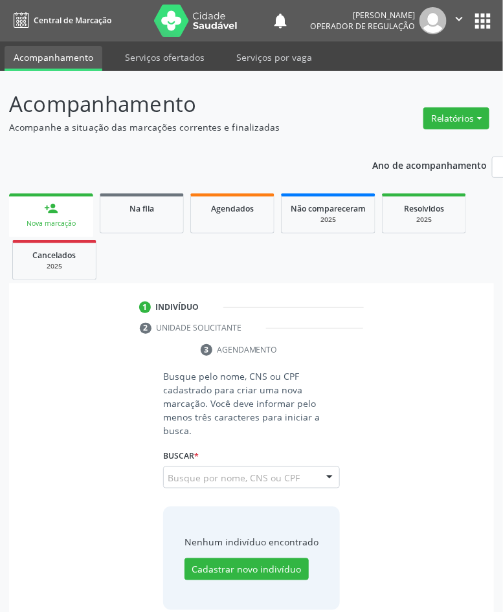
click at [168, 482] on input "01860700713" at bounding box center [168, 484] width 0 height 26
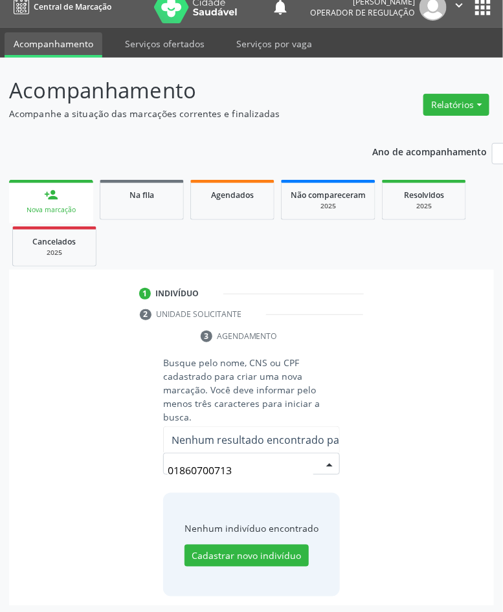
scroll to position [16, 0]
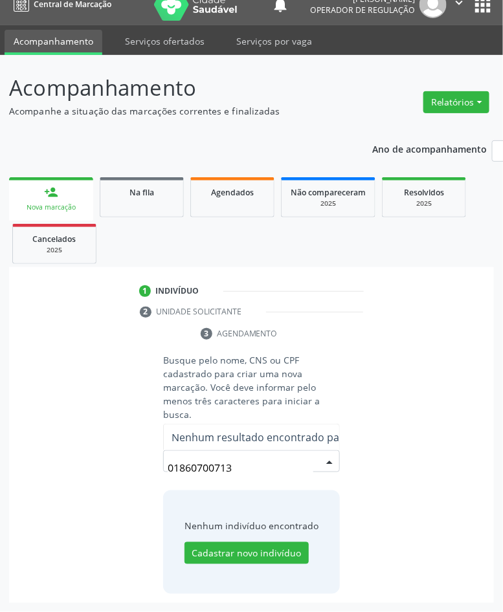
click at [271, 468] on input "01860700713" at bounding box center [240, 468] width 145 height 26
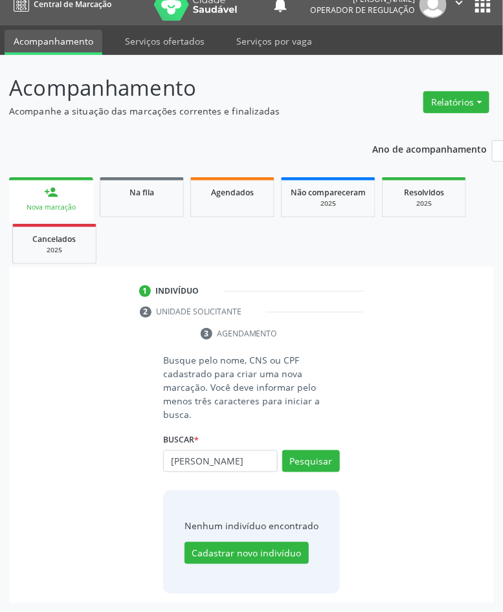
scroll to position [0, 80]
type input "[PERSON_NAME]"
click at [168, 467] on input "[PERSON_NAME]" at bounding box center [168, 468] width 0 height 26
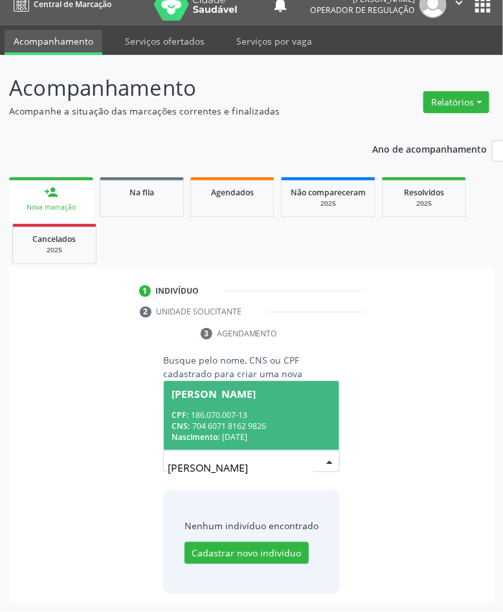
click at [262, 421] on div "CNS: 704 6071 8162 9826" at bounding box center [250, 426] width 159 height 11
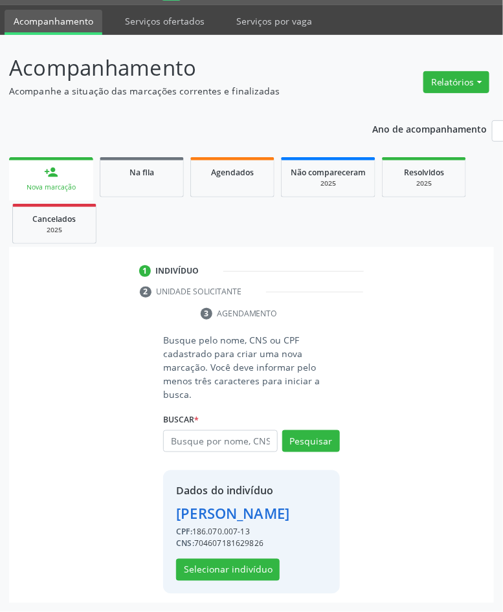
scroll to position [57, 0]
click at [227, 564] on button "Selecionar indivíduo" at bounding box center [228, 570] width 104 height 22
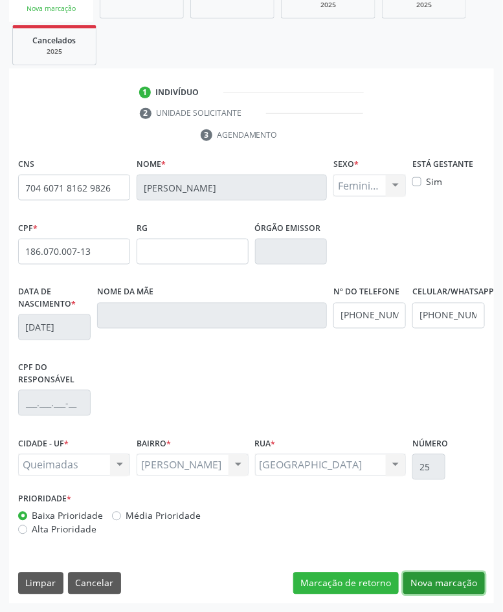
click at [465, 586] on button "Nova marcação" at bounding box center [444, 584] width 82 height 22
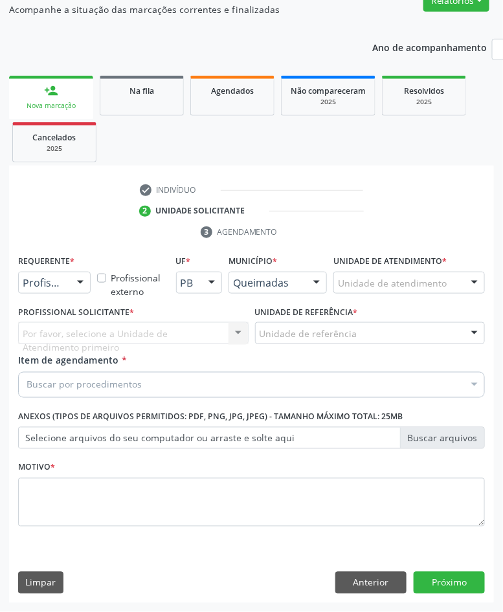
scroll to position [118, 0]
paste input "CARDIOLOGISTA"
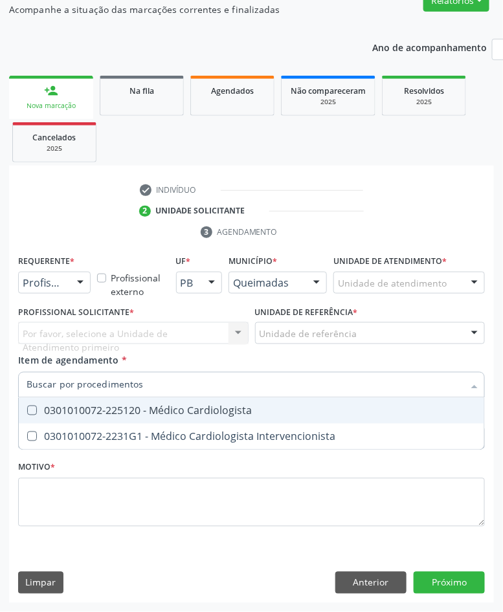
type input "CARDIOLOGISTA"
click at [104, 411] on div "0301010072-225120 - Médico Cardiologista" at bounding box center [252, 411] width 450 height 10
checkbox Cardiologista "true"
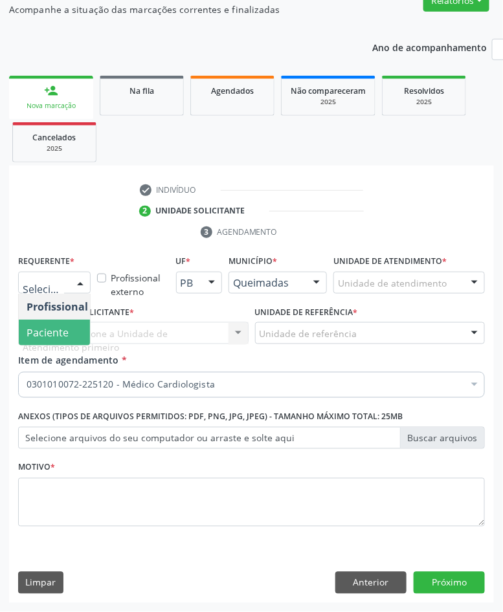
click at [36, 335] on span "Paciente" at bounding box center [48, 333] width 42 height 14
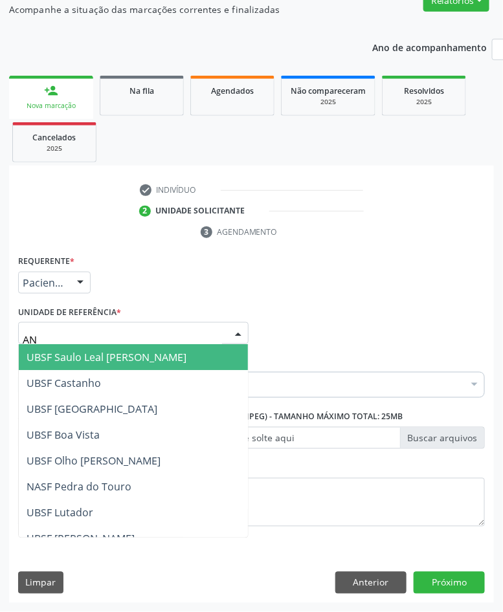
type input "ANI"
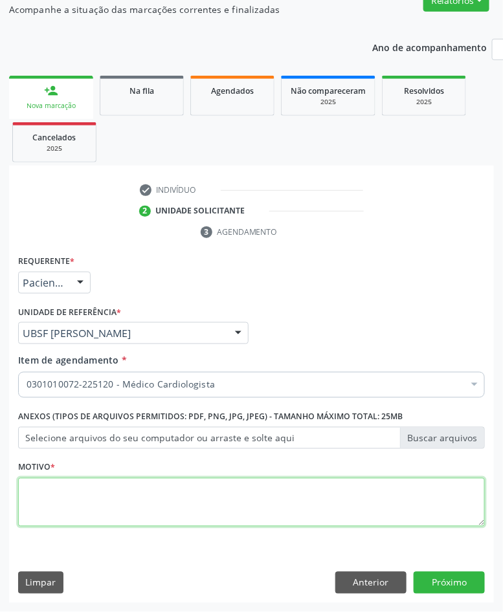
click at [107, 519] on textarea at bounding box center [251, 502] width 467 height 49
paste textarea "1ª AVALIAÇÃO 07/2025"
type textarea "1ª AVALIAÇÃO 07/2025"
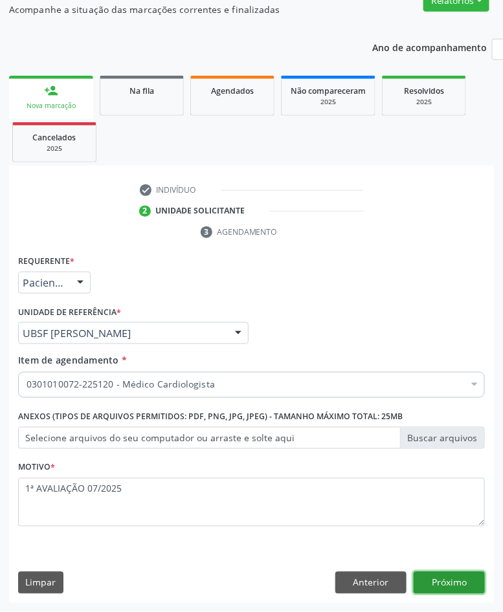
click at [460, 584] on button "Próximo" at bounding box center [449, 583] width 71 height 22
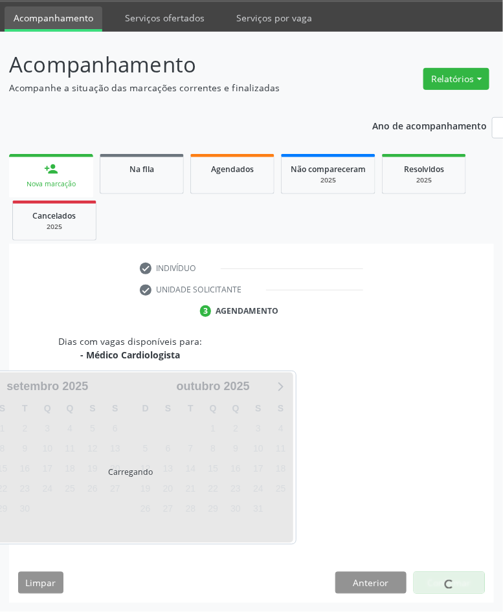
scroll to position [91, 0]
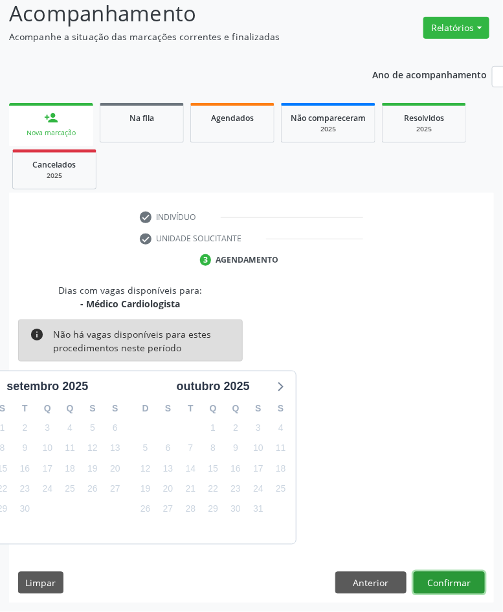
click at [482, 574] on button "Confirmar" at bounding box center [449, 583] width 71 height 22
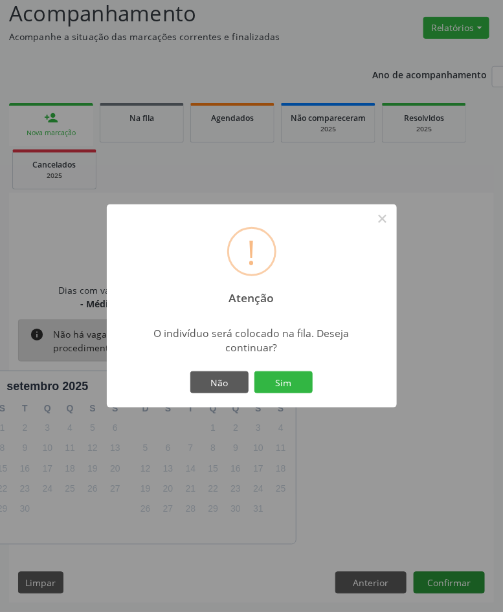
click at [254, 371] on button "Sim" at bounding box center [283, 382] width 58 height 22
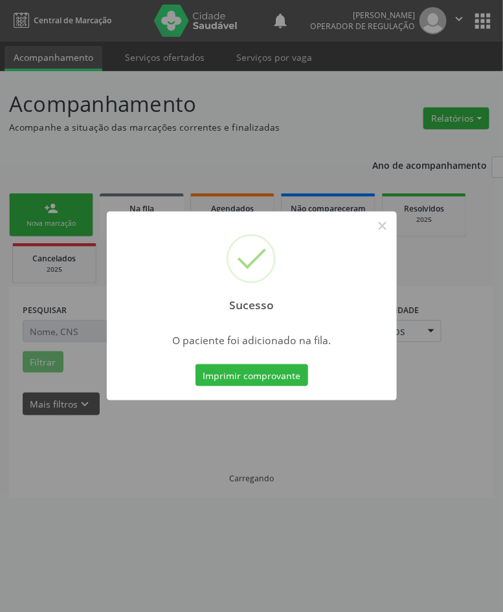
scroll to position [0, 0]
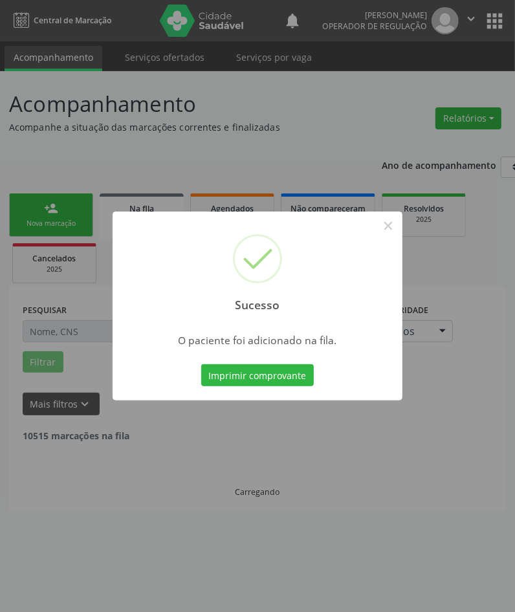
drag, startPoint x: 262, startPoint y: 490, endPoint x: 6, endPoint y: 288, distance: 325.7
click at [259, 489] on div "Sucesso × O paciente foi adicionado na fila. Imprimir comprovante Cancel" at bounding box center [257, 306] width 515 height 612
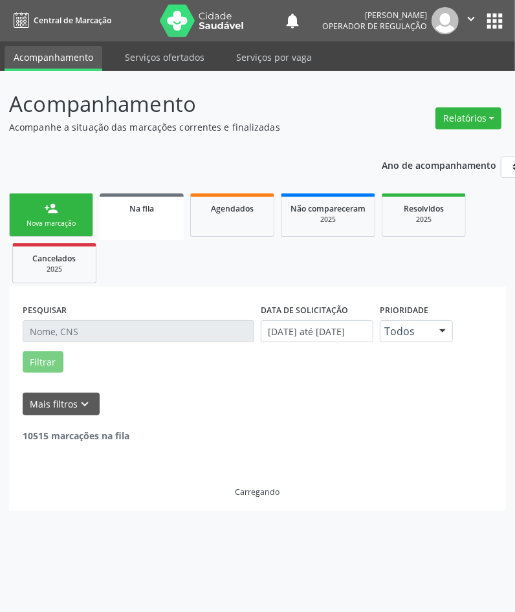
click at [56, 225] on div "Nova marcação" at bounding box center [51, 224] width 65 height 10
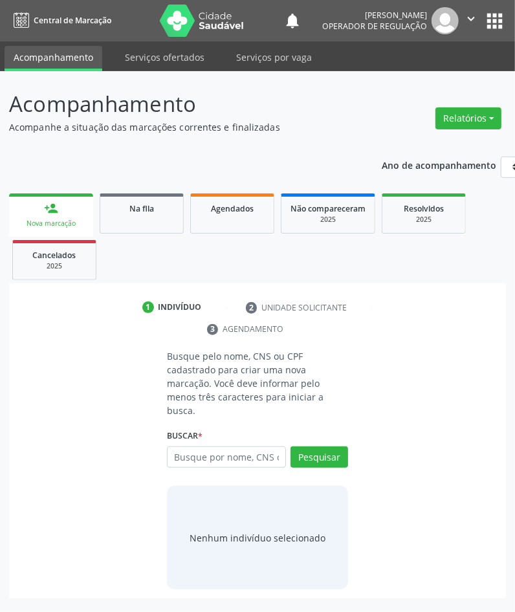
drag, startPoint x: 243, startPoint y: 430, endPoint x: 249, endPoint y: 436, distance: 8.3
click at [243, 431] on div "Buscar * Busque por nome, CNS ou CPF Nenhum resultado encontrado para: " " Digi…" at bounding box center [257, 451] width 181 height 50
click at [250, 447] on input "text" at bounding box center [226, 458] width 119 height 22
type input "700808900337685"
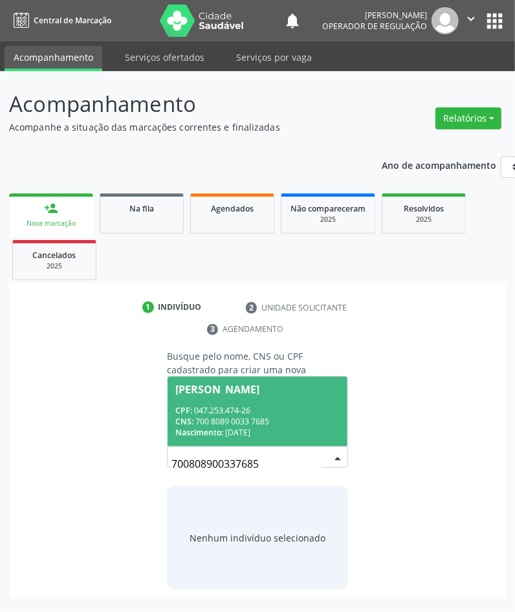
click at [298, 451] on input "700808900337685" at bounding box center [246, 464] width 150 height 26
click at [250, 390] on span "[PERSON_NAME] CPF: 047.253.474-26 CNS: 700 8089 0033 7685 Nascimento: [DATE]" at bounding box center [258, 411] width 180 height 69
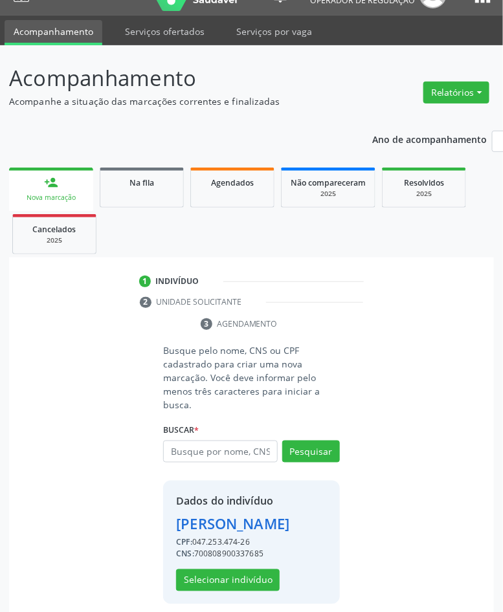
scroll to position [36, 0]
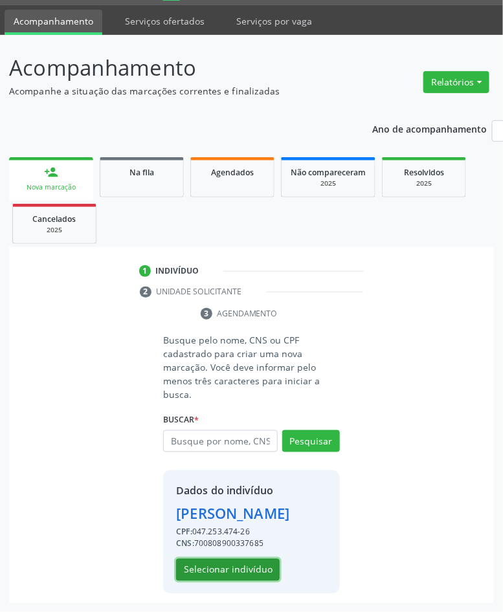
drag, startPoint x: 257, startPoint y: 560, endPoint x: 502, endPoint y: 386, distance: 300.2
click at [258, 560] on button "Selecionar indivíduo" at bounding box center [228, 570] width 104 height 22
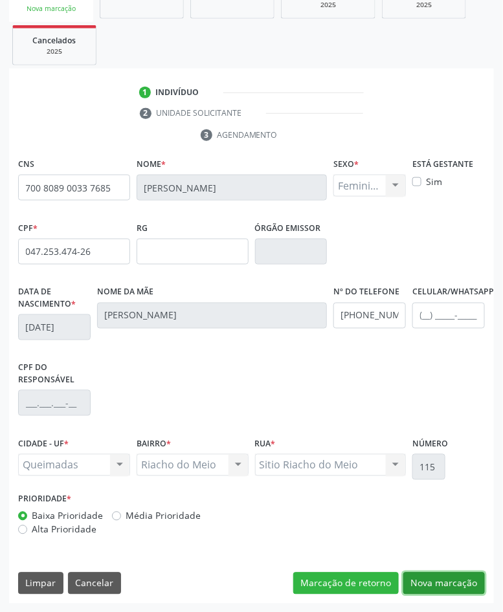
click at [425, 577] on button "Nova marcação" at bounding box center [444, 584] width 82 height 22
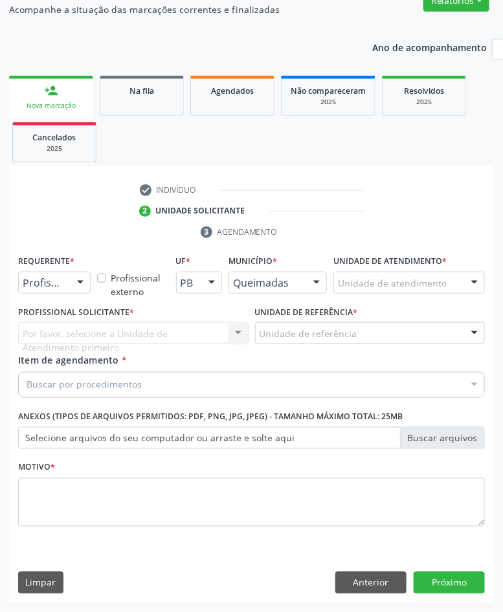
scroll to position [118, 0]
click at [364, 375] on div "Buscar por procedimentos" at bounding box center [251, 385] width 467 height 26
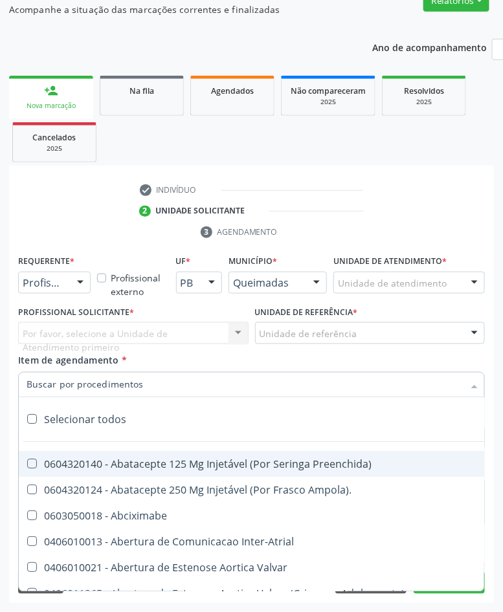
paste input "CARDIOLOGISTA"
type input "CARDIOLOGISTA"
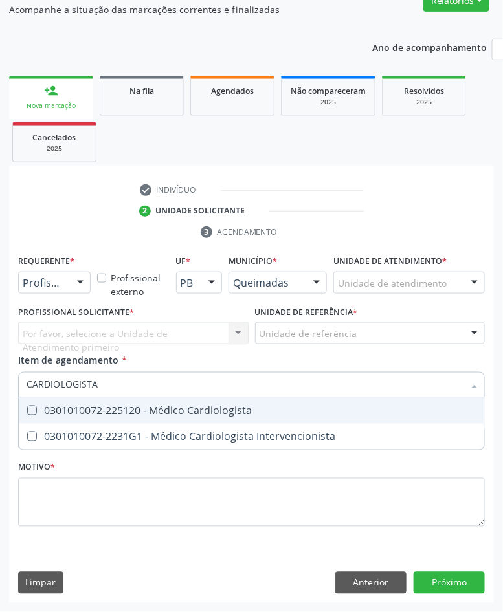
click at [327, 412] on div "0301010072-225120 - Médico Cardiologista" at bounding box center [252, 411] width 450 height 10
checkbox Cardiologista "true"
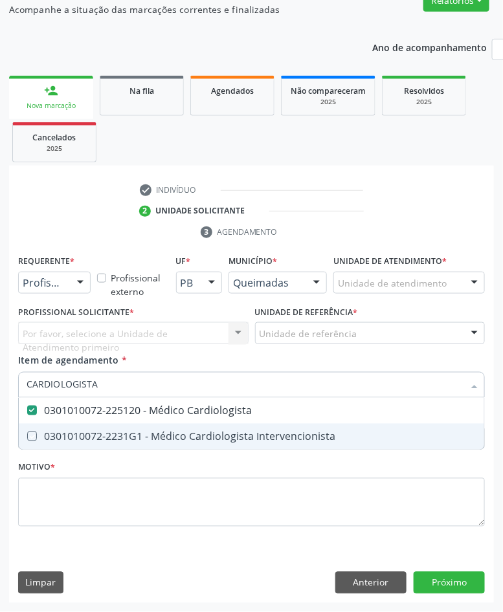
checkbox Intervencionista "true"
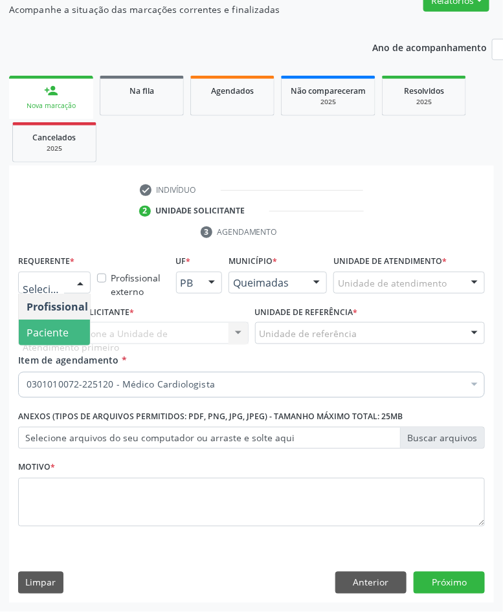
click at [56, 330] on span "Paciente" at bounding box center [48, 333] width 42 height 14
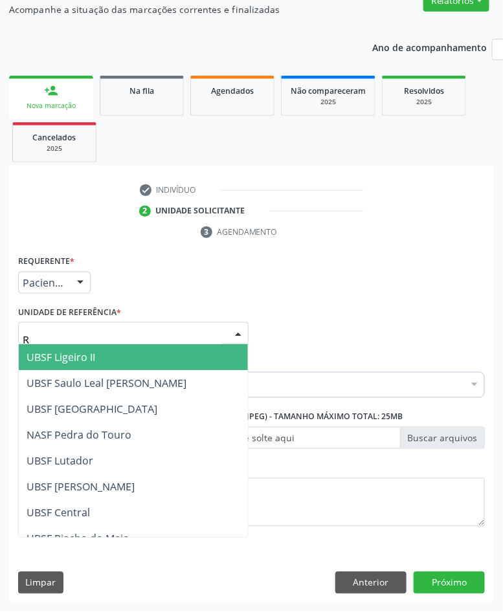
type input "RI"
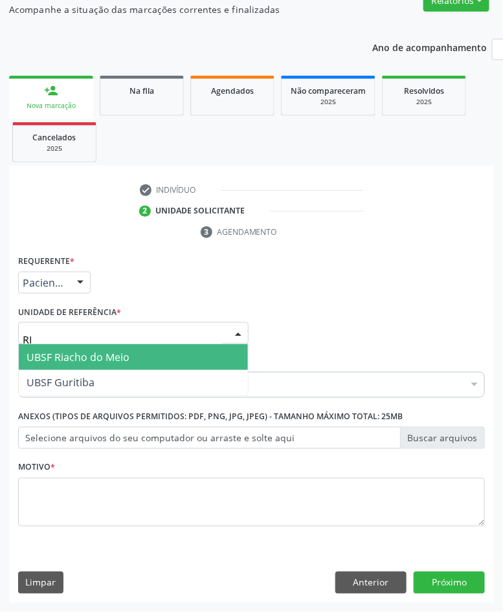
click at [101, 351] on span "UBSF Riacho do Meio" at bounding box center [78, 357] width 103 height 14
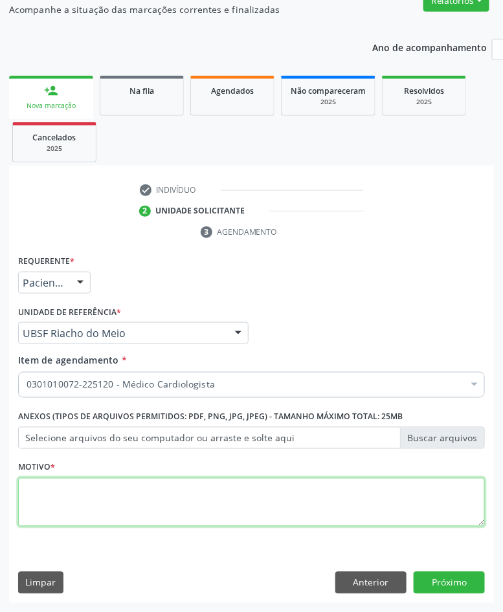
click at [241, 480] on textarea at bounding box center [251, 502] width 467 height 49
paste textarea "1ª AVALIAÇÃO 07/2025"
type textarea "1ª AVALIAÇÃO 07/2025"
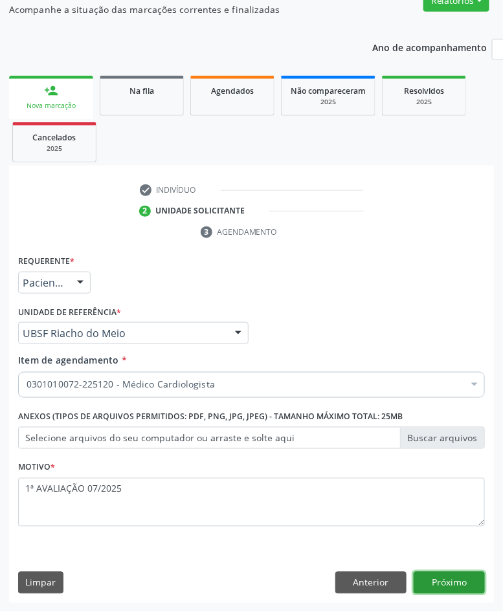
click at [463, 586] on button "Próximo" at bounding box center [449, 583] width 71 height 22
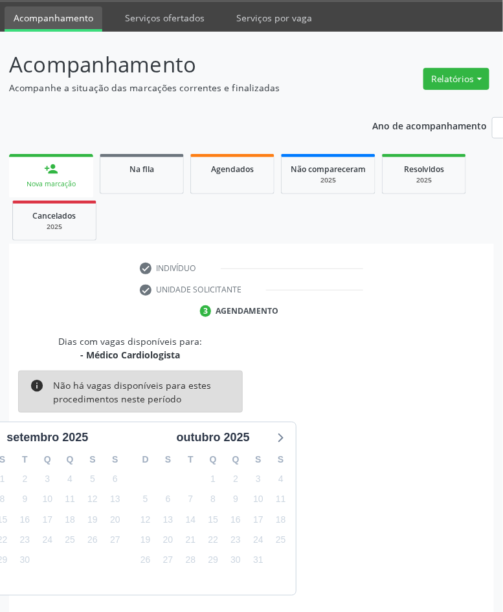
scroll to position [91, 0]
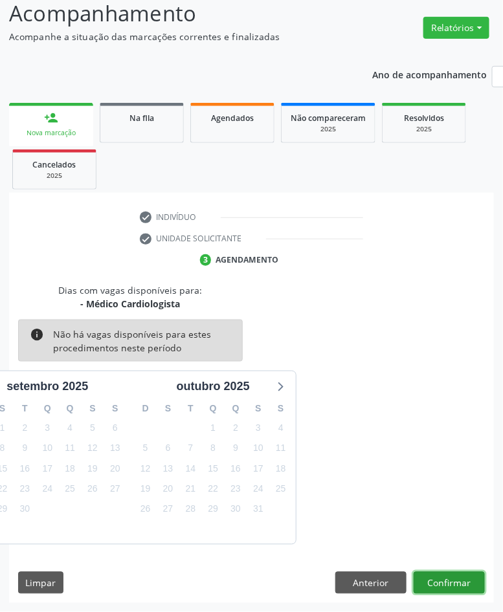
click at [463, 586] on button "Confirmar" at bounding box center [449, 583] width 71 height 22
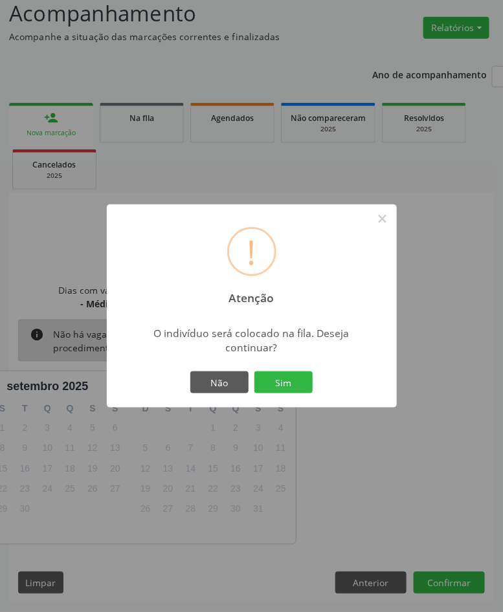
click at [254, 371] on button "Sim" at bounding box center [283, 382] width 58 height 22
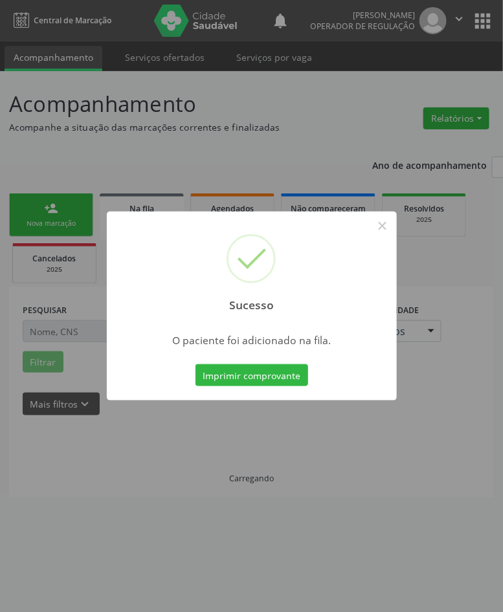
scroll to position [0, 0]
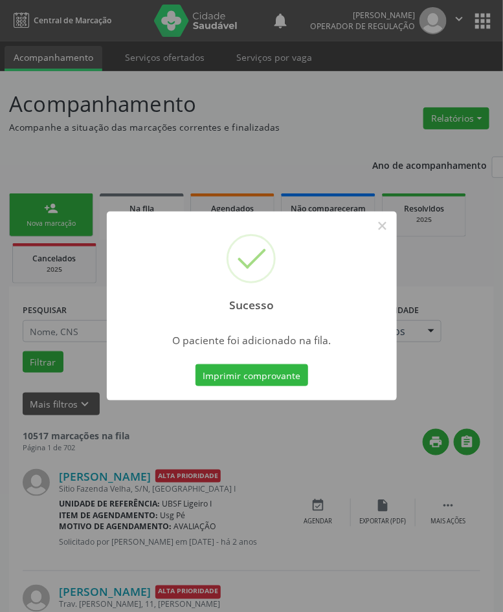
click at [413, 409] on div "Sucesso × O paciente foi adicionado na fila. Imprimir comprovante Cancel" at bounding box center [251, 306] width 503 height 612
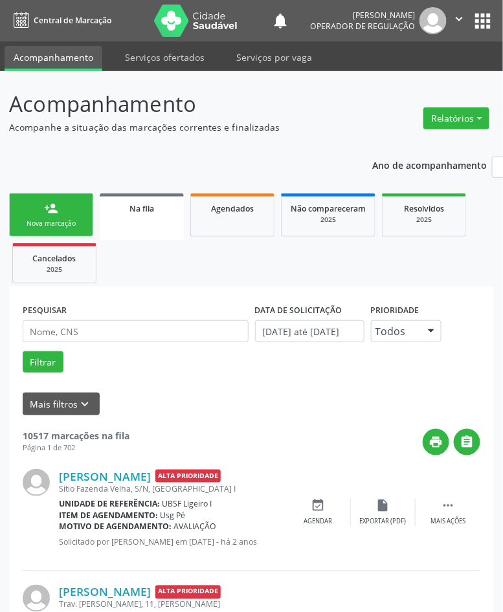
click at [72, 209] on link "person_add Nova marcação" at bounding box center [51, 214] width 84 height 43
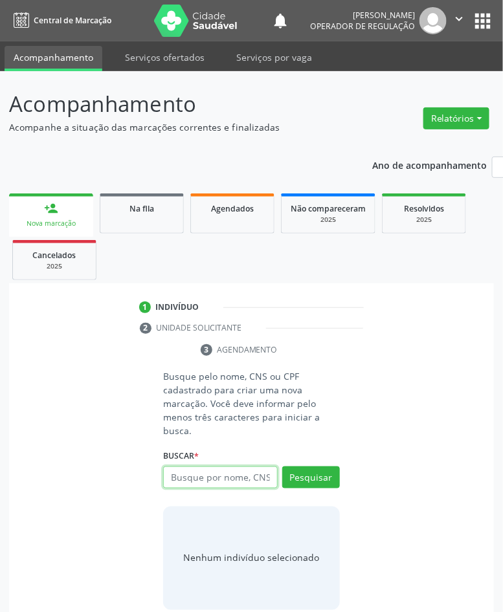
click at [214, 486] on input "text" at bounding box center [220, 478] width 114 height 22
type input "701403625611030"
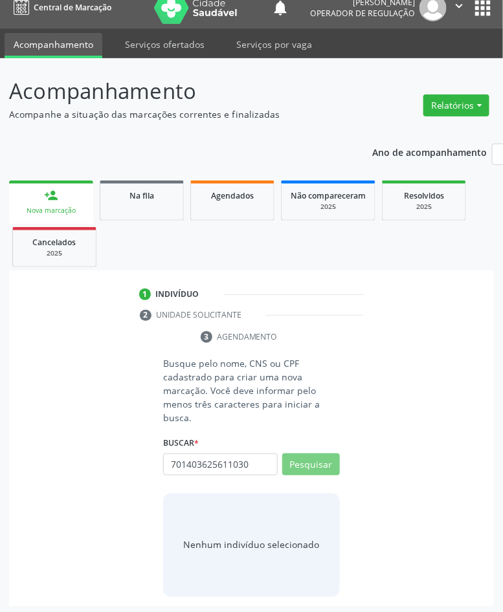
scroll to position [16, 0]
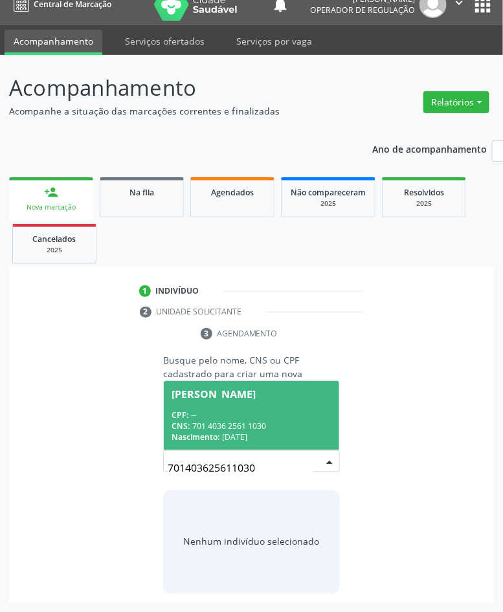
click at [246, 421] on div "CNS: 701 4036 2561 1030" at bounding box center [250, 426] width 159 height 11
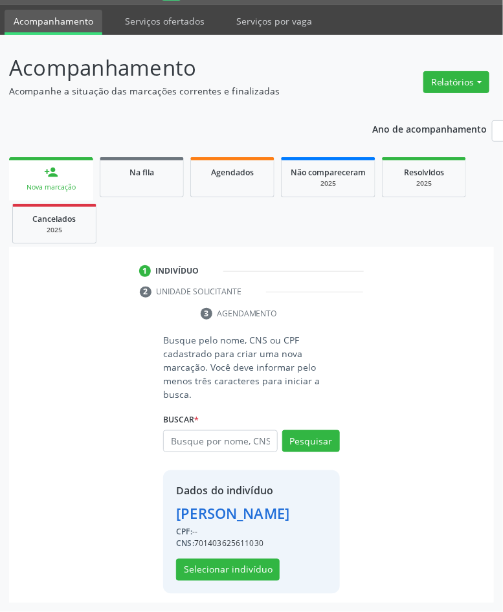
scroll to position [57, 0]
drag, startPoint x: 260, startPoint y: 555, endPoint x: 254, endPoint y: 560, distance: 7.8
click at [256, 558] on div "Dados do indivíduo [PERSON_NAME] CPF: -- CNS: 701403625611030 Selecionar indiví…" at bounding box center [232, 532] width 113 height 98
click at [254, 560] on button "Selecionar indivíduo" at bounding box center [228, 570] width 104 height 22
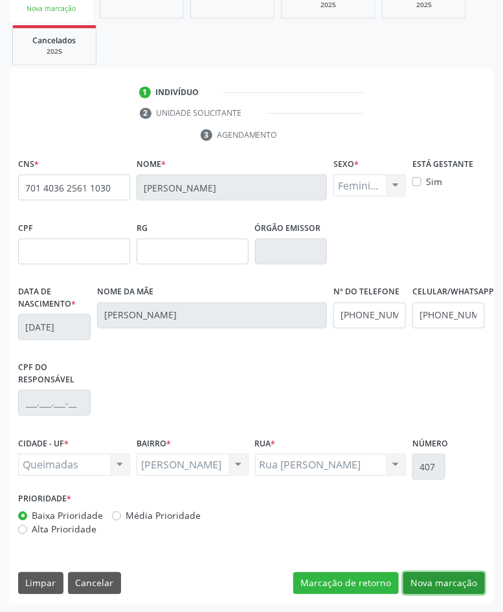
click at [435, 579] on button "Nova marcação" at bounding box center [444, 584] width 82 height 22
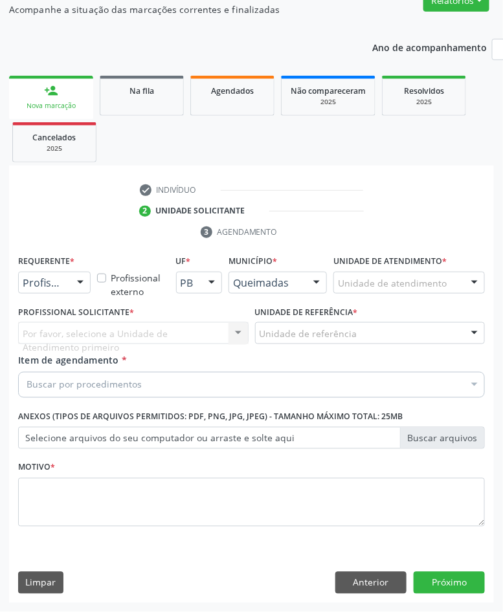
drag, startPoint x: 69, startPoint y: 286, endPoint x: 52, endPoint y: 328, distance: 45.3
click at [69, 289] on div "Profissional de Saúde" at bounding box center [54, 283] width 72 height 22
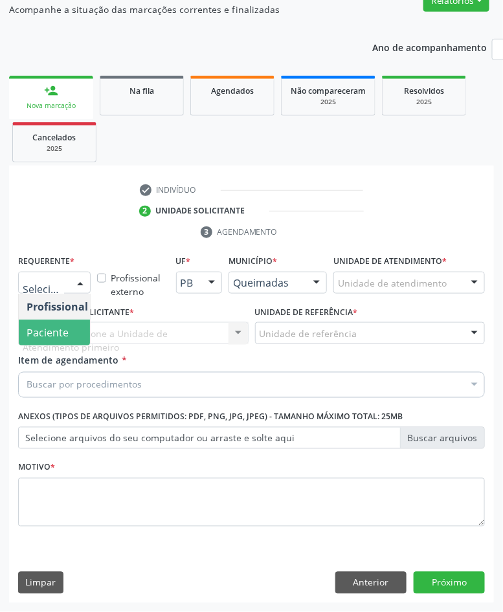
click at [52, 332] on span "Paciente" at bounding box center [48, 333] width 42 height 14
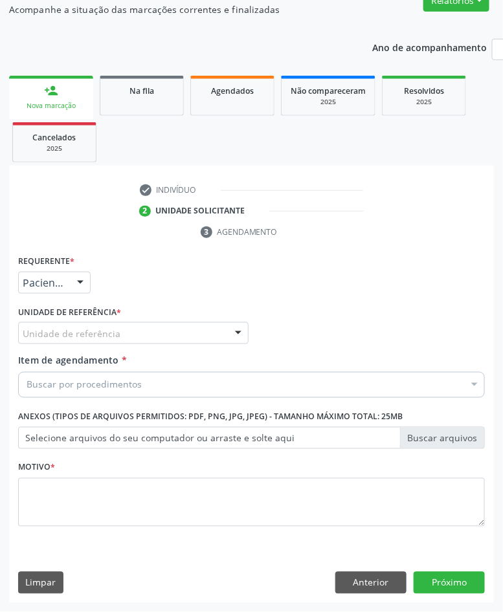
click at [89, 329] on div "Requerente * Paciente Profissional de Saúde Paciente Nenhum resultado encontrad…" at bounding box center [251, 398] width 467 height 293
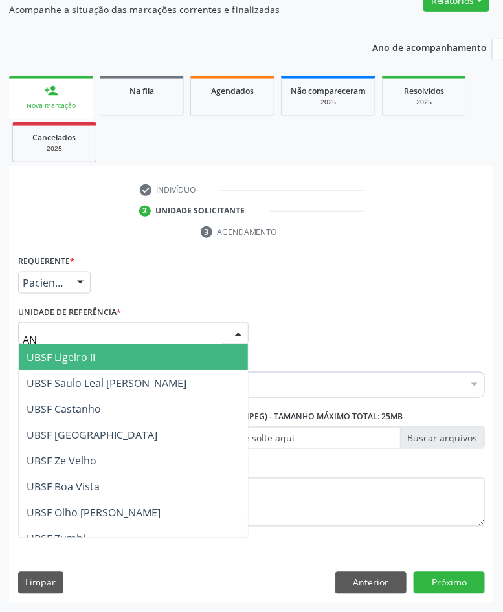
type input "ANI"
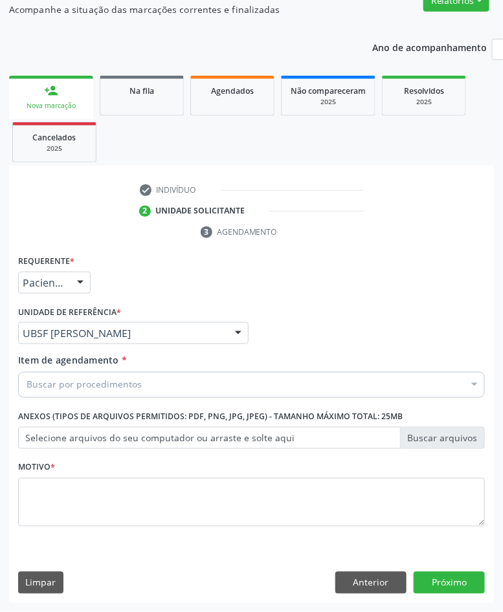
drag, startPoint x: 98, startPoint y: 470, endPoint x: 92, endPoint y: 484, distance: 15.1
click at [95, 476] on div "Motivo *" at bounding box center [251, 492] width 467 height 69
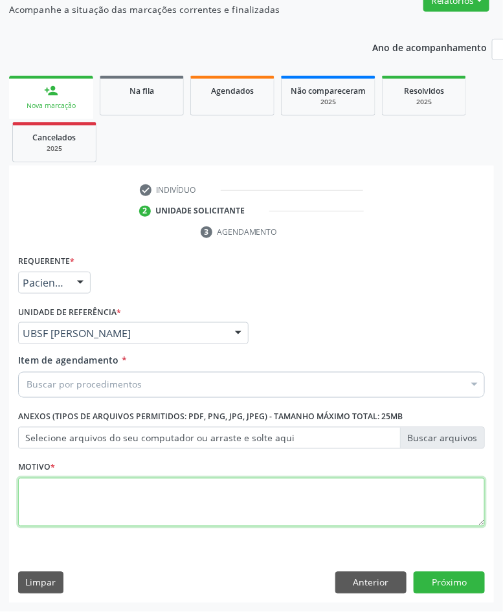
click at [92, 484] on textarea at bounding box center [251, 502] width 467 height 49
paste textarea "1ª AVALIAÇÃO 07/2025"
type textarea "1ª AVALIAÇÃO 07/2025"
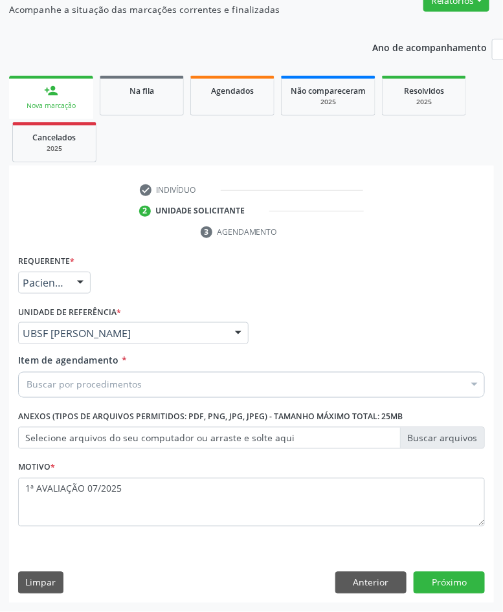
drag, startPoint x: 326, startPoint y: 389, endPoint x: 318, endPoint y: 393, distance: 9.0
click at [326, 389] on div "Buscar por procedimentos" at bounding box center [251, 385] width 467 height 26
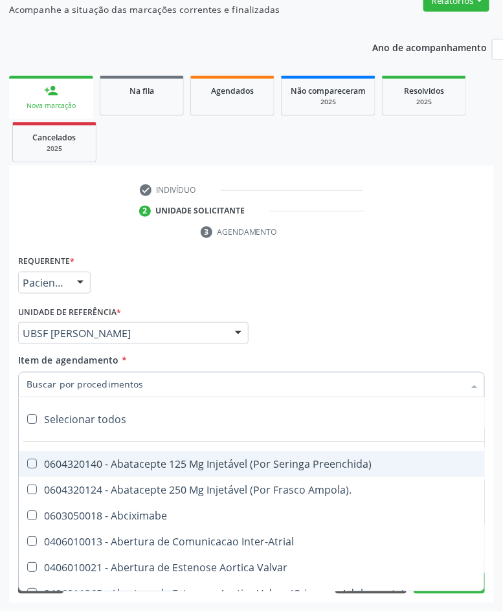
paste input "CARDIOLOGISTA"
type input "CARDIOLOGISTA"
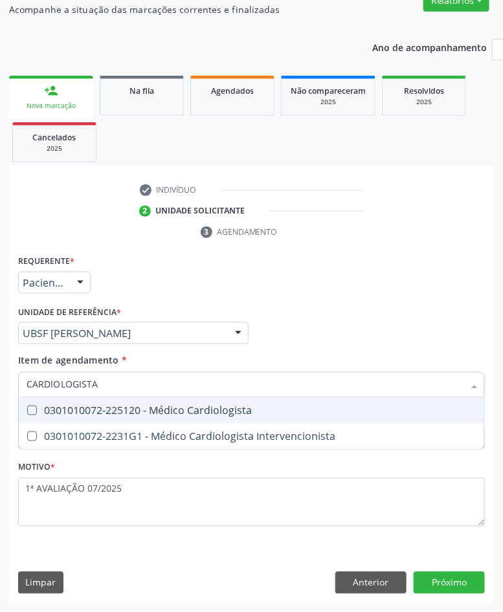
click at [263, 416] on span "0301010072-225120 - Médico Cardiologista" at bounding box center [251, 411] width 465 height 26
checkbox Cardiologista "true"
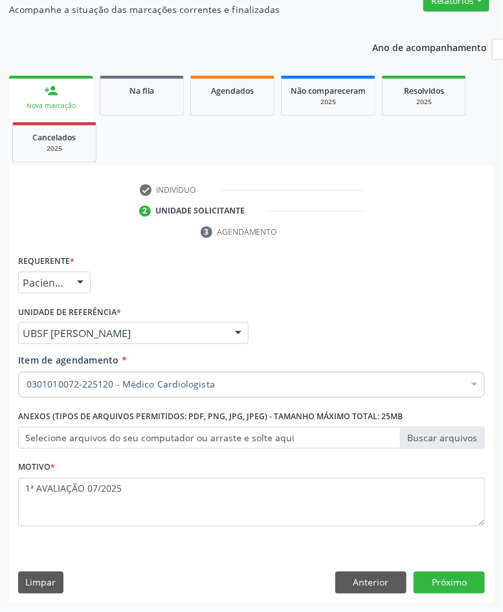
checkbox Cardiologista "true"
click at [474, 587] on button "Próximo" at bounding box center [449, 583] width 71 height 22
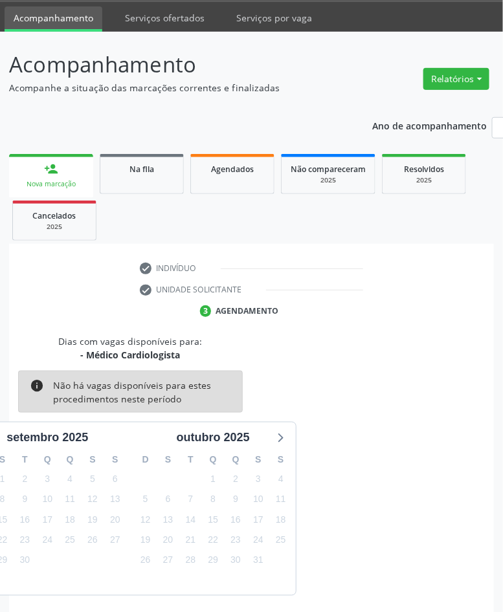
scroll to position [91, 0]
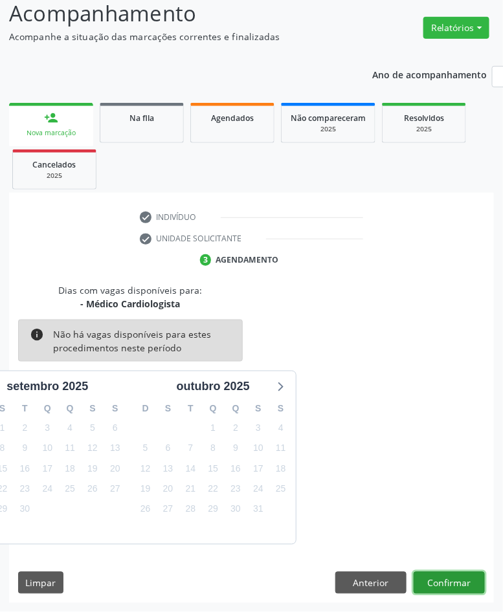
click at [478, 580] on button "Confirmar" at bounding box center [449, 583] width 71 height 22
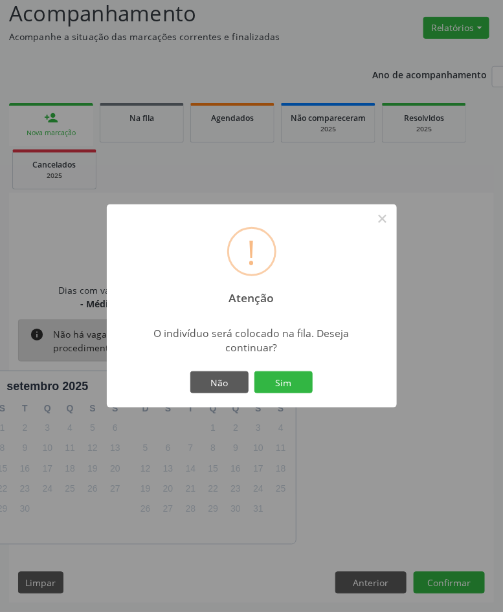
click at [254, 371] on button "Sim" at bounding box center [283, 382] width 58 height 22
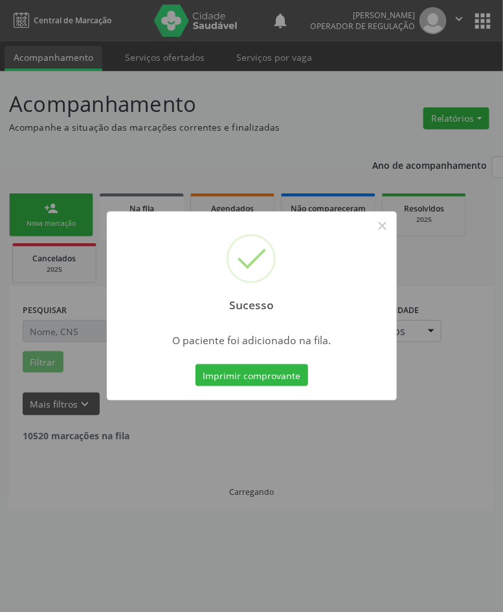
scroll to position [0, 0]
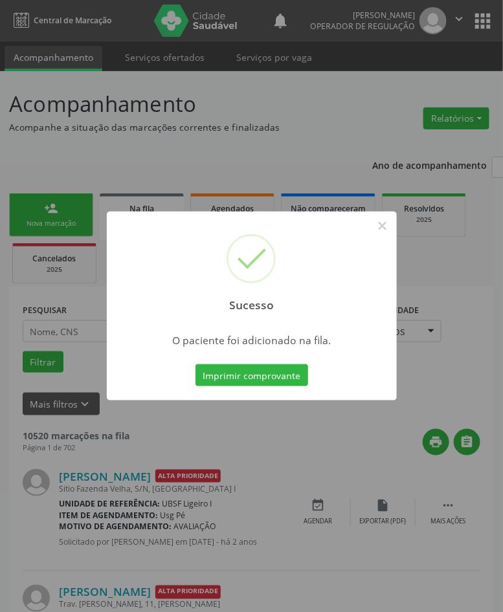
click at [53, 308] on div "Sucesso × O paciente foi adicionado na fila. Imprimir comprovante Cancel" at bounding box center [251, 306] width 503 height 612
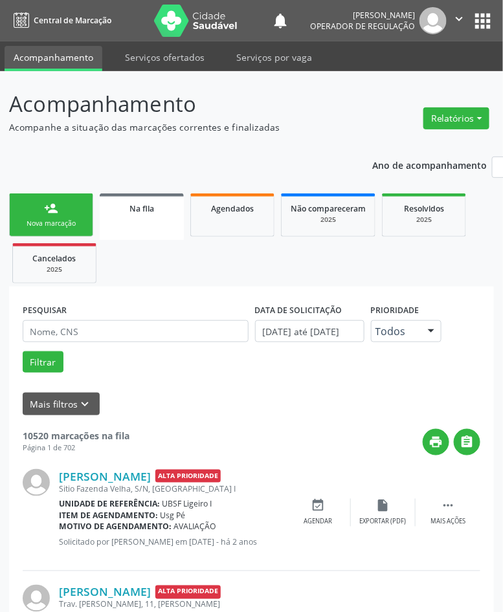
click at [50, 227] on div "Nova marcação" at bounding box center [51, 224] width 65 height 10
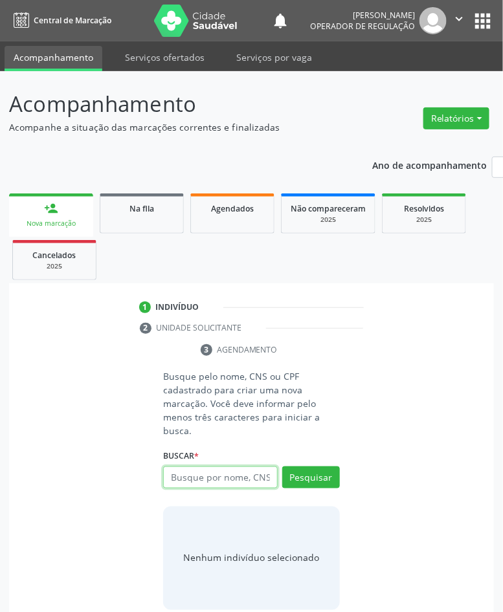
click at [241, 477] on input "text" at bounding box center [220, 478] width 114 height 22
type input "708007339866728"
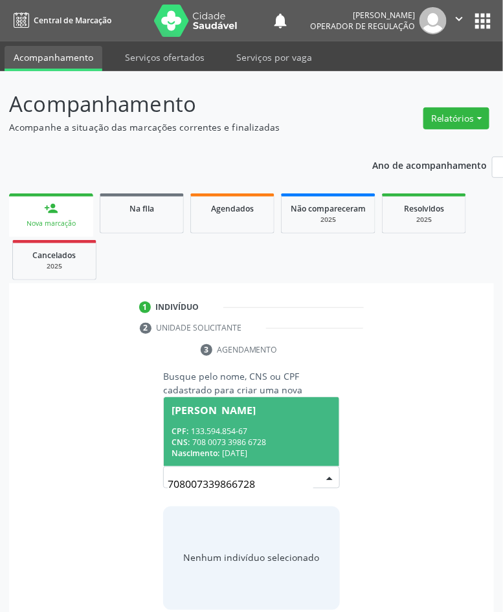
click at [188, 485] on input "708007339866728" at bounding box center [240, 484] width 145 height 26
click at [225, 437] on div "CNS: 708 0073 3986 6728" at bounding box center [250, 442] width 159 height 11
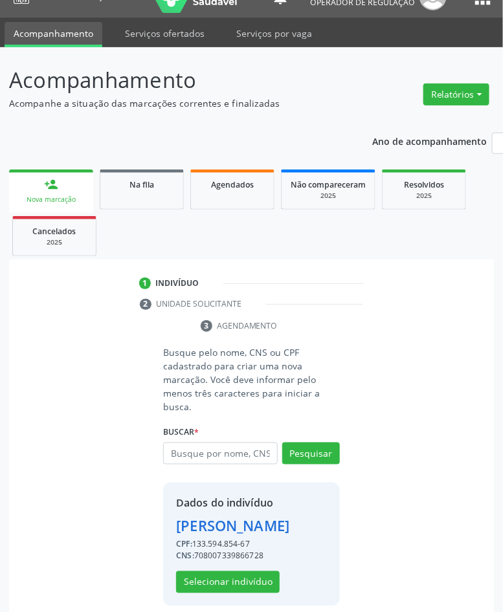
scroll to position [36, 0]
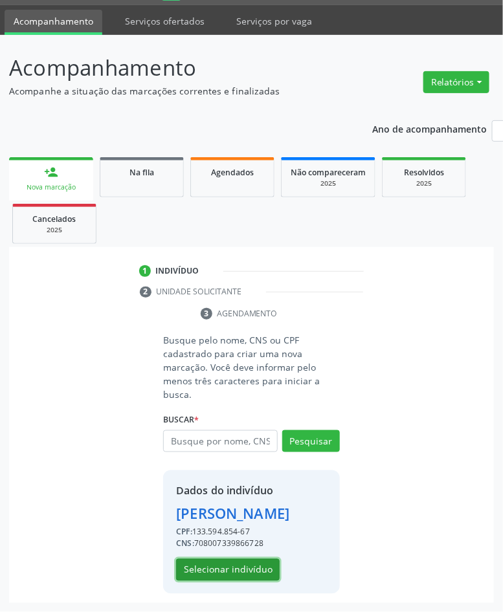
click at [250, 571] on button "Selecionar indivíduo" at bounding box center [228, 570] width 104 height 22
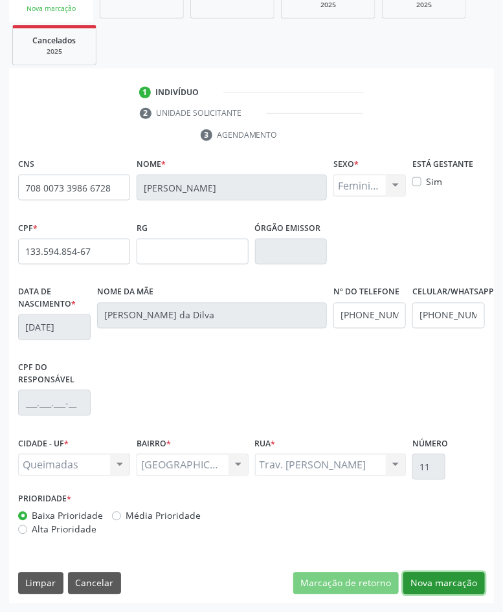
click at [466, 584] on button "Nova marcação" at bounding box center [444, 584] width 82 height 22
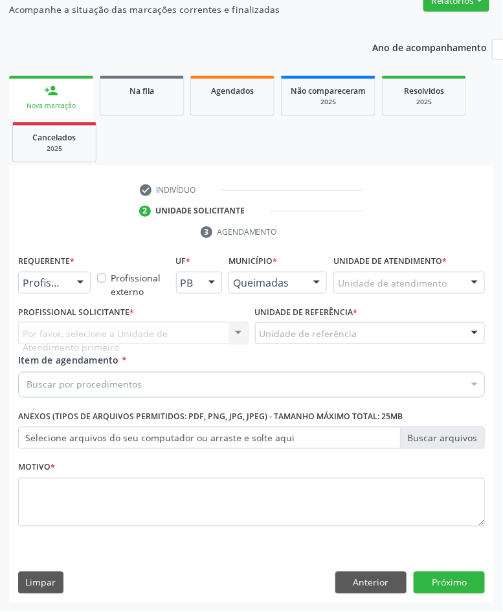
scroll to position [118, 0]
drag, startPoint x: 49, startPoint y: 282, endPoint x: 49, endPoint y: 312, distance: 29.8
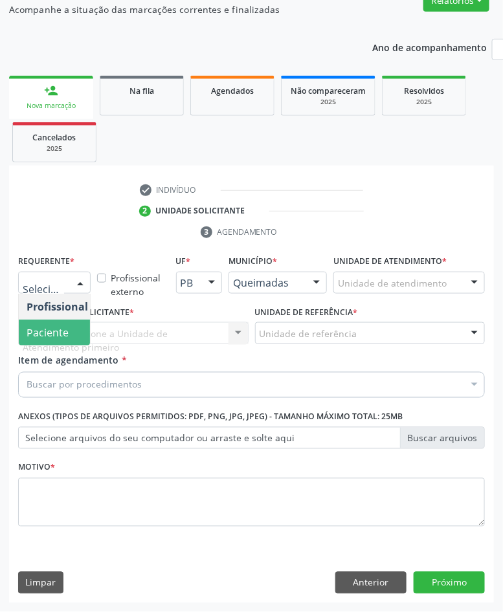
click at [56, 342] on span "Paciente" at bounding box center [82, 333] width 126 height 26
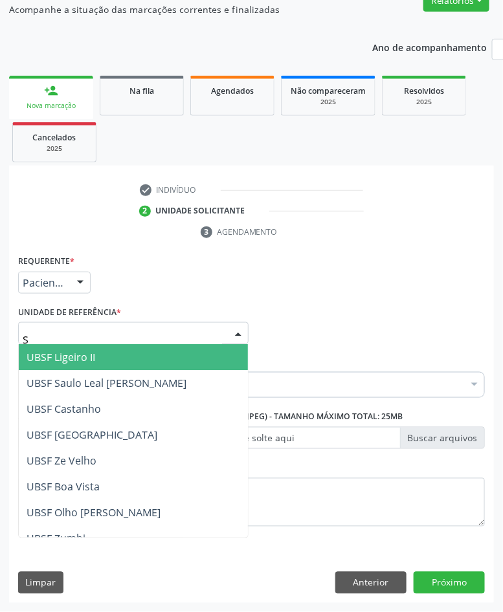
type input "SA"
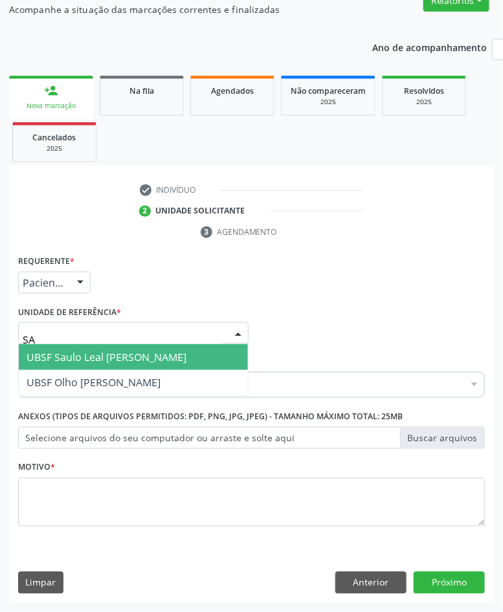
click at [84, 351] on span "UBSF Saulo Leal [PERSON_NAME]" at bounding box center [107, 357] width 160 height 14
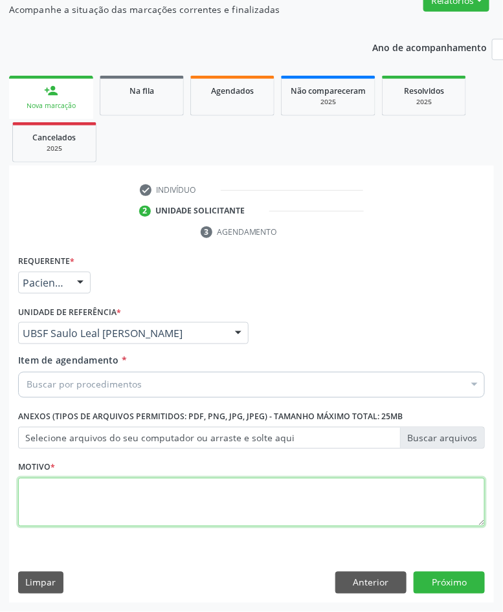
paste textarea "CARDIOLOGISTA"
click at [99, 510] on textarea at bounding box center [251, 502] width 467 height 49
type textarea "CARDIOLOGISTA"
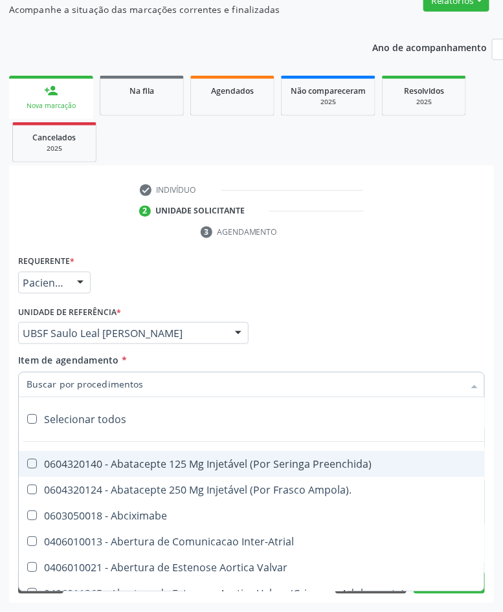
paste input "CARDIOLOGISTA"
type input "CARDIOLOGISTA"
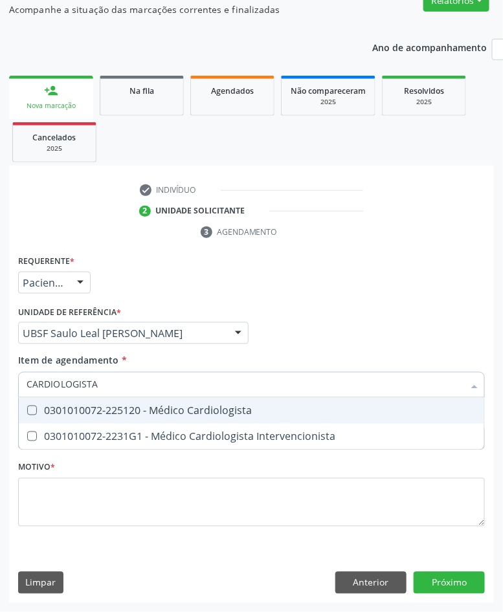
click at [143, 406] on div "0301010072-225120 - Médico Cardiologista" at bounding box center [252, 411] width 450 height 10
checkbox Cardiologista "true"
checkbox Intervencionista "true"
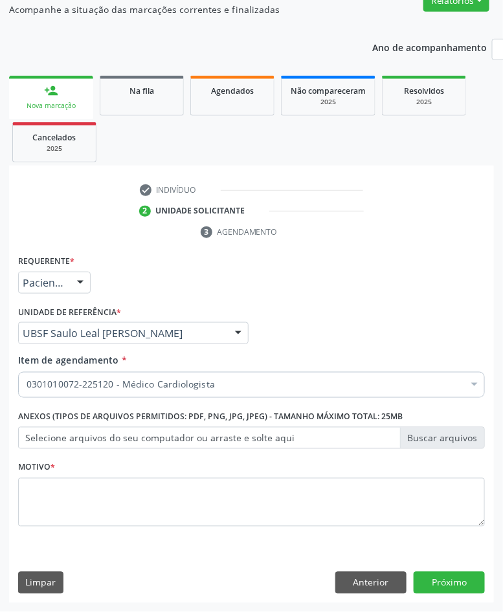
click at [349, 473] on div "Motivo *" at bounding box center [251, 492] width 467 height 69
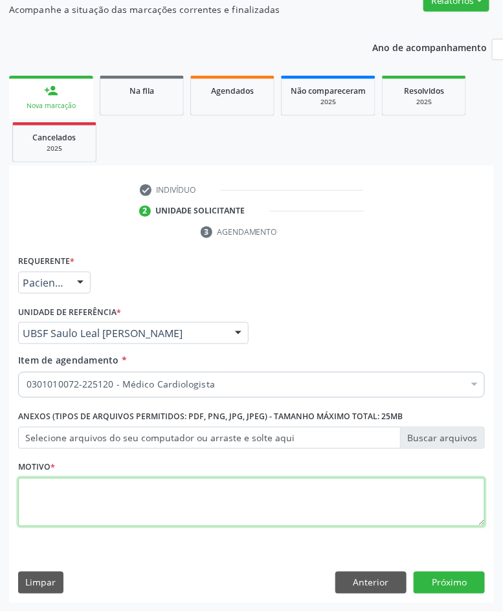
click at [366, 494] on textarea at bounding box center [251, 502] width 467 height 49
paste textarea "1ª AVALIAÇÃO 07/2025"
type textarea "1ª AVALIAÇÃO 07/2025"
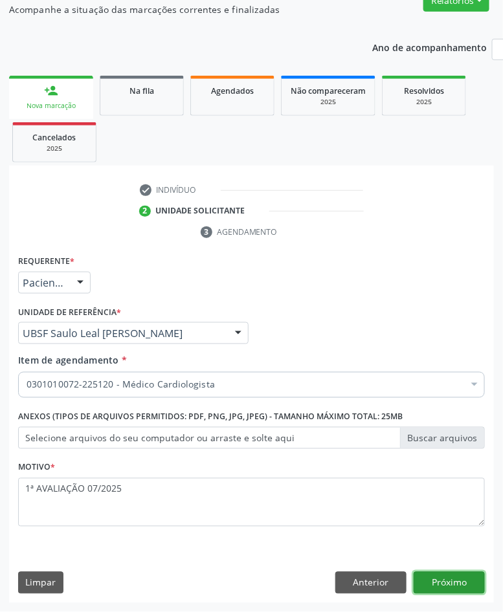
click at [434, 591] on button "Próximo" at bounding box center [449, 583] width 71 height 22
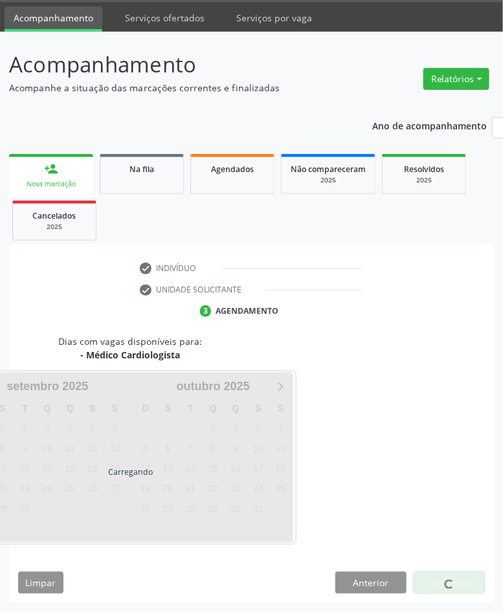
scroll to position [91, 0]
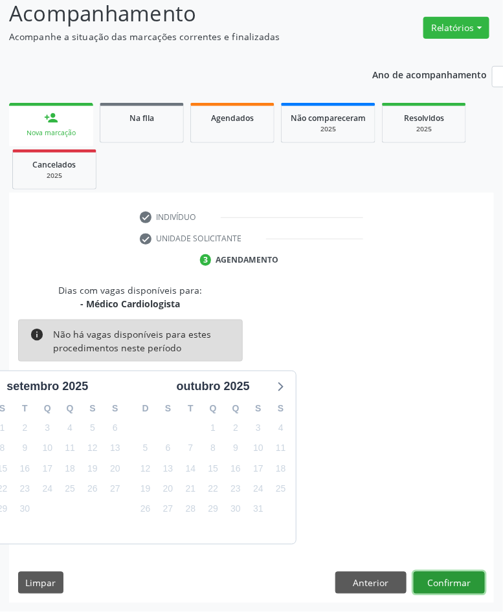
click at [448, 586] on button "Confirmar" at bounding box center [449, 583] width 71 height 22
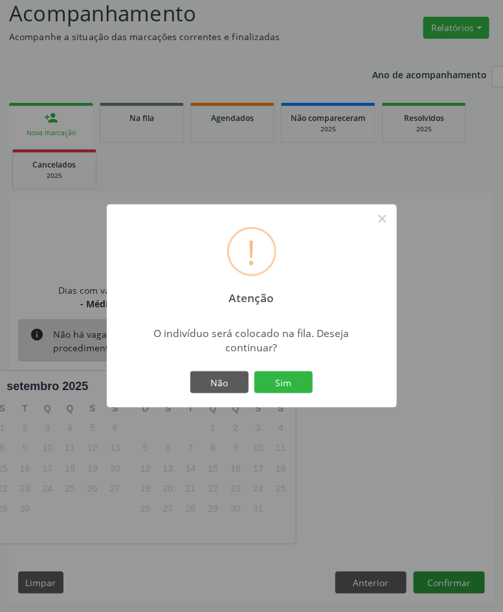
click at [254, 371] on button "Sim" at bounding box center [283, 382] width 58 height 22
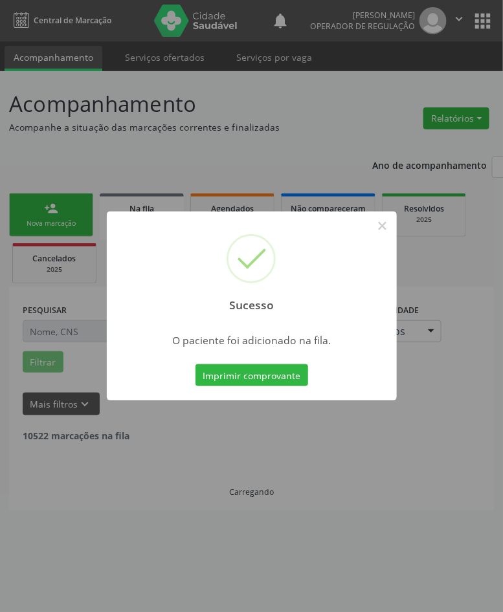
scroll to position [0, 0]
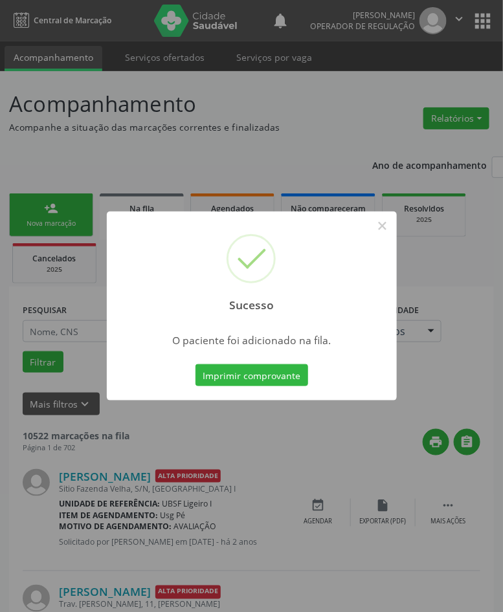
click at [459, 520] on div "Sucesso × O paciente foi adicionado na fila. Imprimir comprovante Cancel" at bounding box center [251, 306] width 503 height 612
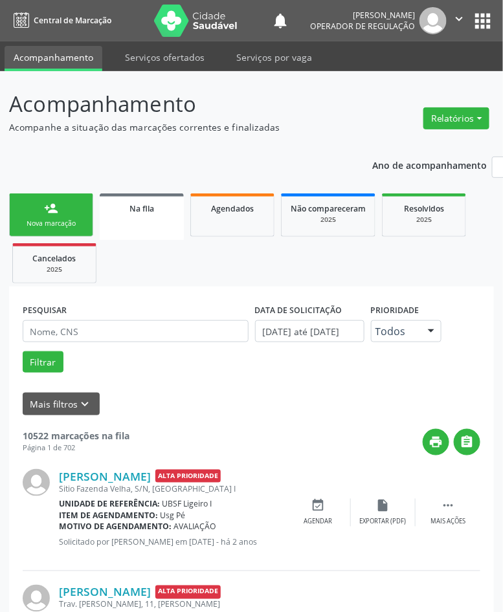
click at [28, 215] on link "person_add Nova marcação" at bounding box center [51, 214] width 84 height 43
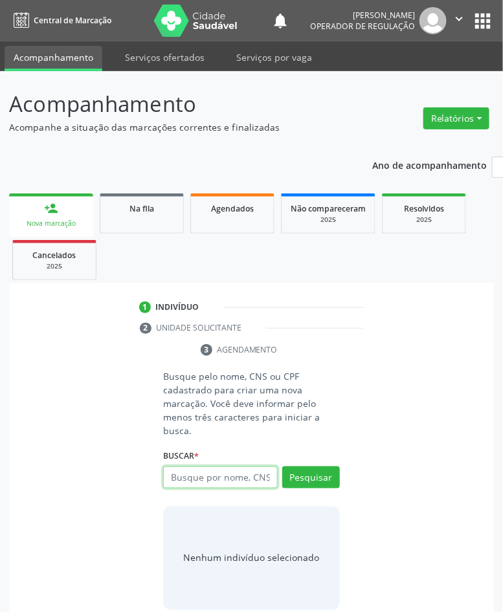
click at [263, 480] on input "text" at bounding box center [220, 478] width 114 height 22
type input "705804403811238"
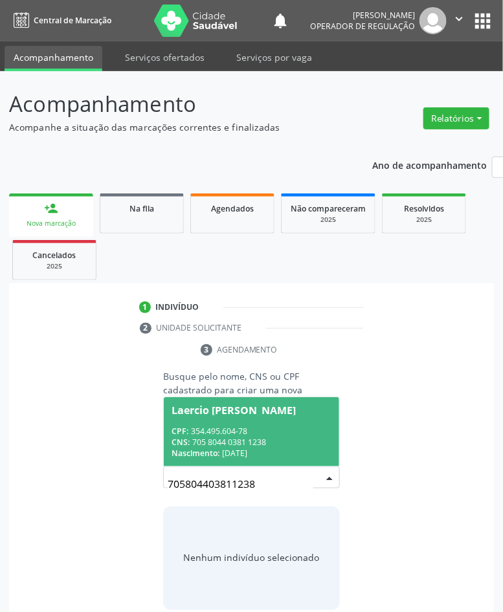
click at [245, 448] on div "Nascimento: [DATE]" at bounding box center [250, 453] width 159 height 11
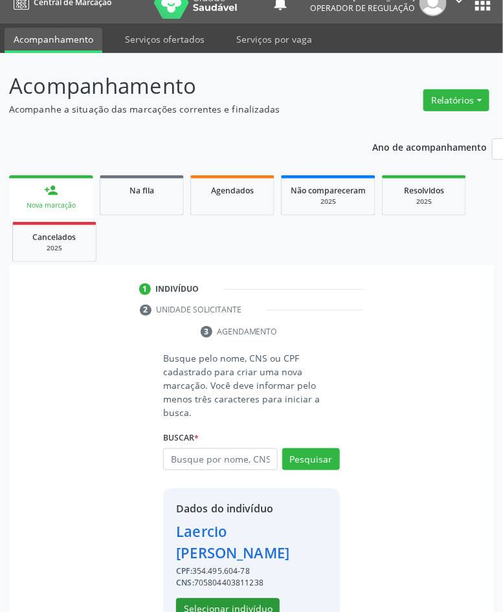
scroll to position [36, 0]
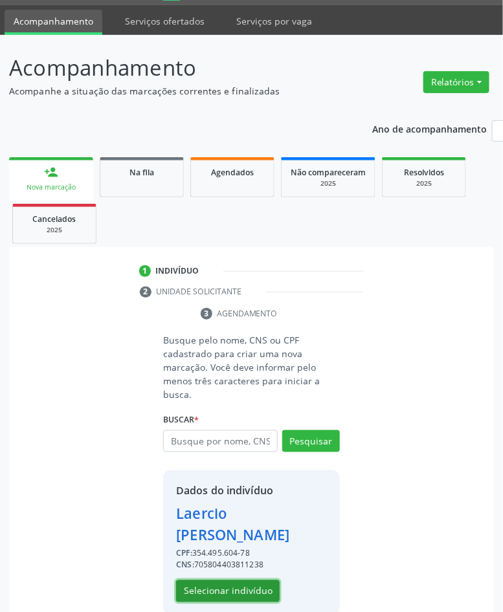
click at [248, 580] on button "Selecionar indivíduo" at bounding box center [228, 591] width 104 height 22
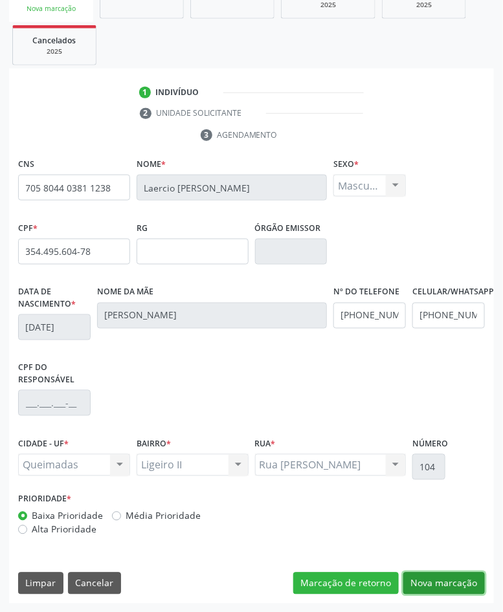
click at [436, 576] on button "Nova marcação" at bounding box center [444, 584] width 82 height 22
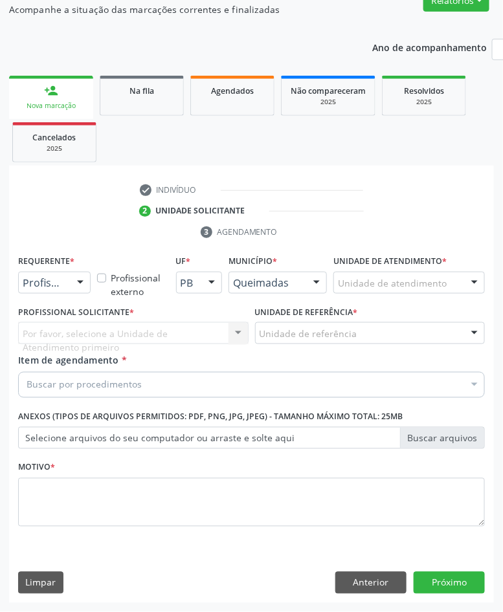
drag, startPoint x: 74, startPoint y: 282, endPoint x: 59, endPoint y: 327, distance: 47.9
click at [74, 285] on div at bounding box center [80, 283] width 19 height 22
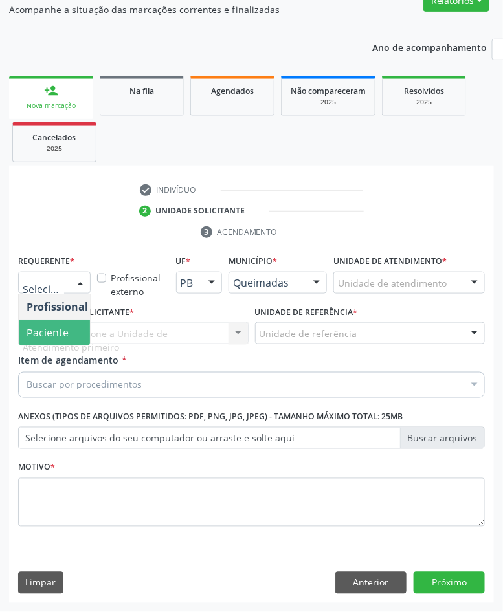
click at [59, 334] on span "Paciente" at bounding box center [48, 333] width 42 height 14
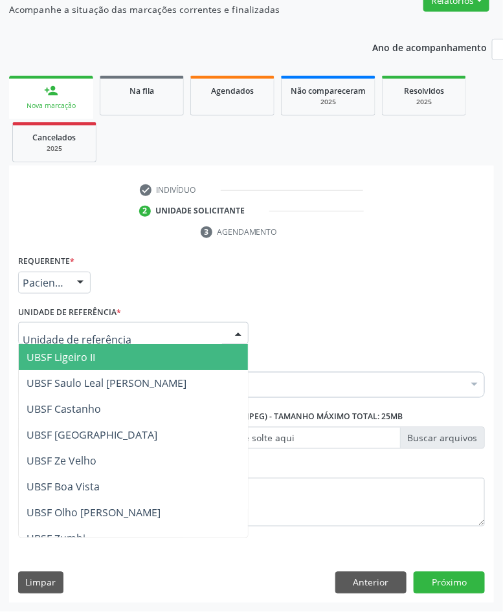
click at [92, 353] on span "UBSF Ligeiro II" at bounding box center [61, 357] width 69 height 14
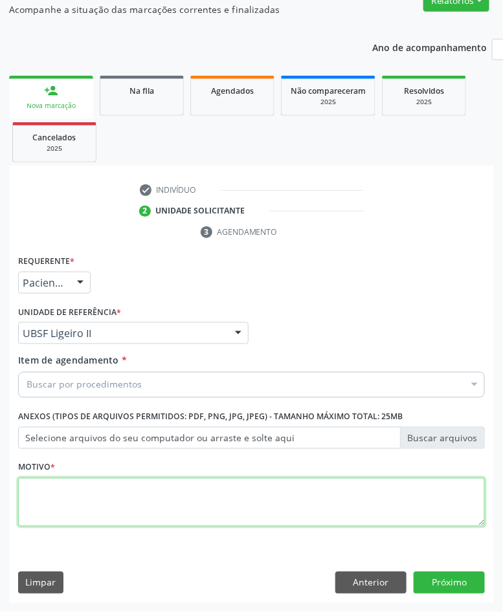
click at [125, 505] on textarea at bounding box center [251, 502] width 467 height 49
paste textarea "CARDIOLOGISTA"
type textarea "CARDIOLOGISTA"
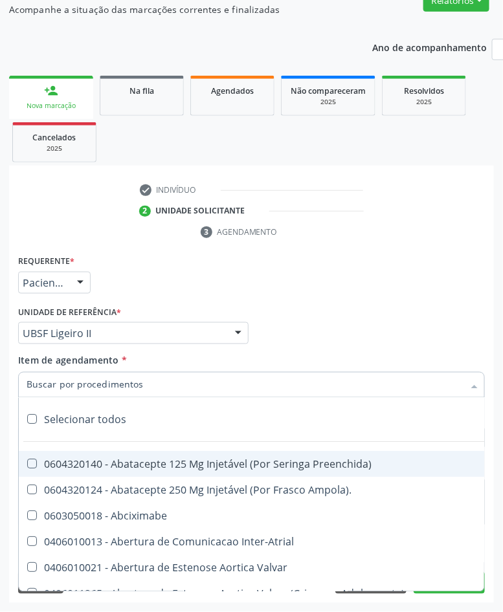
paste input "CARDIOLOGISTA"
type input "CARDIOLOGISTA"
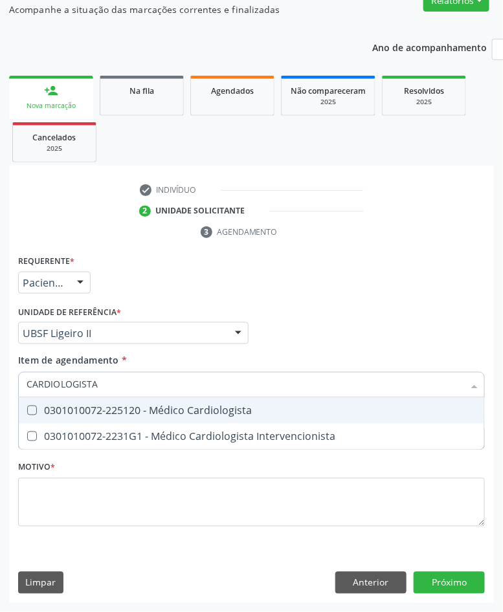
click at [136, 413] on div "0301010072-225120 - Médico Cardiologista" at bounding box center [252, 411] width 450 height 10
checkbox Cardiologista "true"
checkbox Intervencionista "true"
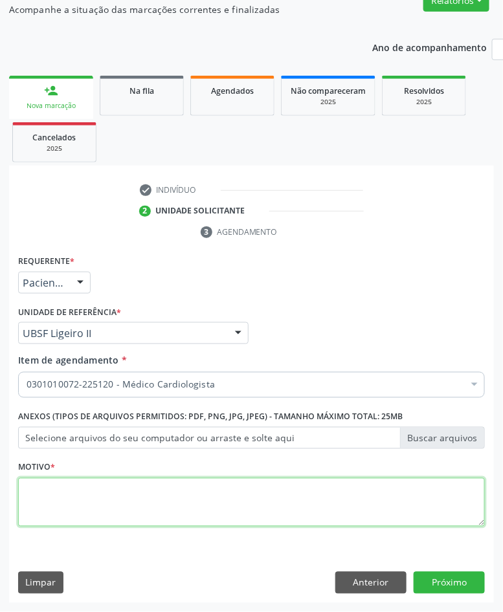
click at [341, 509] on textarea at bounding box center [251, 502] width 467 height 49
paste textarea "1ª AVALIAÇÃO 07/2025"
type textarea "1ª AVALIAÇÃO 07/2025"
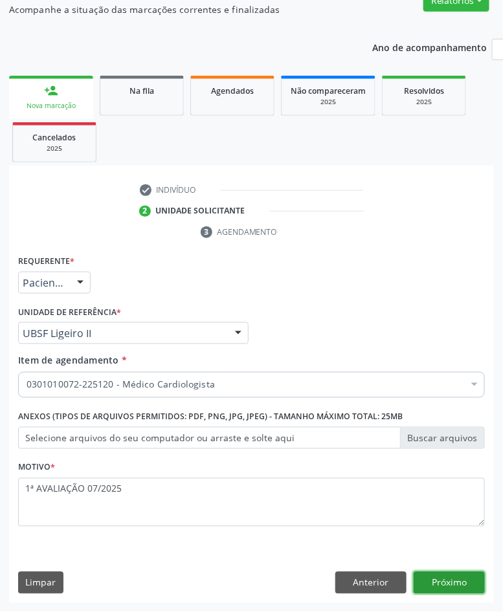
click at [445, 584] on button "Próximo" at bounding box center [449, 583] width 71 height 22
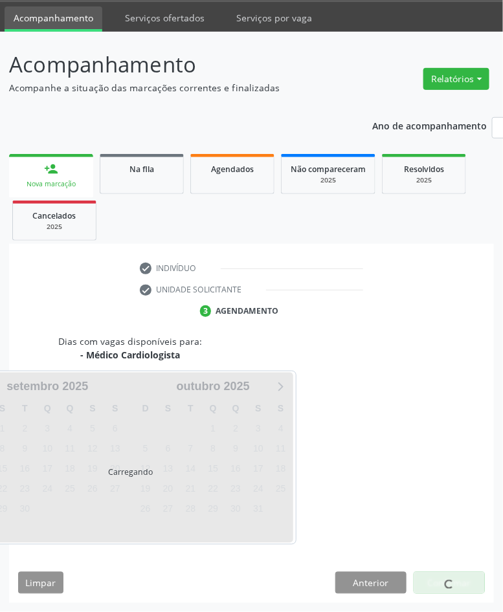
scroll to position [91, 0]
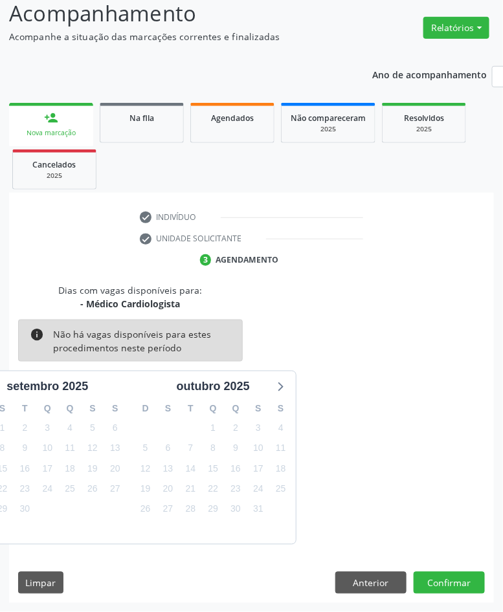
drag, startPoint x: 426, startPoint y: 564, endPoint x: 438, endPoint y: 570, distance: 13.6
click at [428, 565] on div "Dias com vagas disponíveis para: - Médico Cardiologista info Não há vagas dispo…" at bounding box center [251, 443] width 485 height 320
click at [441, 571] on div "Dias com vagas disponíveis para: - Médico Cardiologista info Não há vagas dispo…" at bounding box center [251, 443] width 485 height 320
click at [457, 586] on button "Confirmar" at bounding box center [449, 583] width 71 height 22
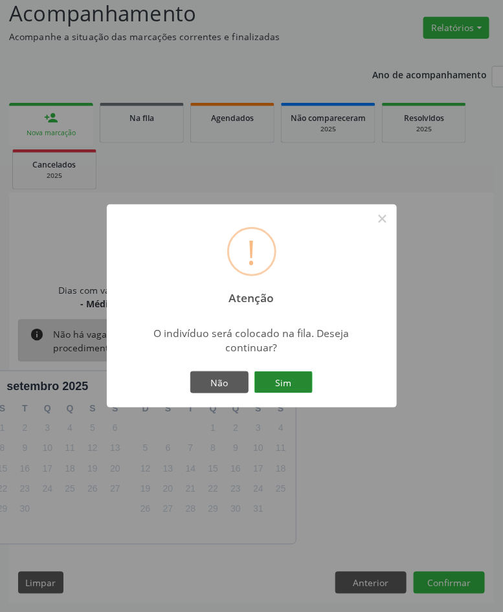
click at [276, 377] on button "Sim" at bounding box center [283, 382] width 58 height 22
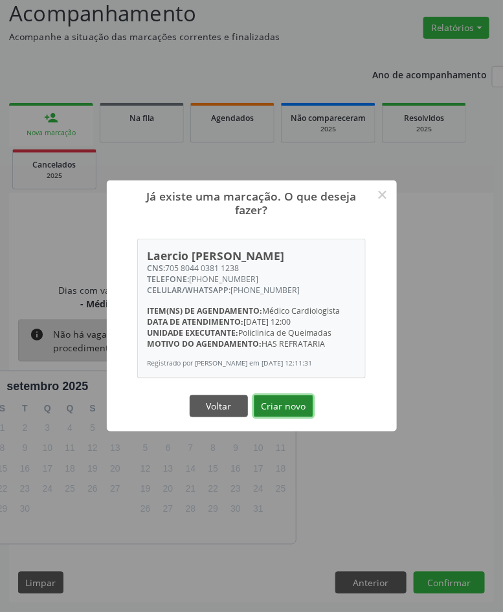
click at [286, 410] on button "Criar novo" at bounding box center [284, 406] width 60 height 22
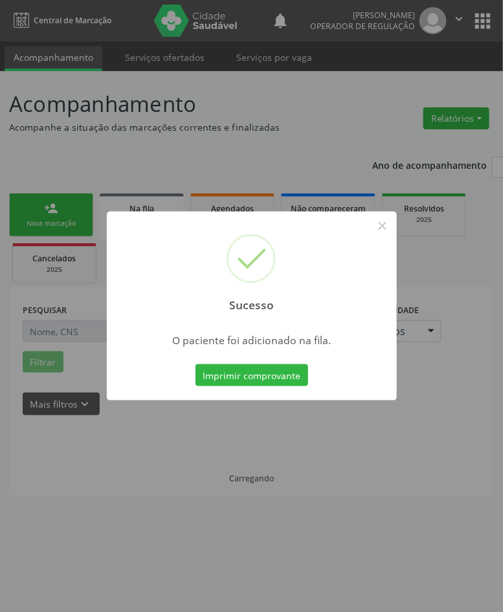
scroll to position [0, 0]
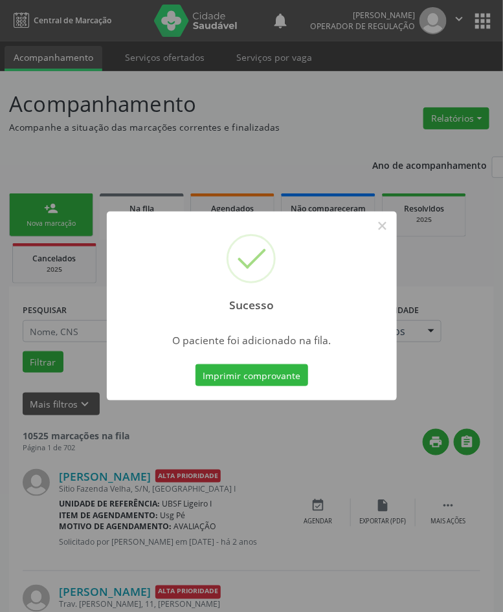
drag, startPoint x: 274, startPoint y: 474, endPoint x: 63, endPoint y: 267, distance: 295.6
click at [267, 469] on div "Sucesso × O paciente foi adicionado na fila. Imprimir comprovante Cancel" at bounding box center [251, 306] width 503 height 612
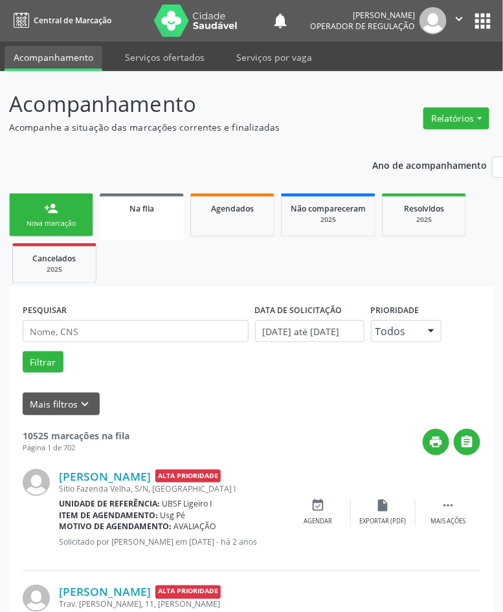
click at [36, 207] on link "person_add Nova marcação" at bounding box center [51, 214] width 84 height 43
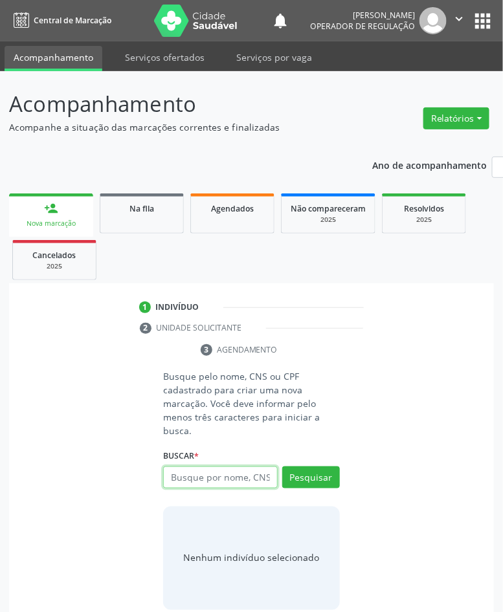
click at [262, 479] on input "text" at bounding box center [220, 478] width 114 height 22
type input "[PERSON_NAME] BARB"
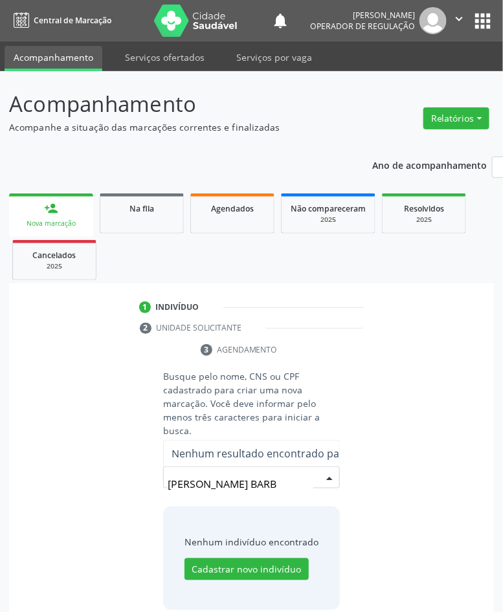
click at [205, 477] on input "[PERSON_NAME] BARB" at bounding box center [240, 484] width 145 height 26
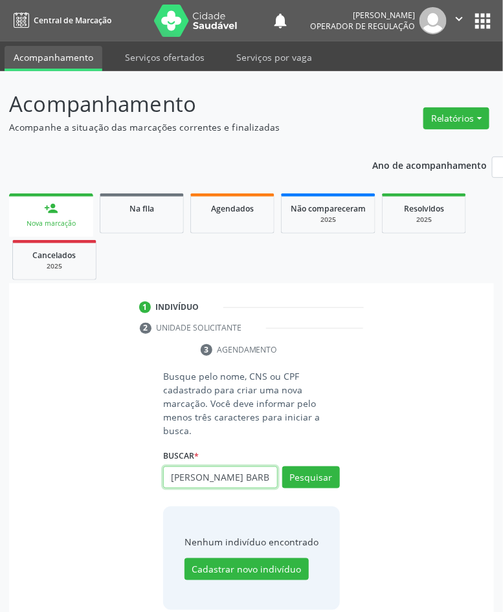
click at [234, 484] on input "[PERSON_NAME] BARB" at bounding box center [220, 478] width 114 height 22
click at [482, 14] on button "apps" at bounding box center [482, 21] width 23 height 23
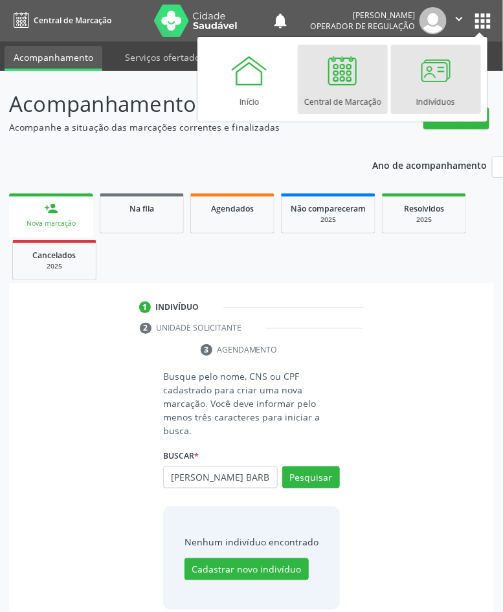
click at [434, 84] on div at bounding box center [435, 70] width 39 height 39
